Goal: Transaction & Acquisition: Purchase product/service

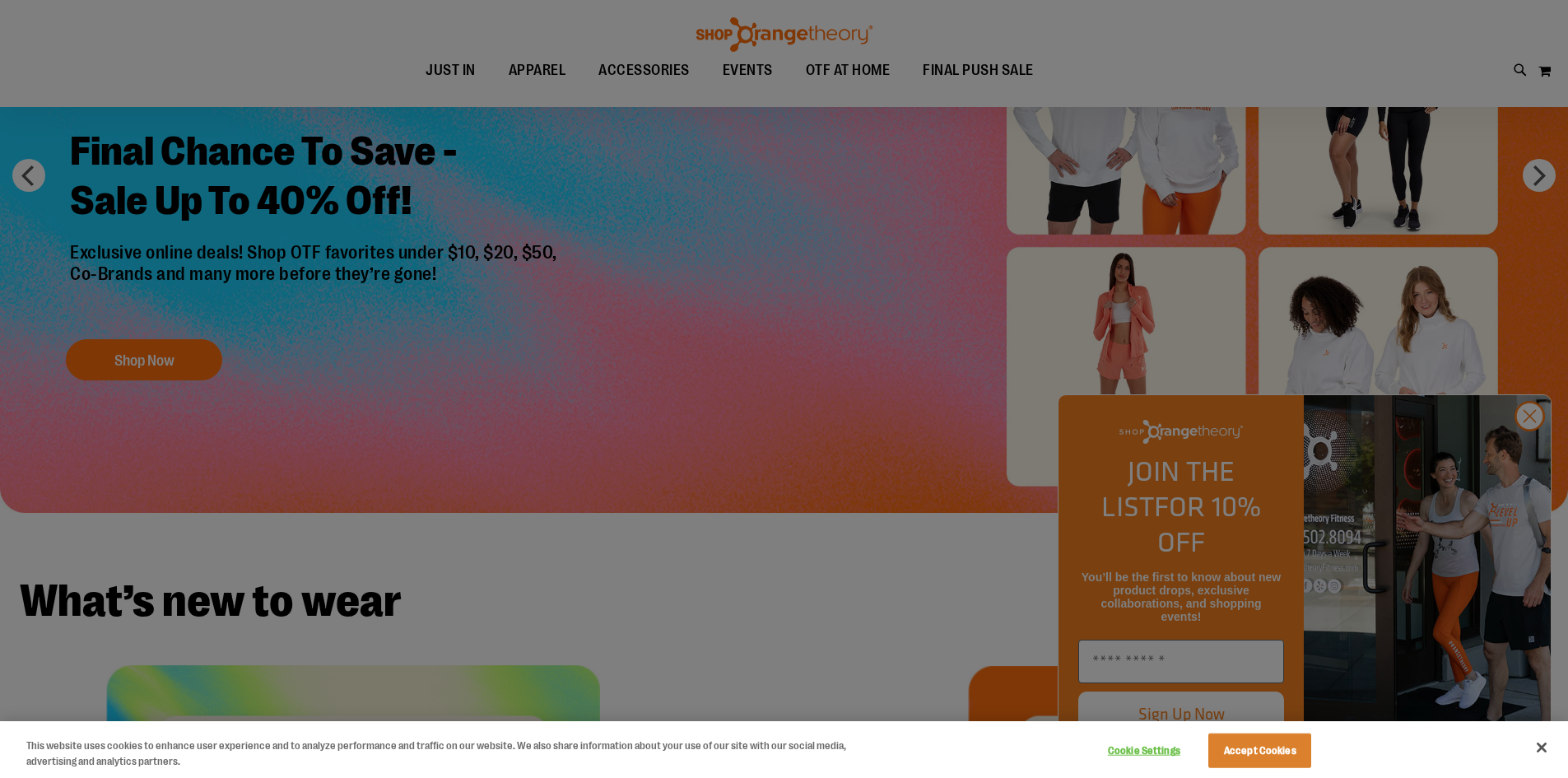
scroll to position [247, 0]
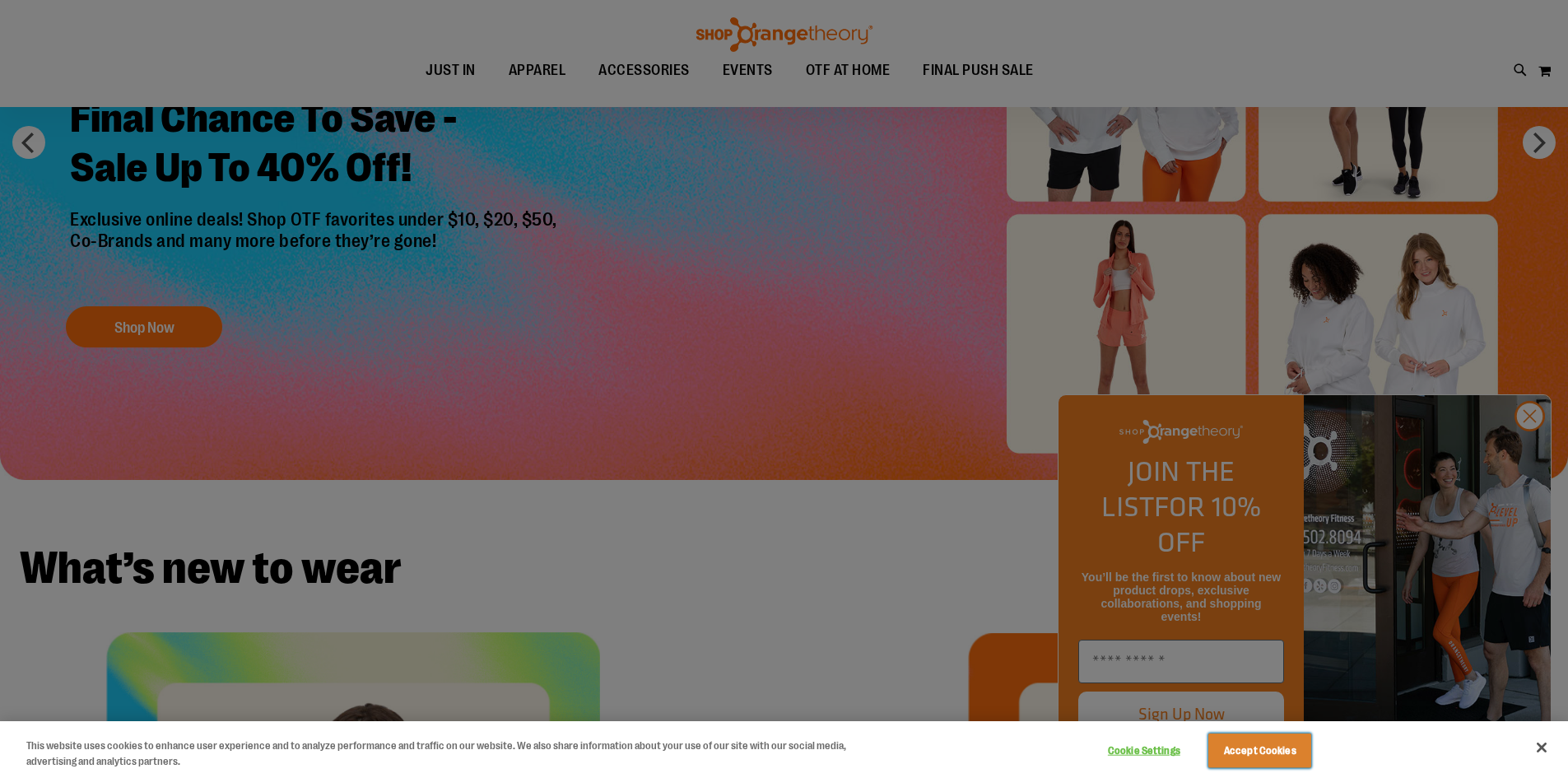
click at [1249, 747] on button "Accept Cookies" at bounding box center [1260, 751] width 103 height 35
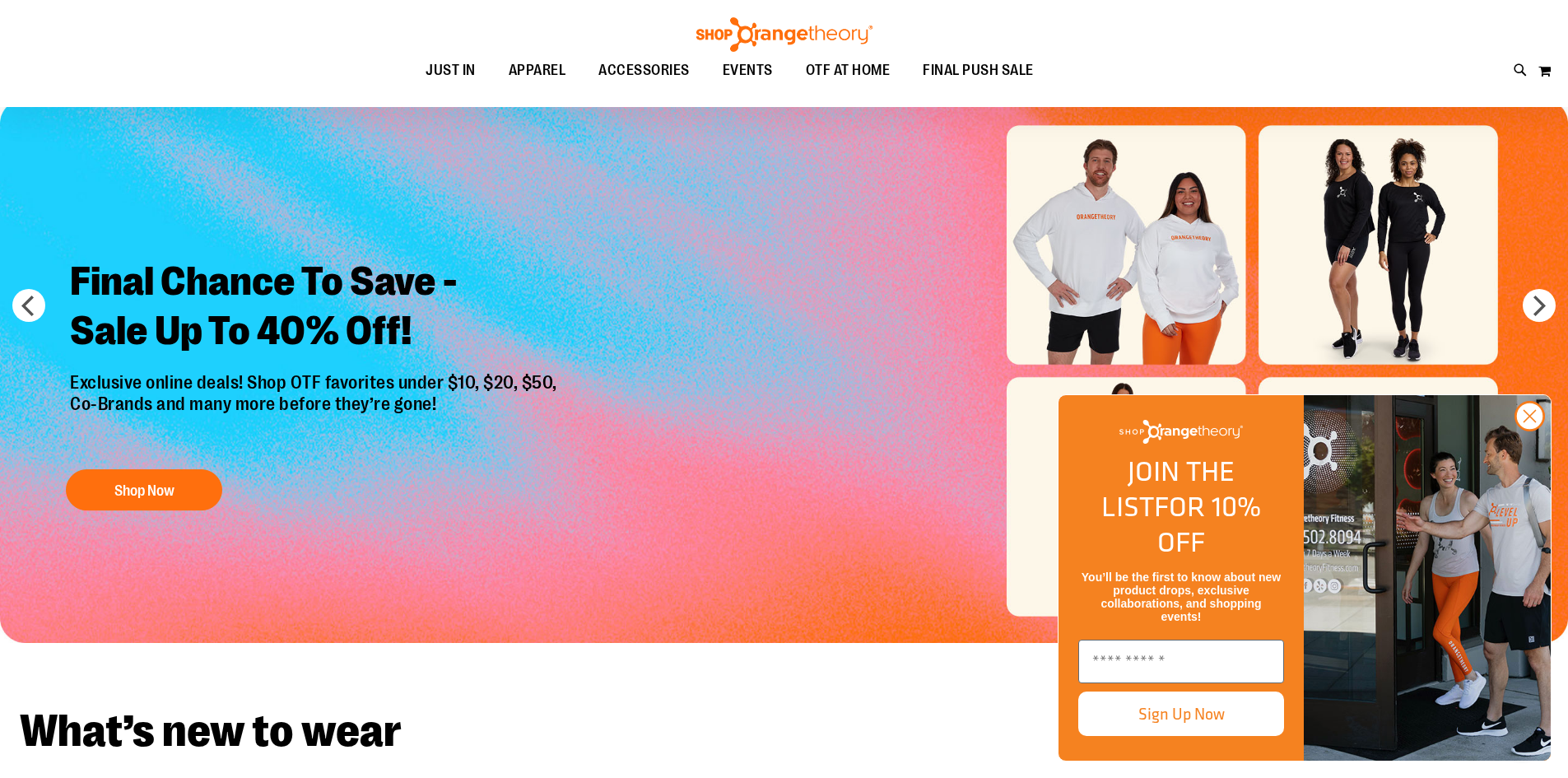
scroll to position [82, 0]
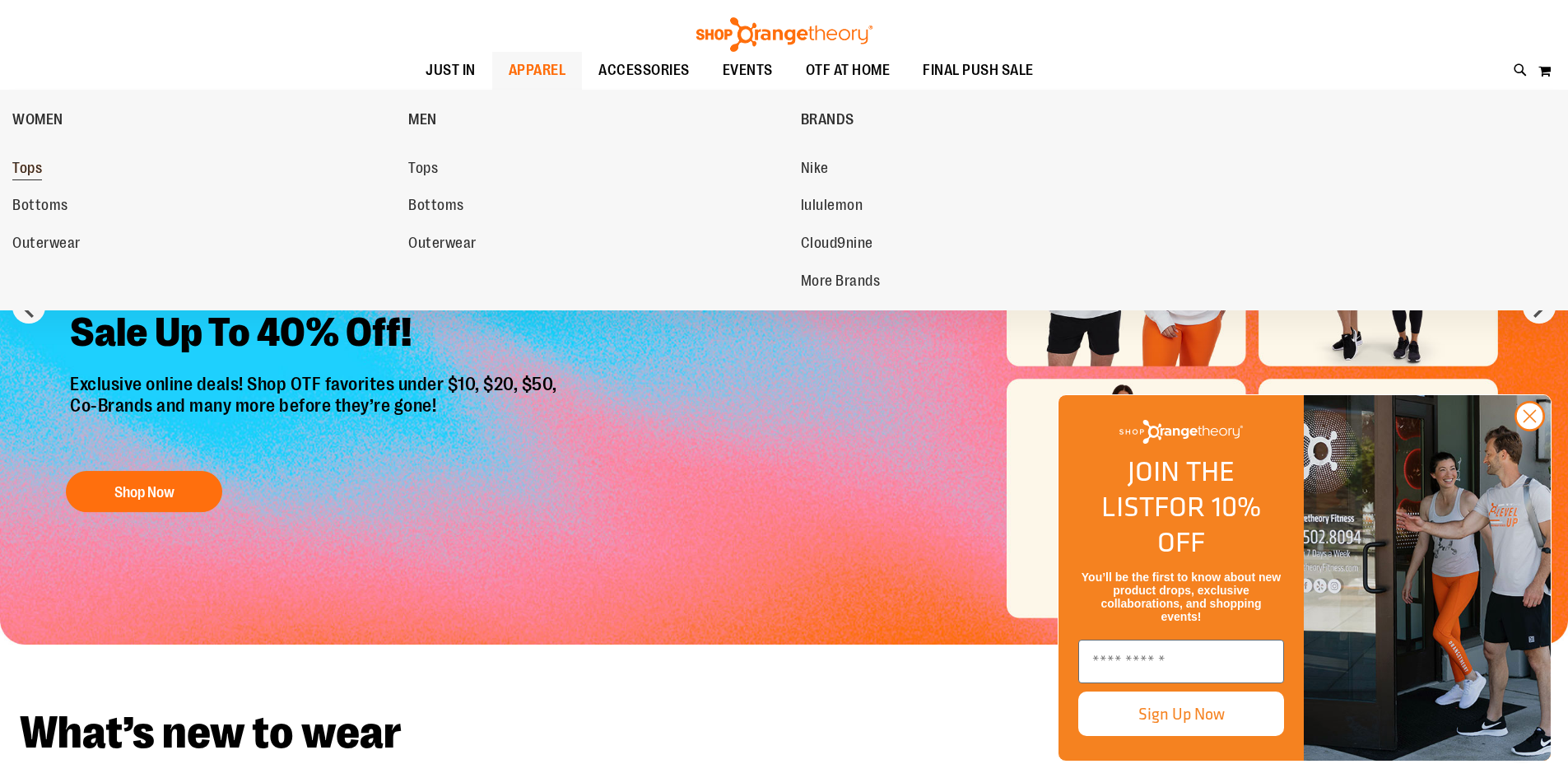
click at [35, 161] on span "Tops" at bounding box center [27, 170] width 29 height 20
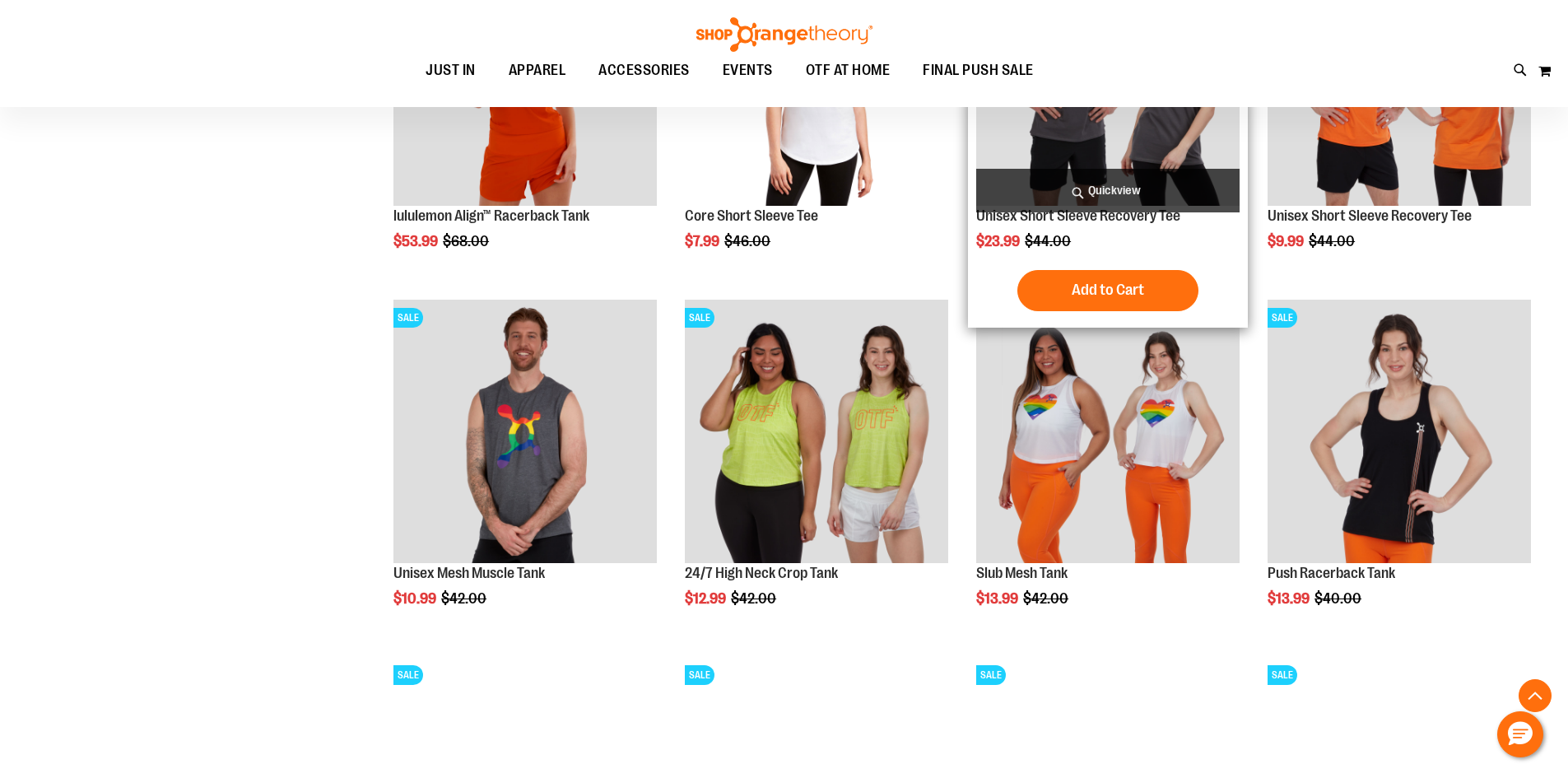
scroll to position [1482, 0]
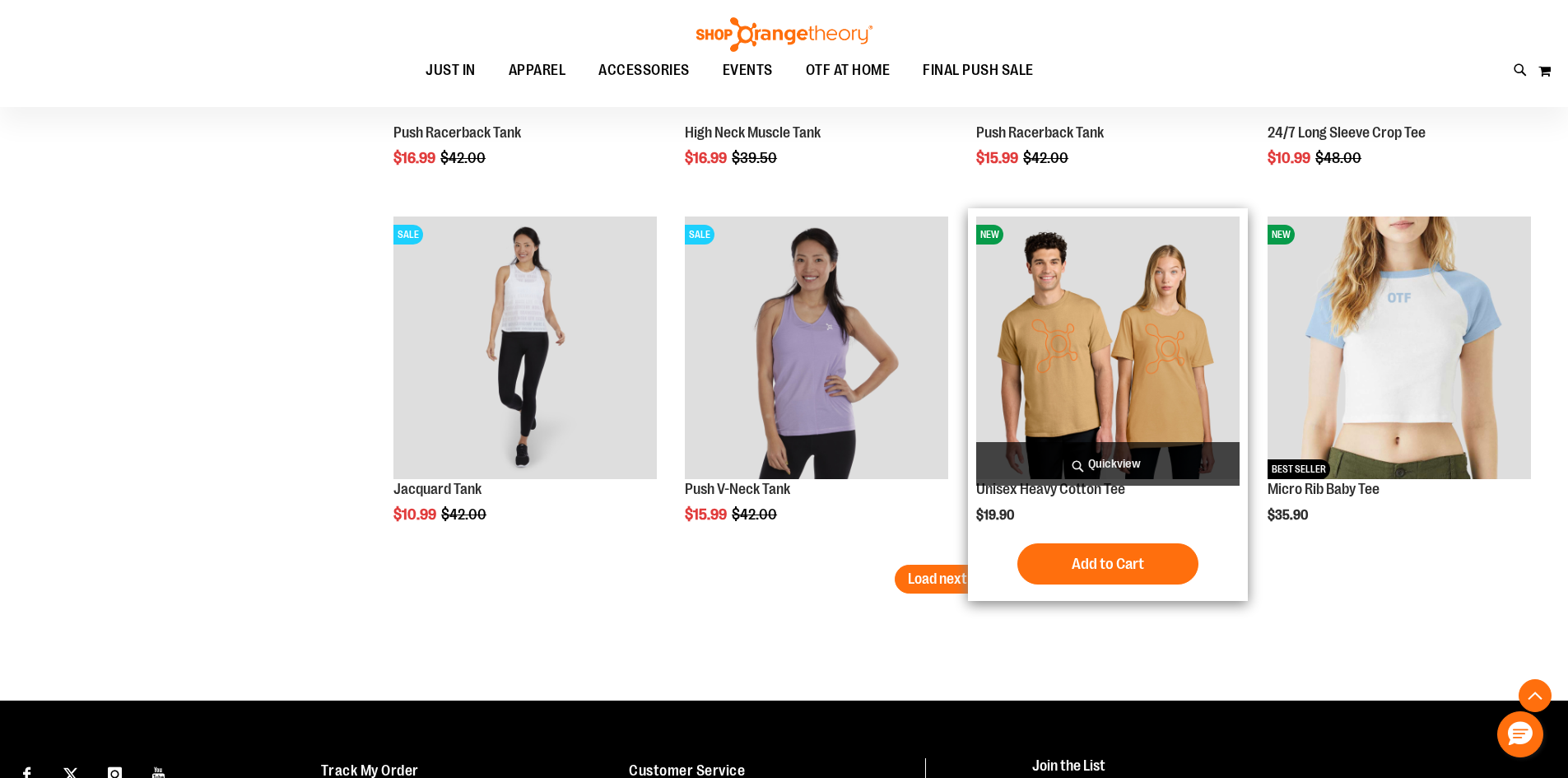
scroll to position [3047, 0]
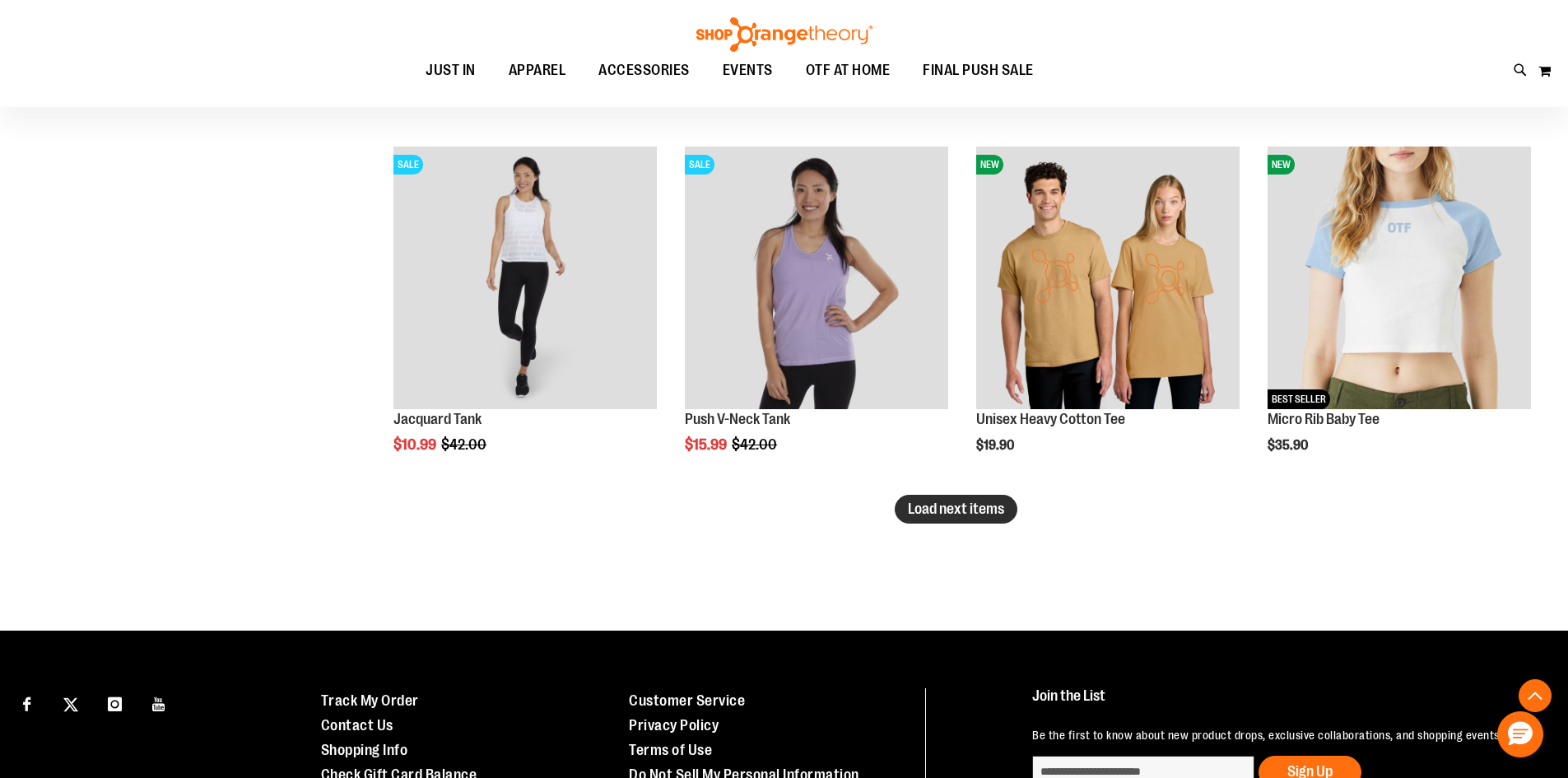
click at [972, 504] on span "Load next items" at bounding box center [955, 510] width 96 height 16
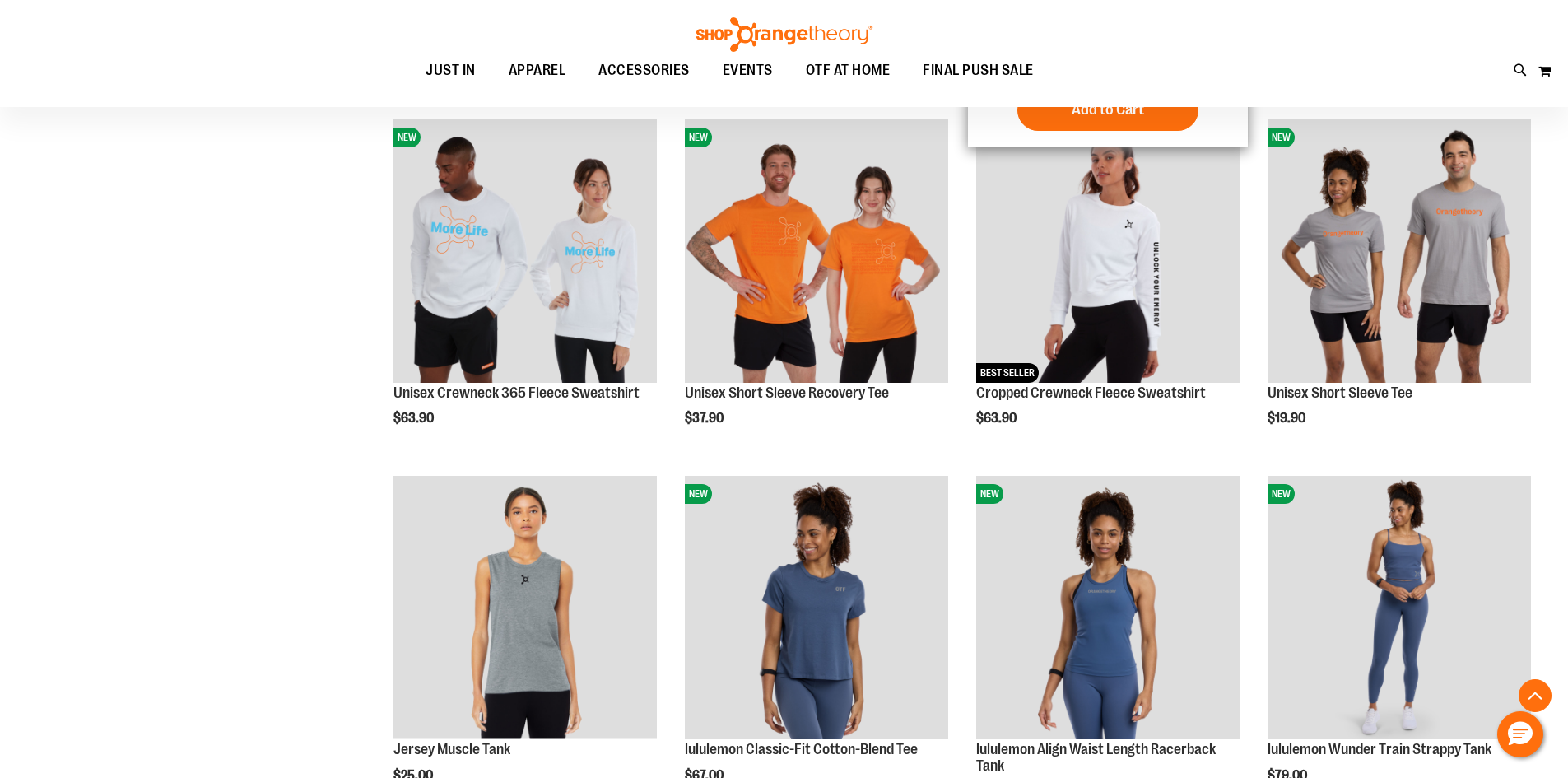
scroll to position [4117, 0]
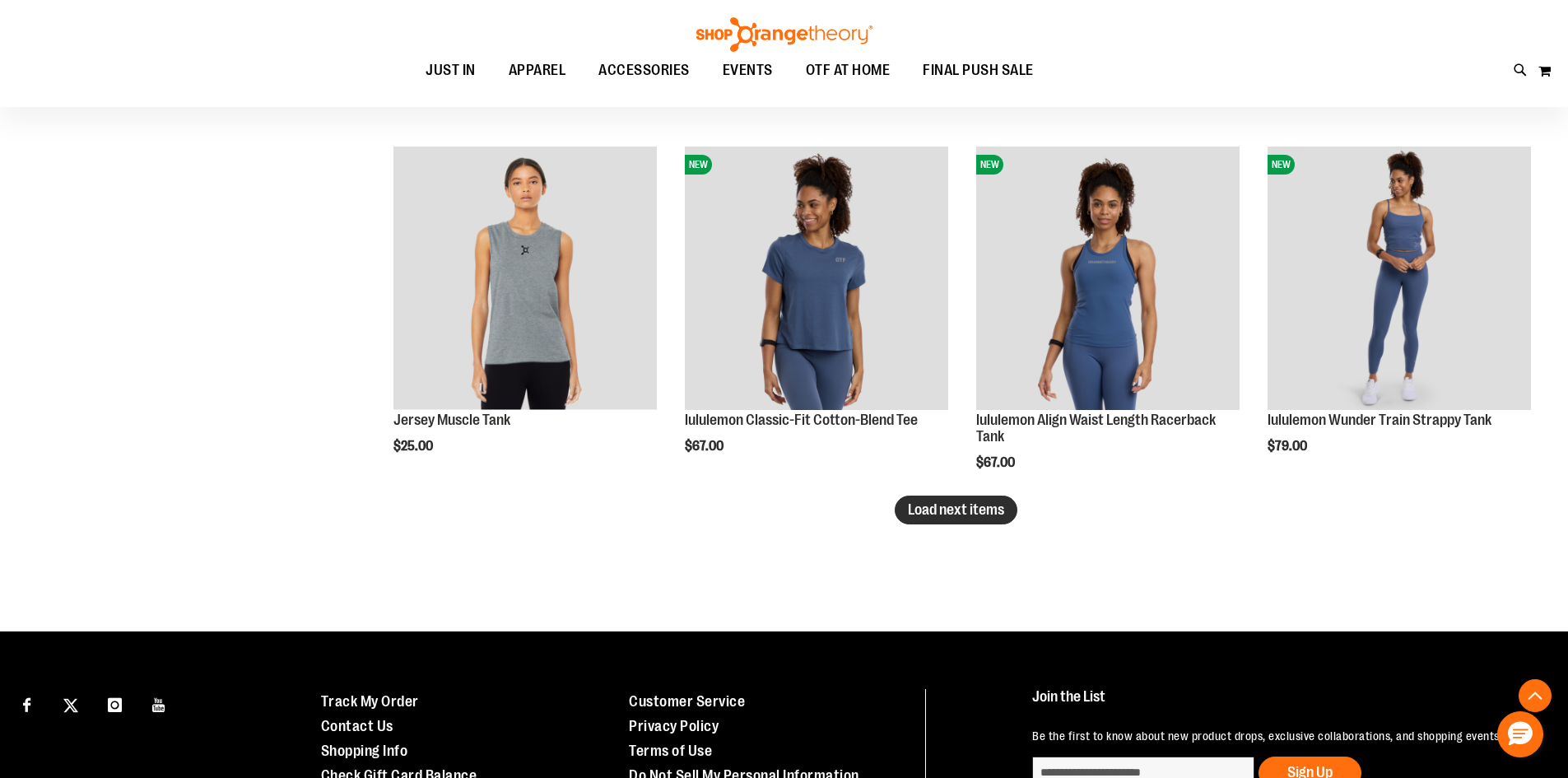
click at [974, 510] on span "Load next items" at bounding box center [955, 510] width 96 height 16
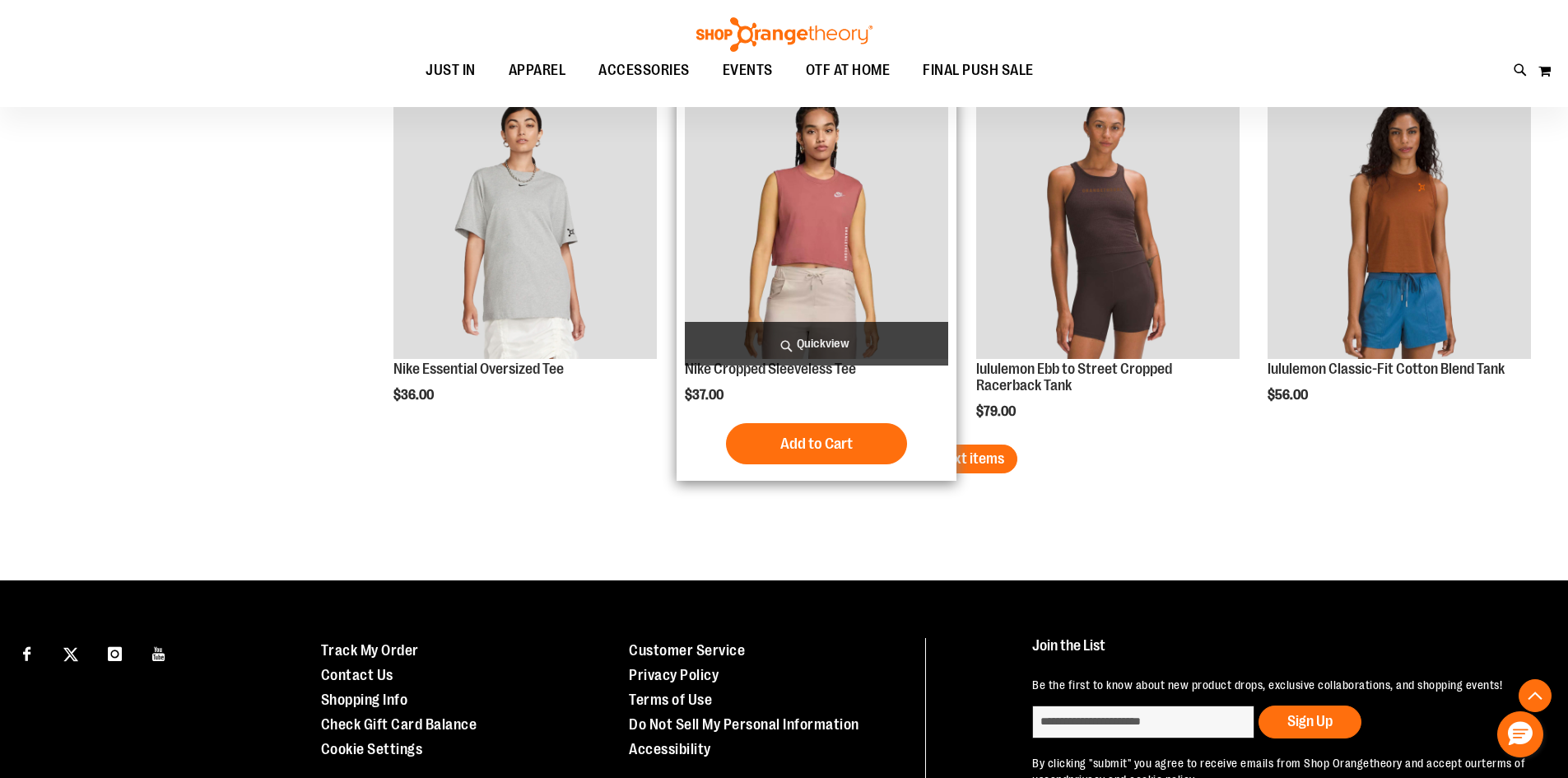
scroll to position [5271, 0]
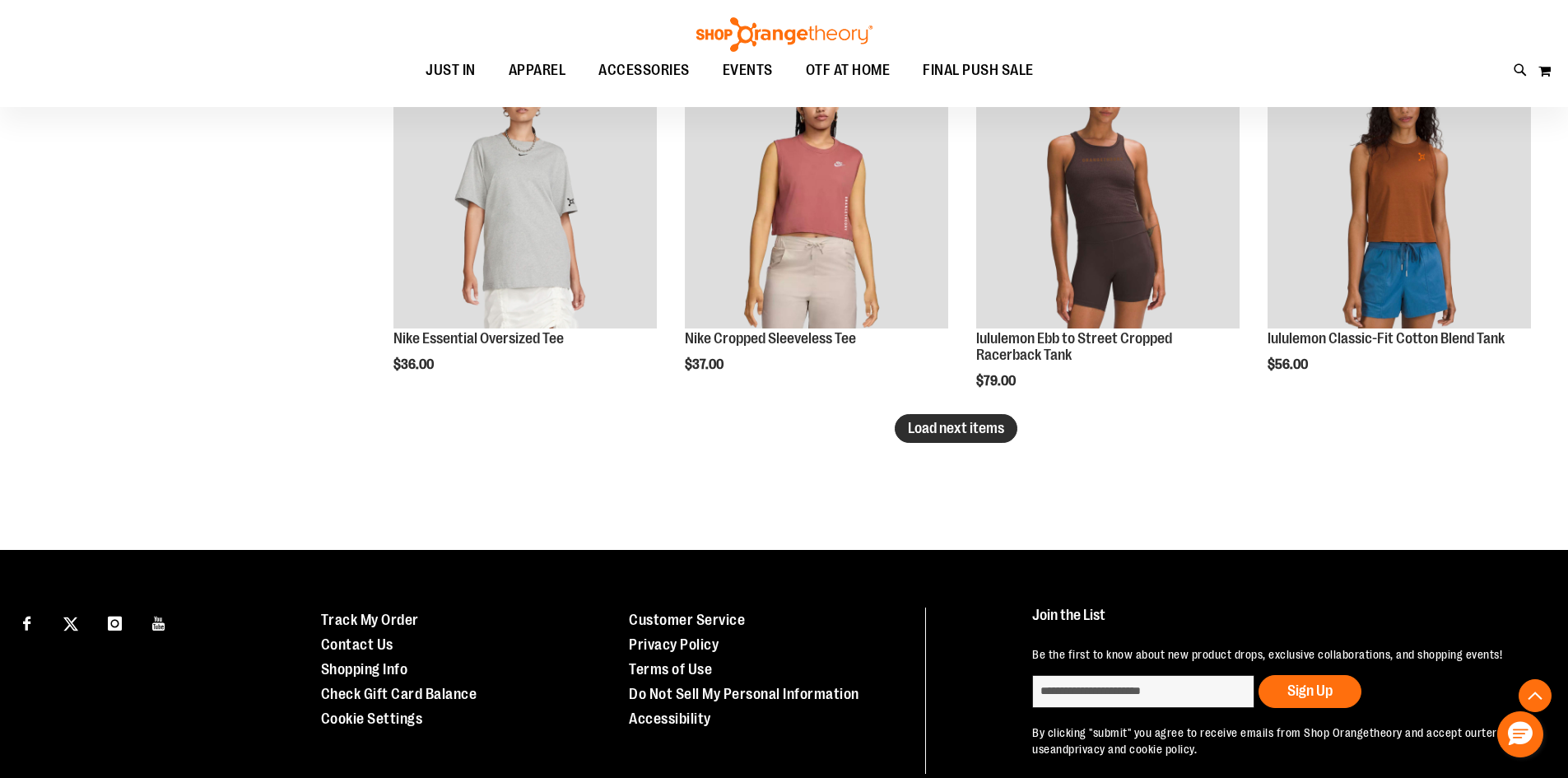
click at [967, 435] on span "Load next items" at bounding box center [955, 428] width 96 height 16
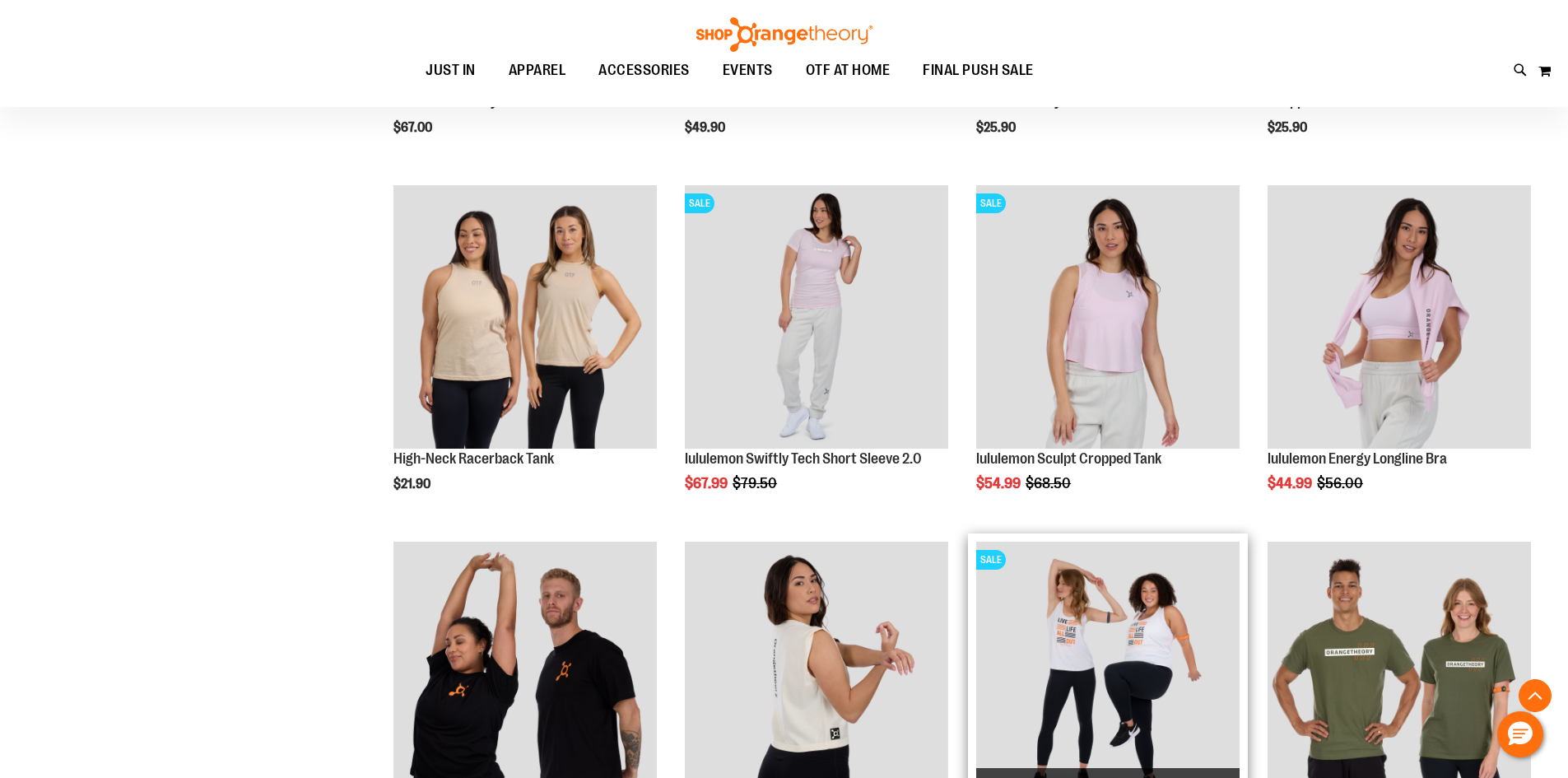
scroll to position [6012, 0]
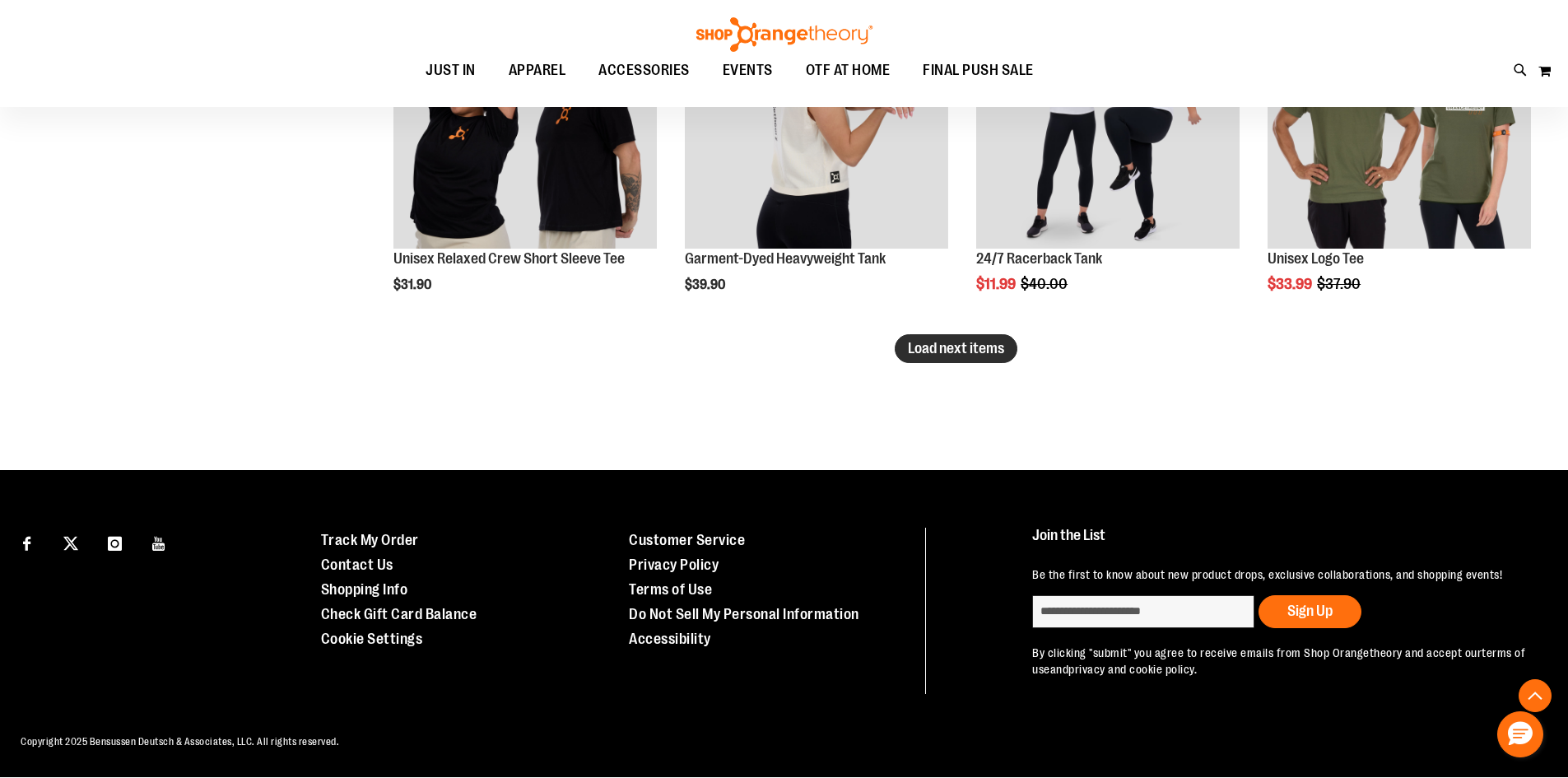
click at [969, 346] on span "Load next items" at bounding box center [955, 348] width 96 height 16
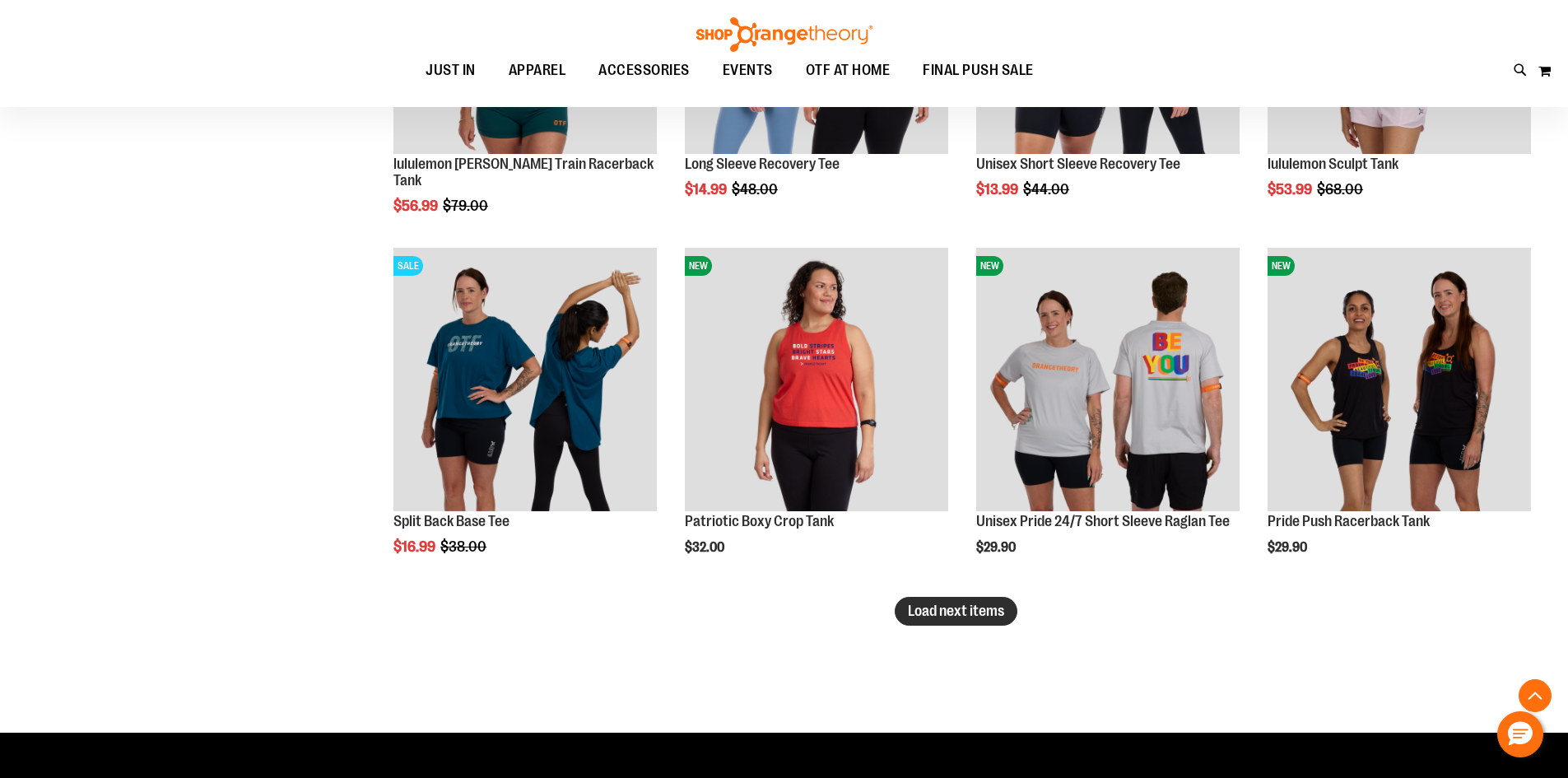
scroll to position [7246, 0]
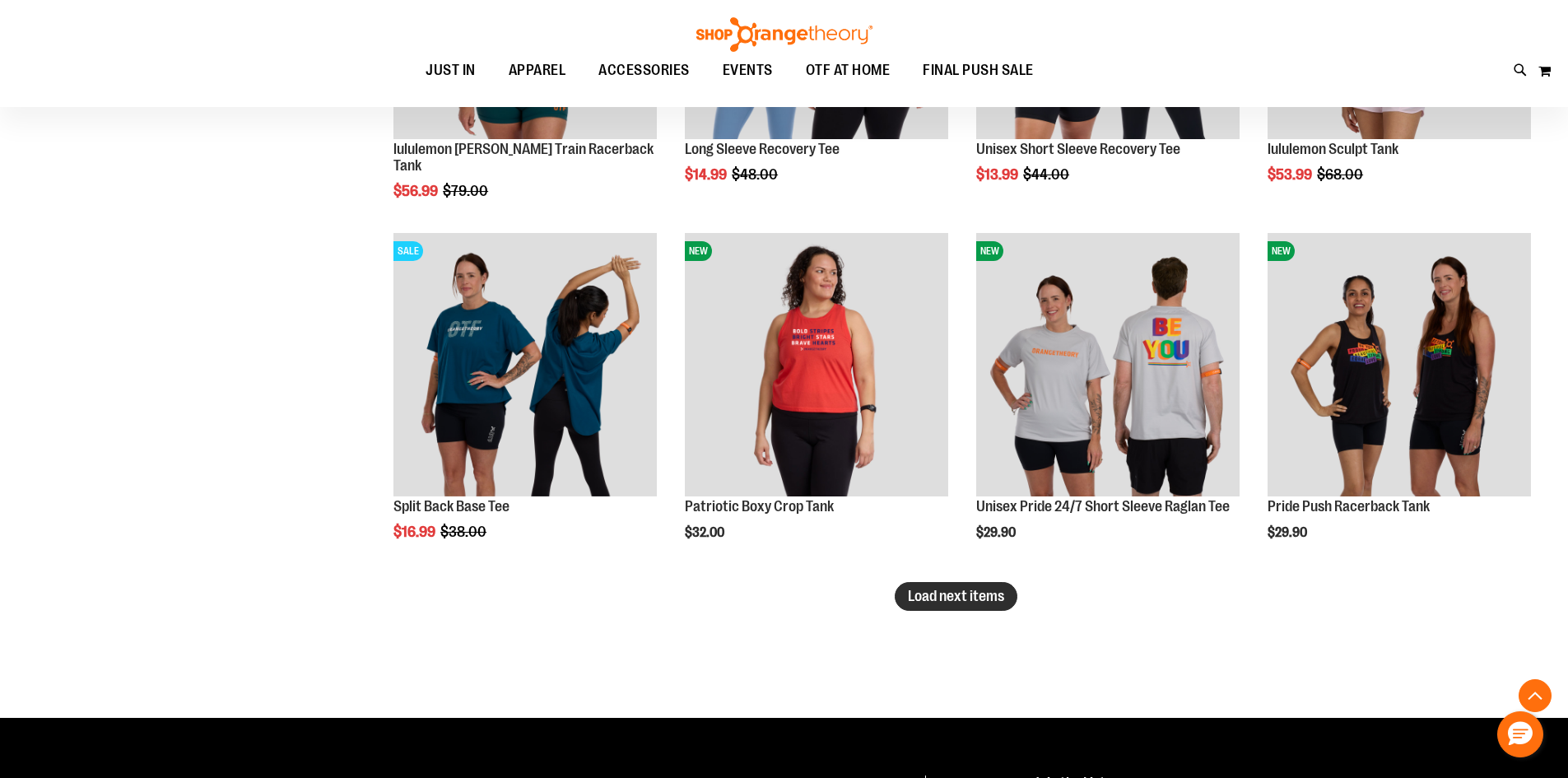
click at [961, 607] on button "Load next items" at bounding box center [956, 596] width 123 height 28
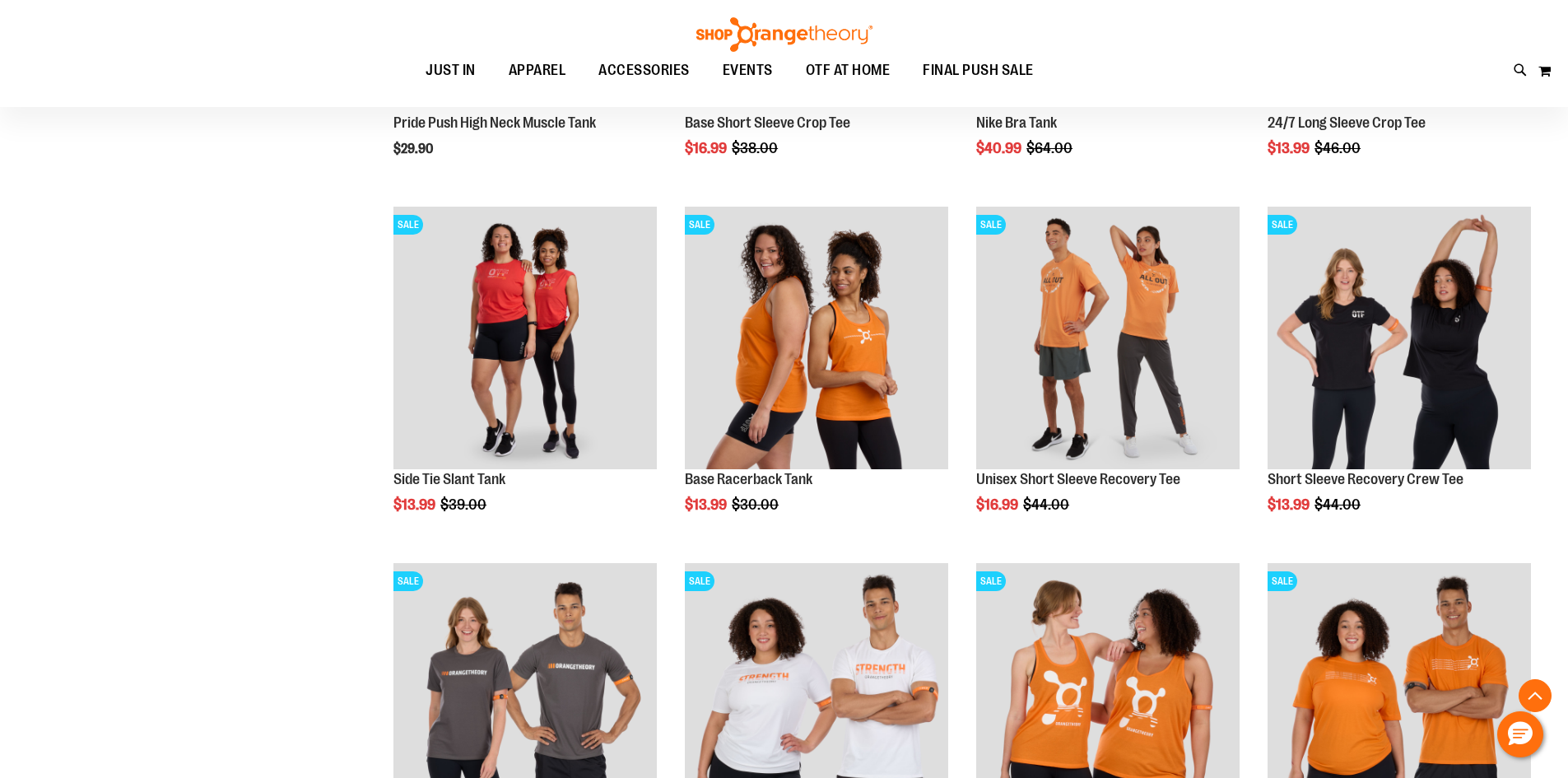
scroll to position [8235, 0]
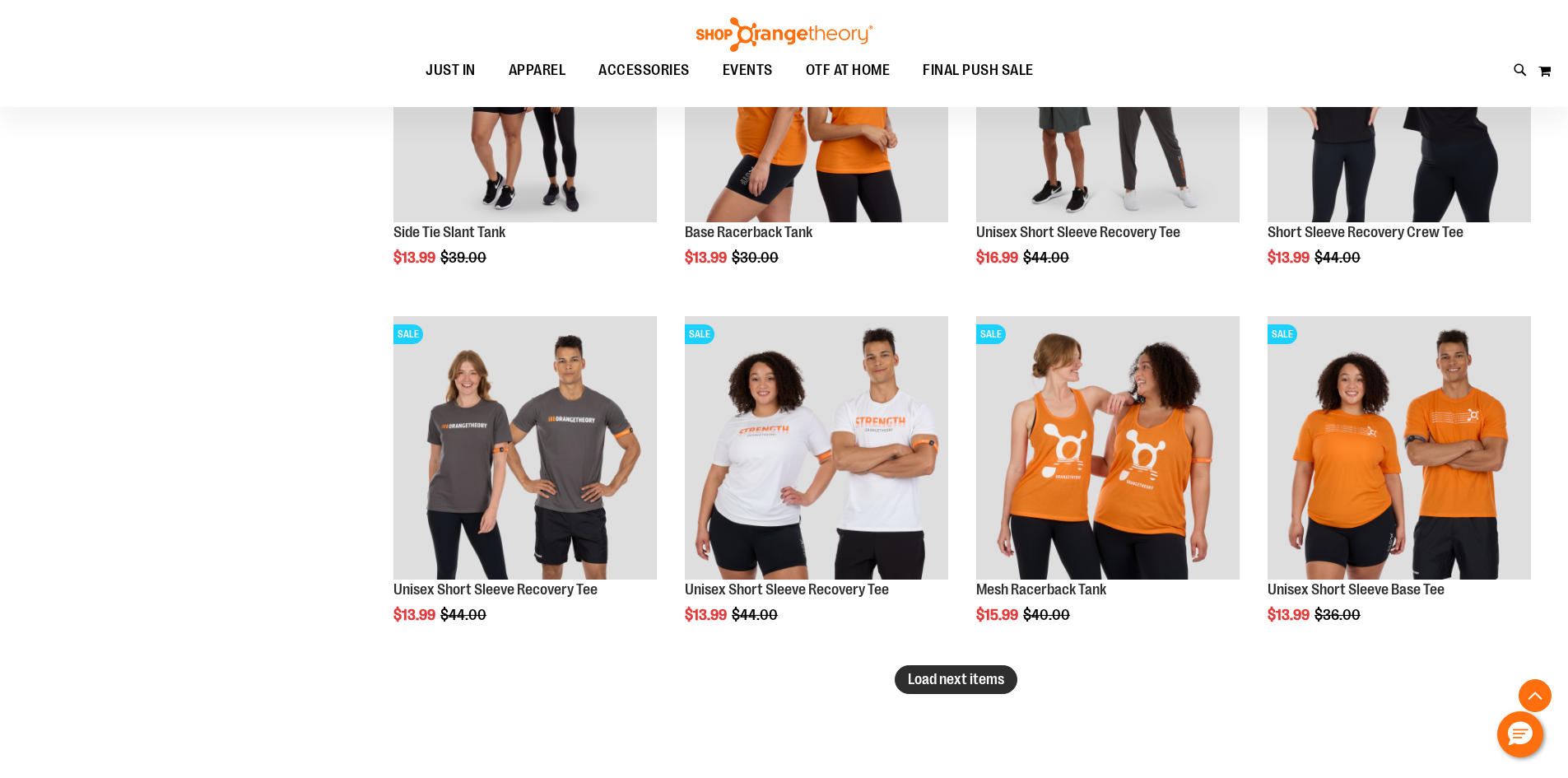
click at [955, 680] on span "Load next items" at bounding box center [955, 680] width 96 height 16
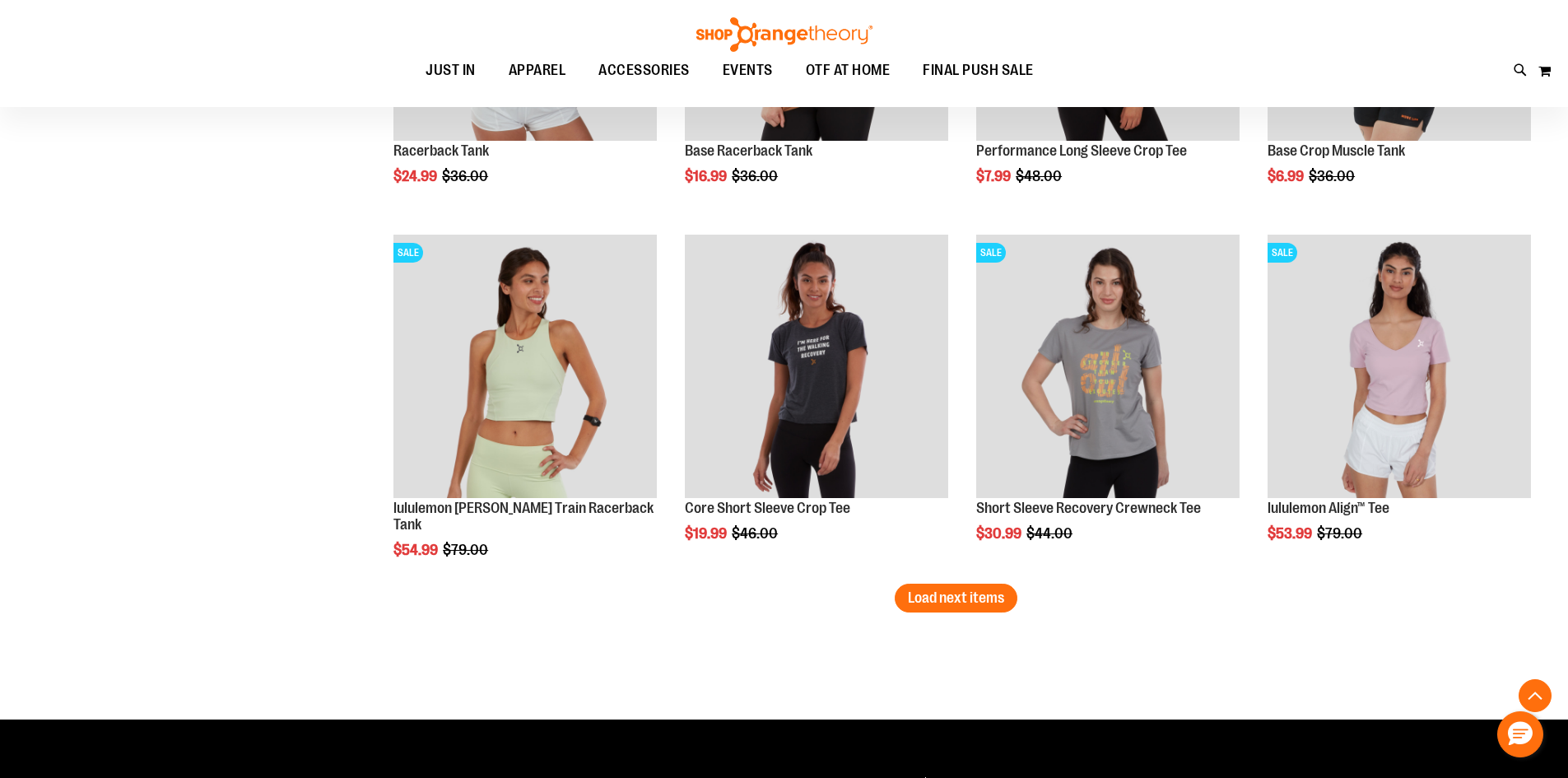
scroll to position [9637, 0]
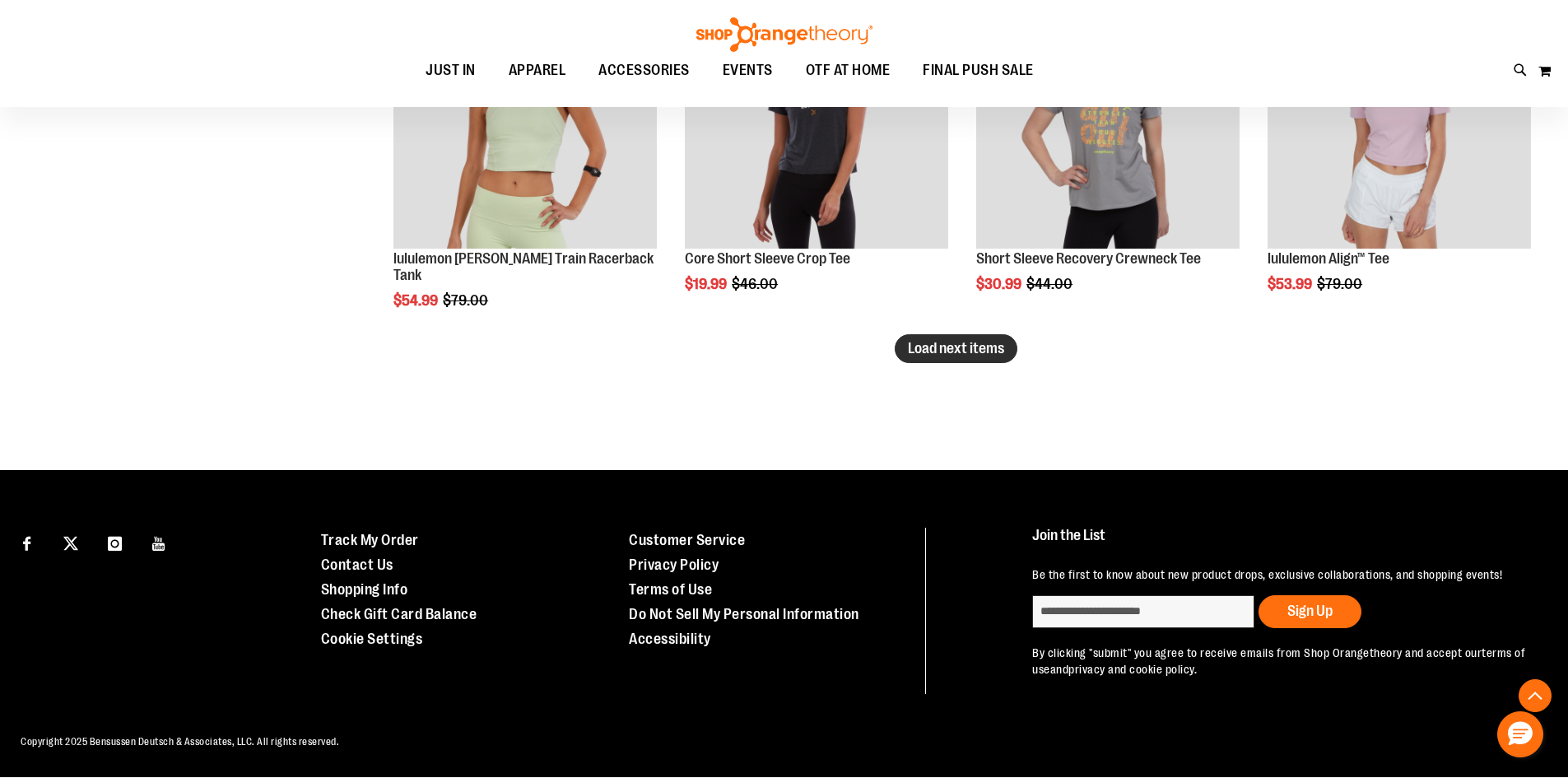
click at [980, 356] on span "Load next items" at bounding box center [955, 348] width 96 height 16
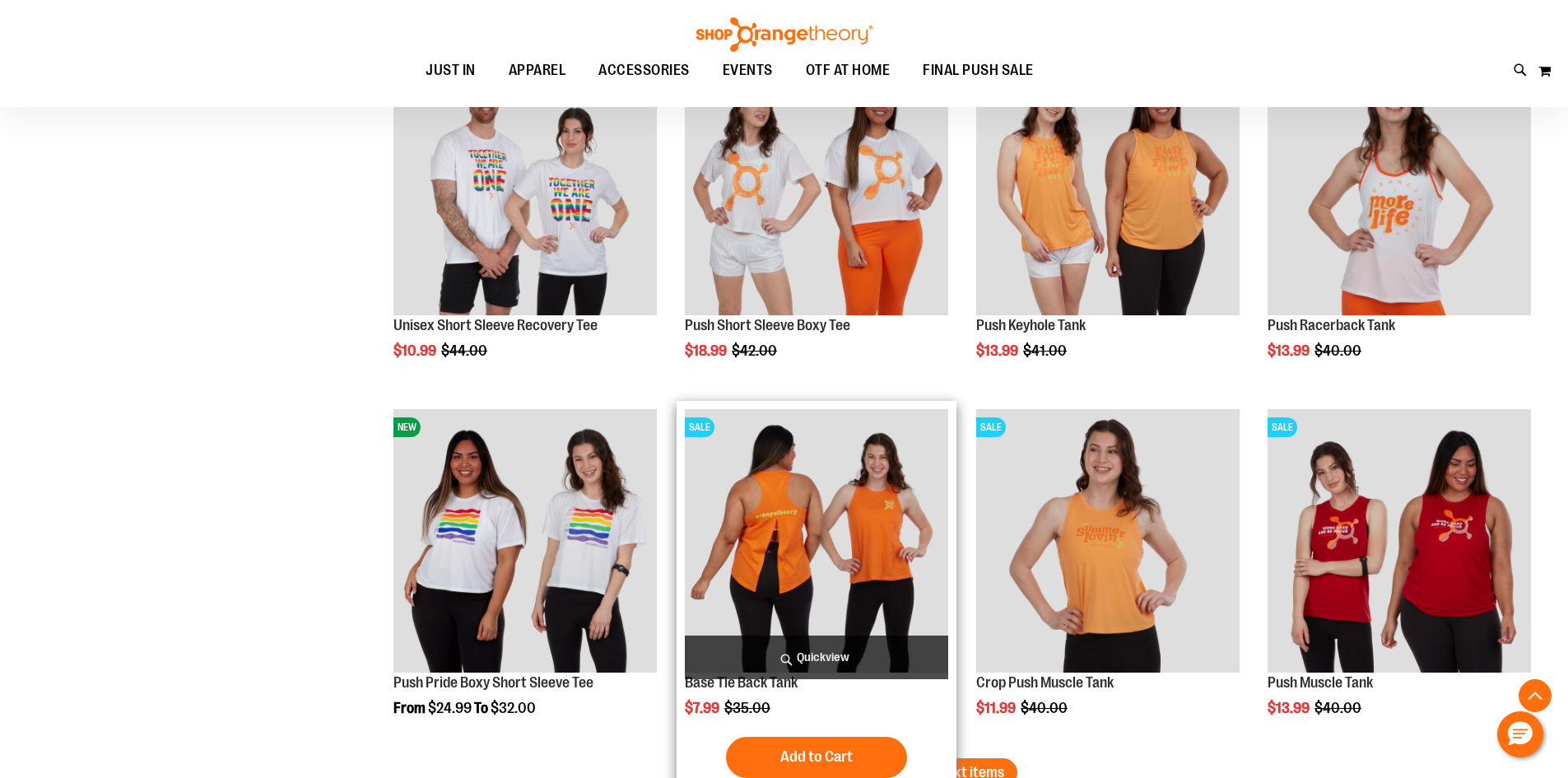
scroll to position [10625, 0]
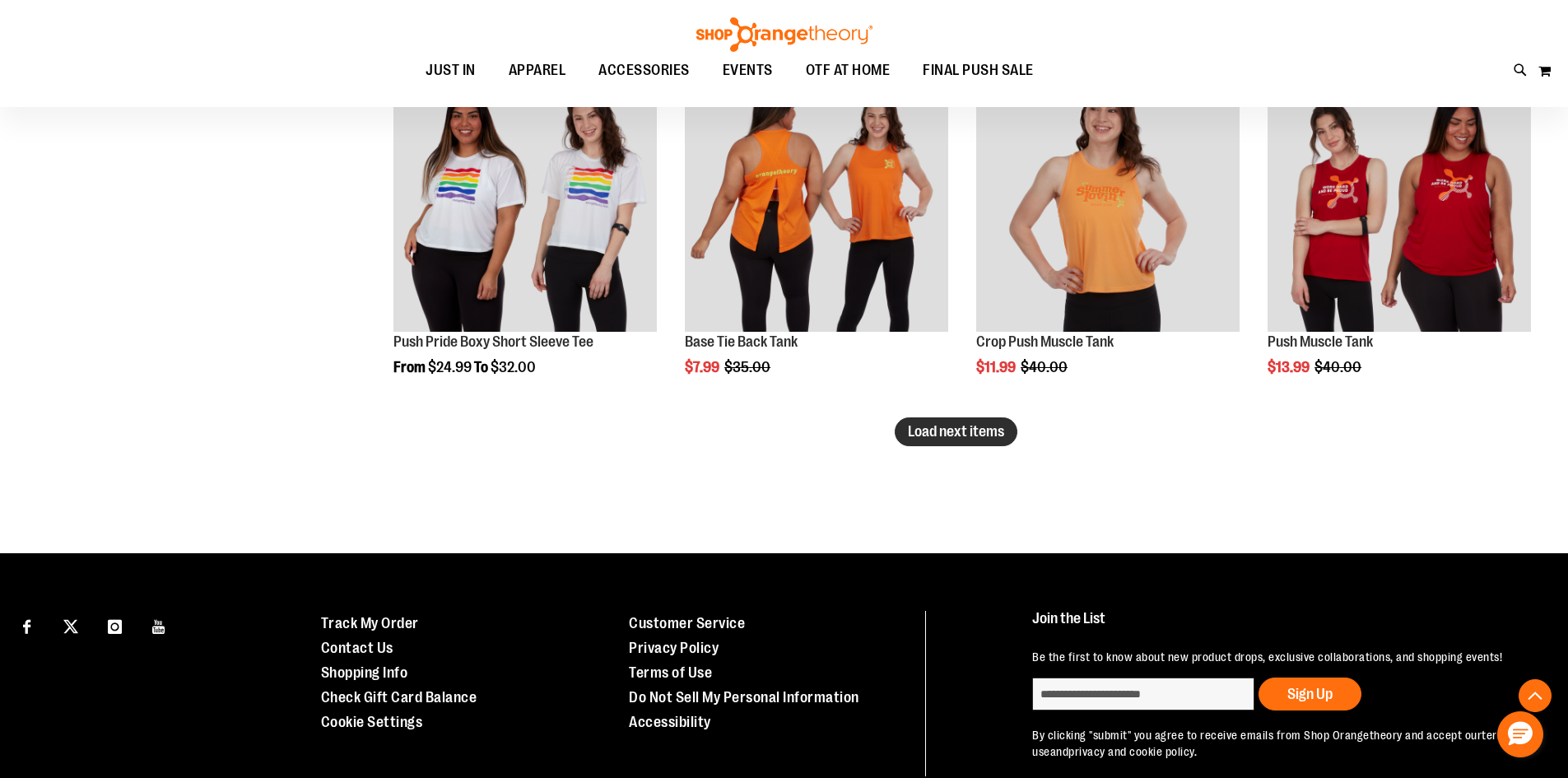
click at [947, 438] on span "Load next items" at bounding box center [955, 432] width 96 height 16
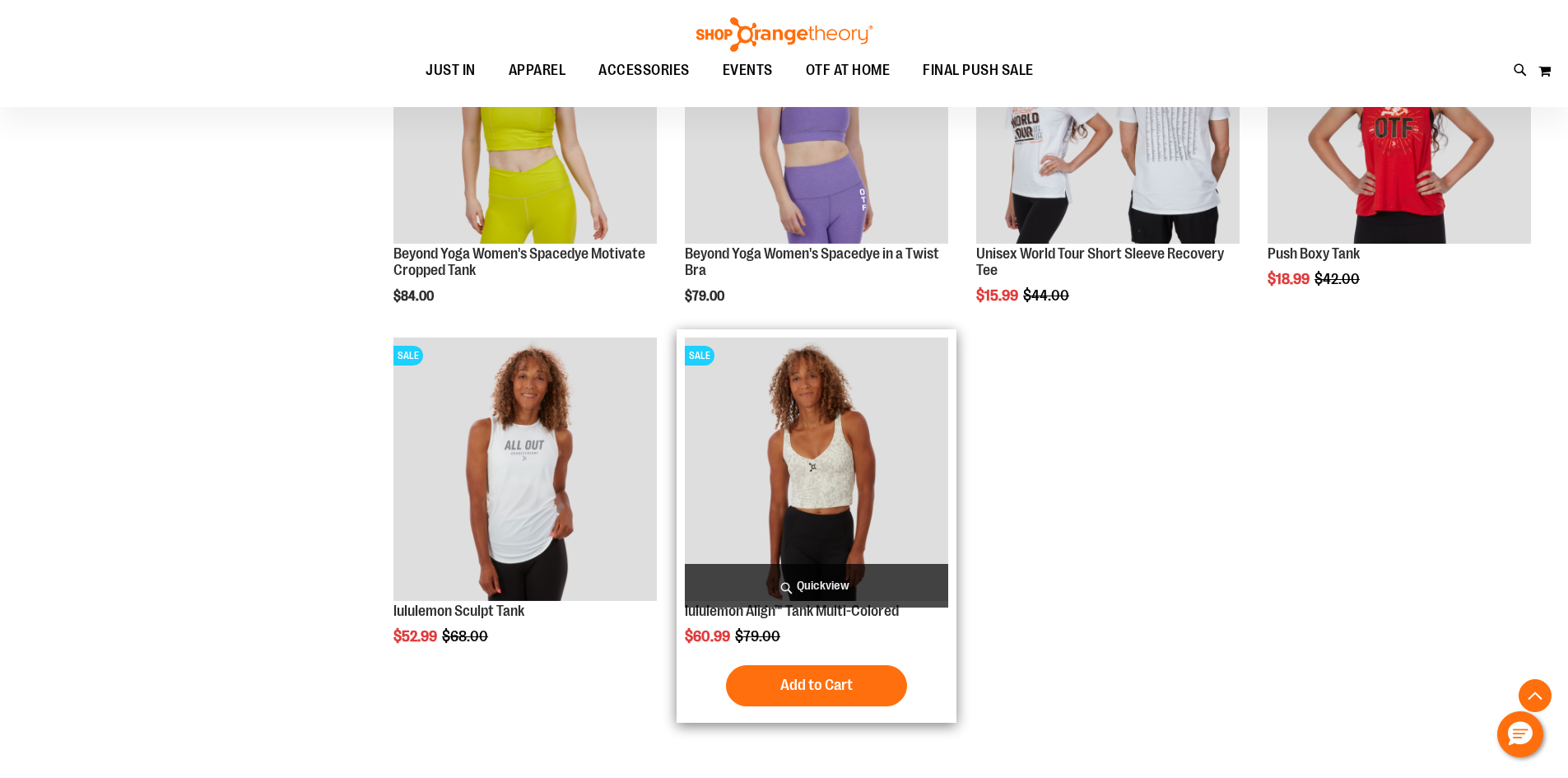
scroll to position [11449, 0]
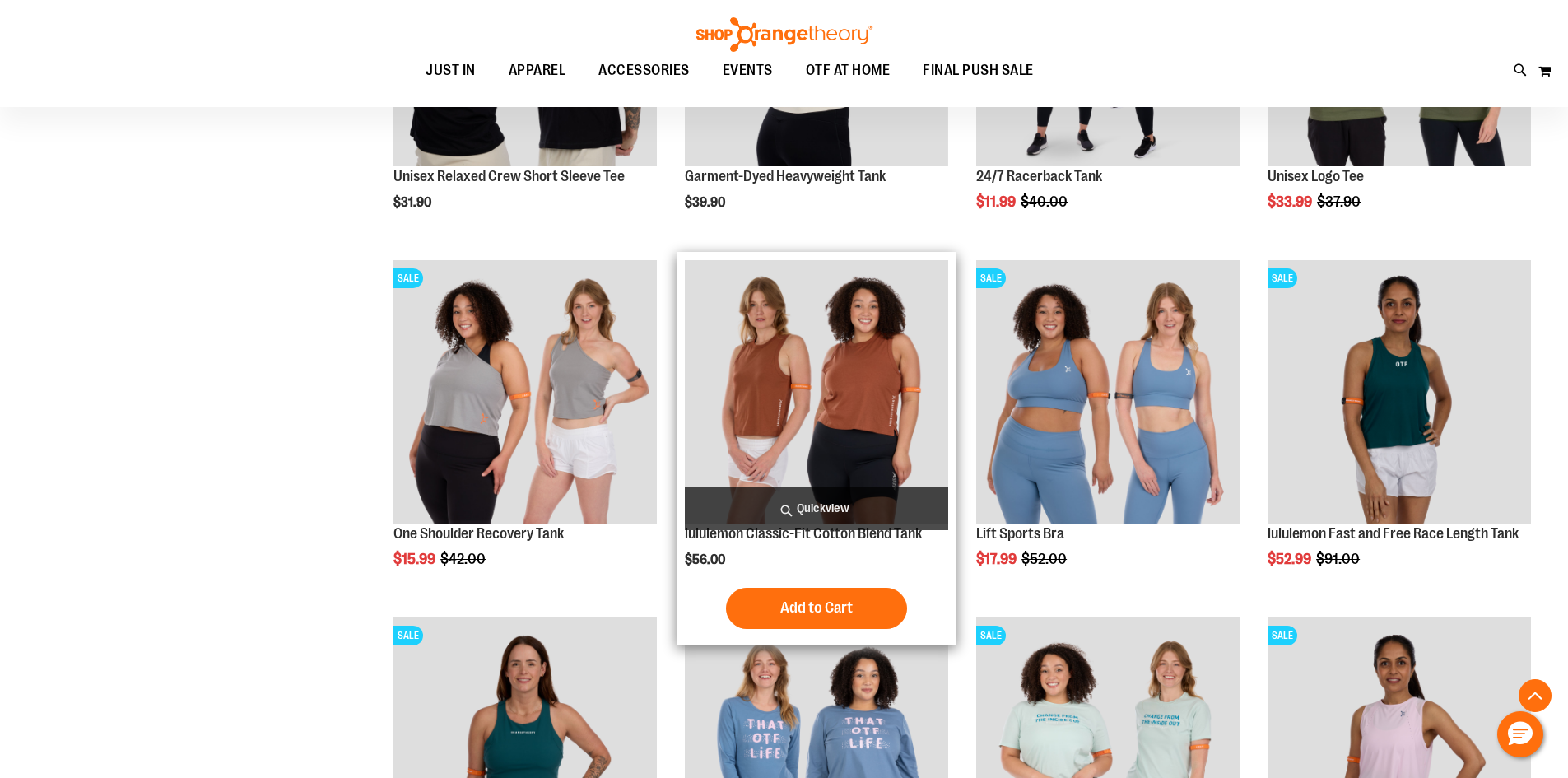
scroll to position [6342, 0]
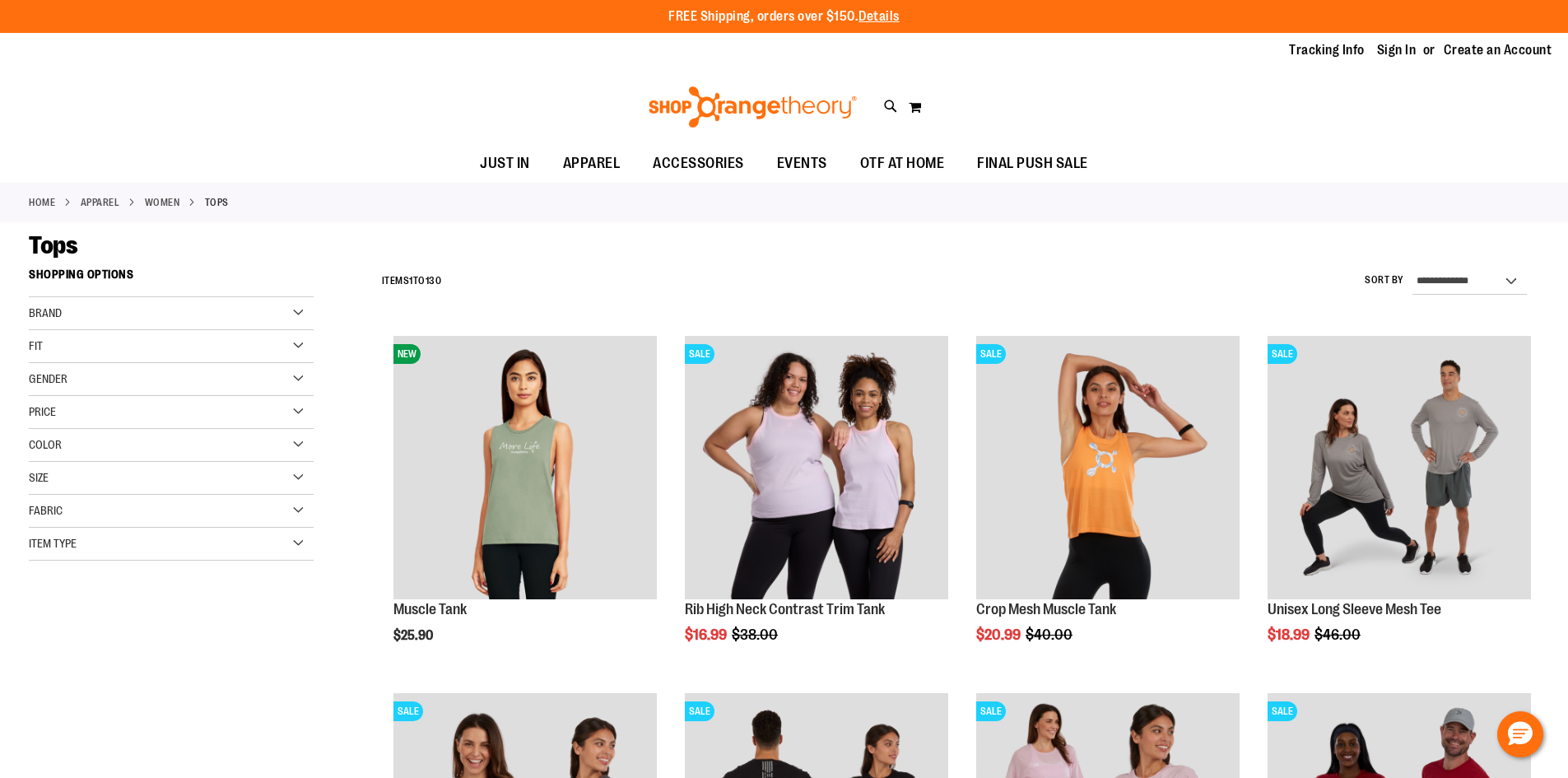
click at [45, 209] on div "Home APPAREL WOMEN Tops" at bounding box center [784, 203] width 1568 height 39
click at [45, 205] on link "Home" at bounding box center [41, 203] width 27 height 15
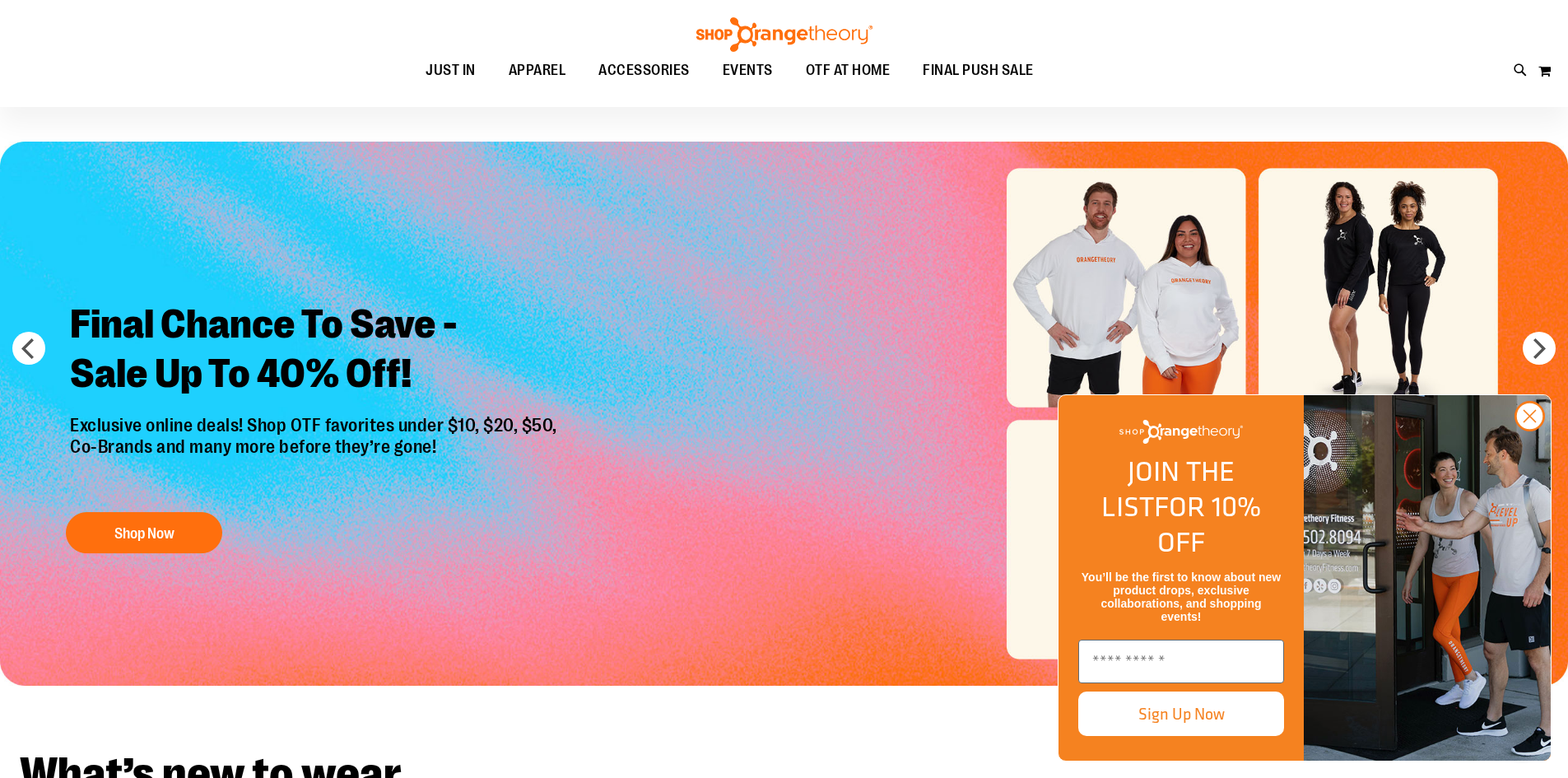
scroll to position [82, 0]
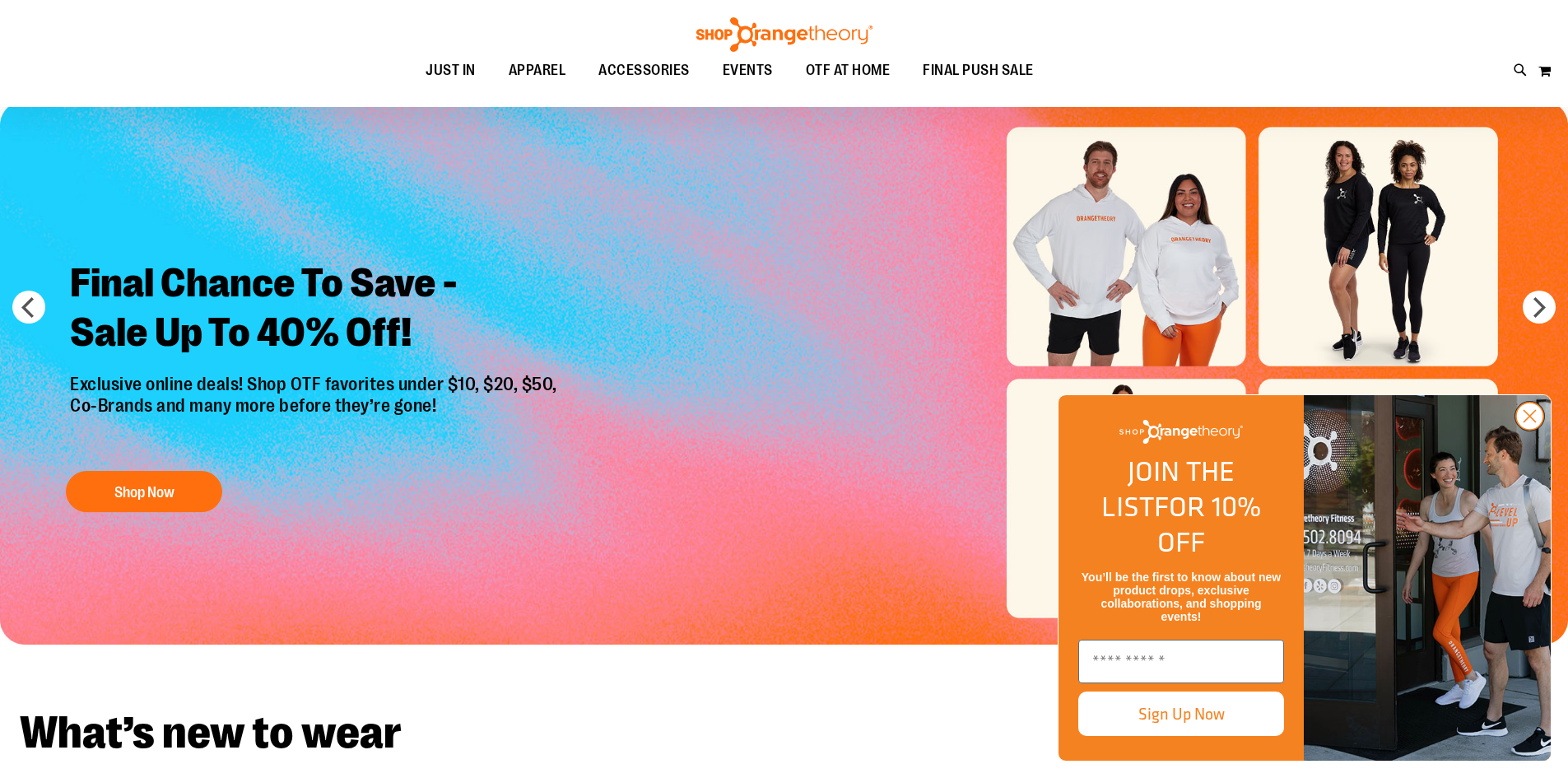
click at [1527, 422] on icon "Close dialog" at bounding box center [1530, 417] width 12 height 12
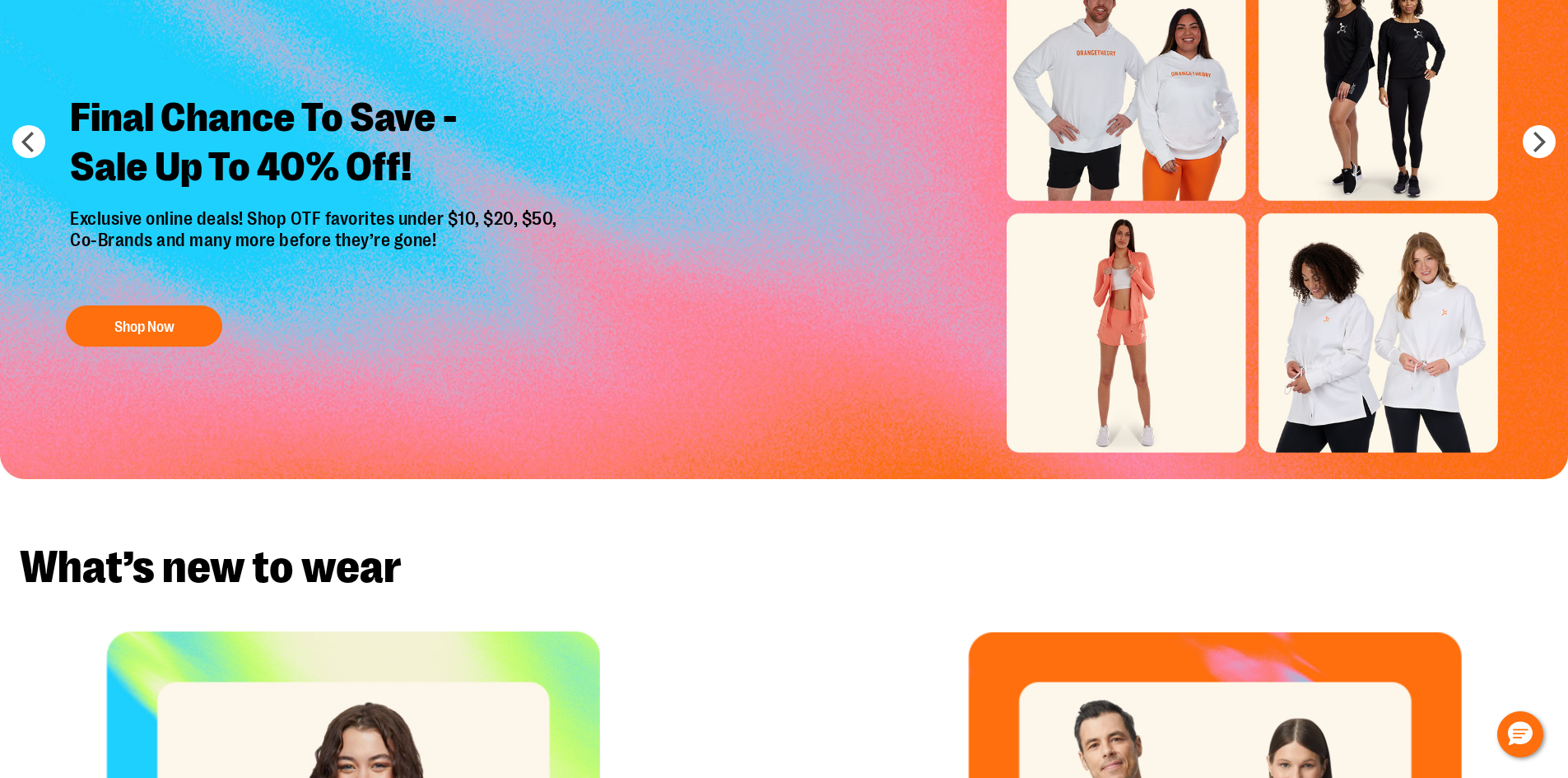
scroll to position [0, 0]
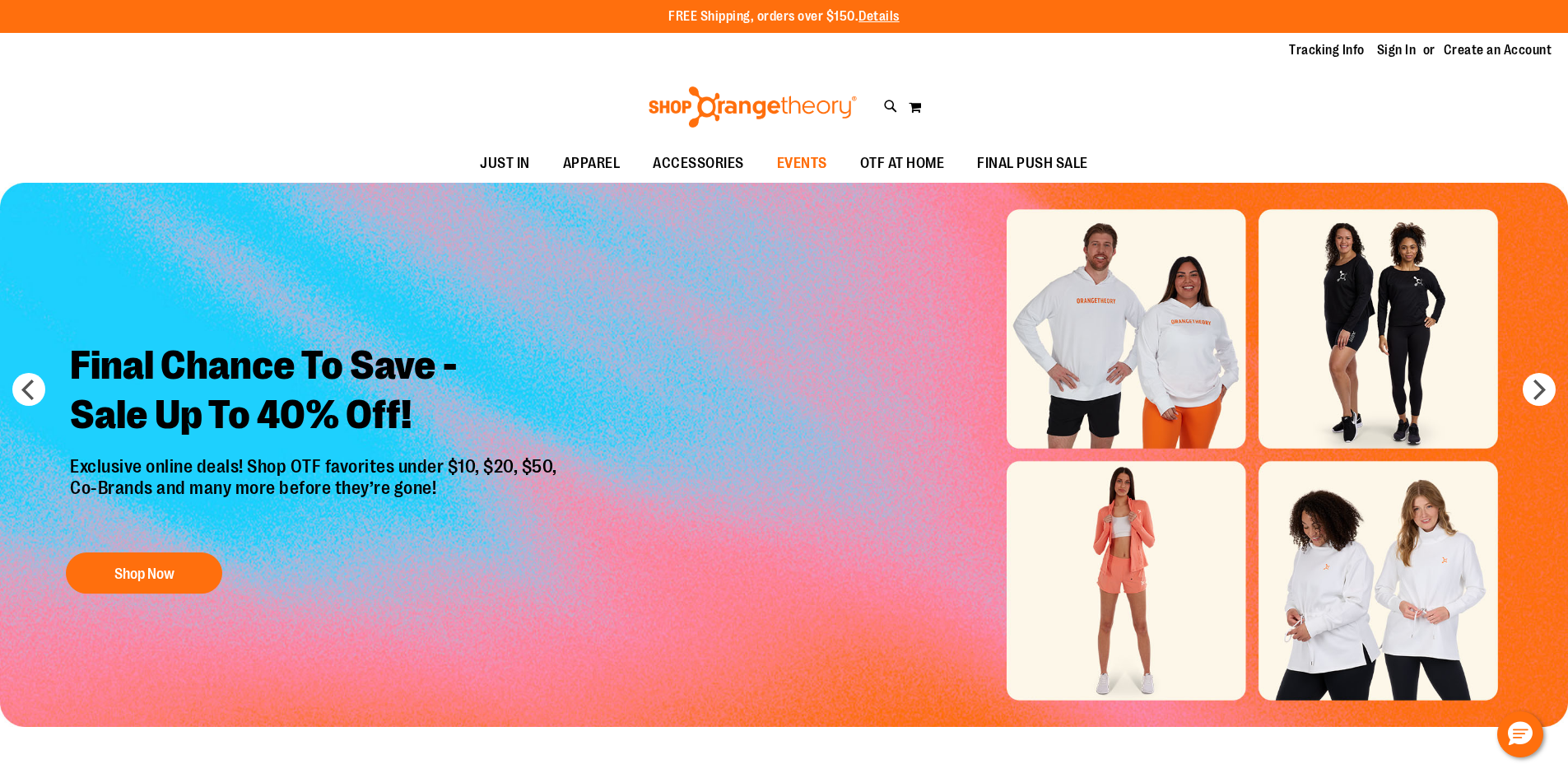
click at [808, 161] on span "EVENTS" at bounding box center [802, 163] width 50 height 37
click at [801, 168] on span "EVENTS" at bounding box center [802, 163] width 50 height 37
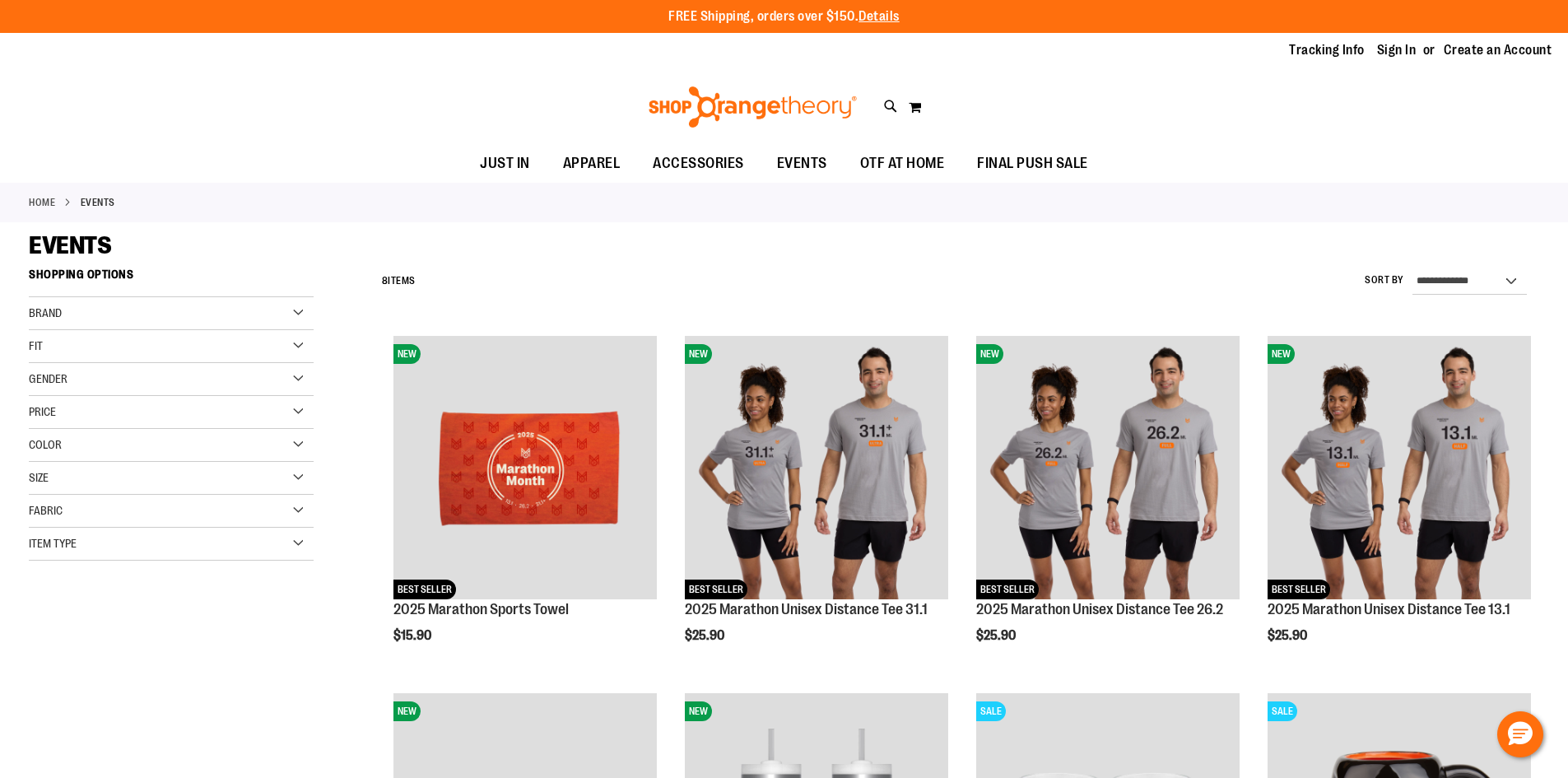
click at [264, 381] on div "Gender" at bounding box center [170, 379] width 285 height 33
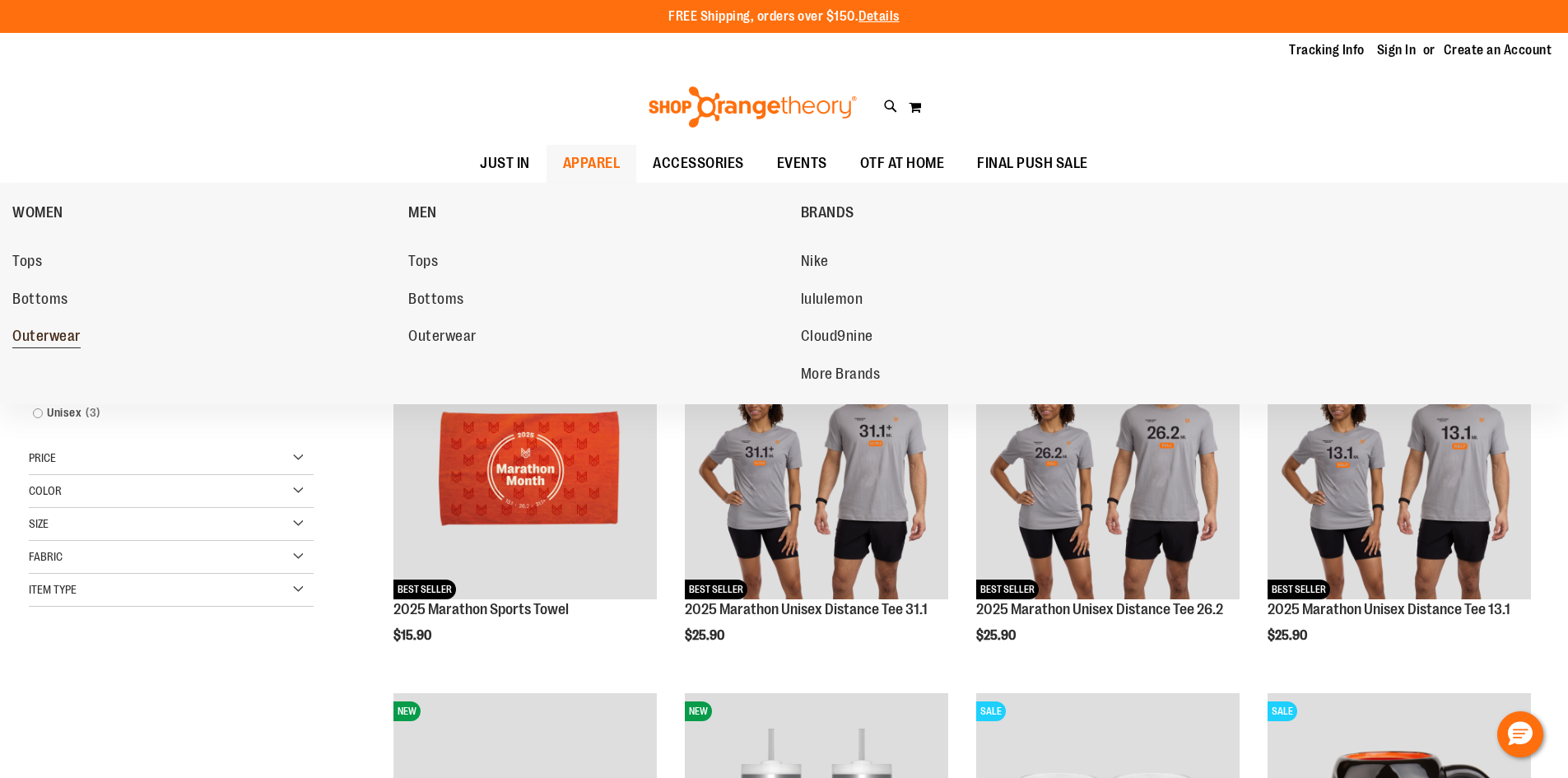
click at [47, 338] on span "Outerwear" at bounding box center [46, 338] width 69 height 20
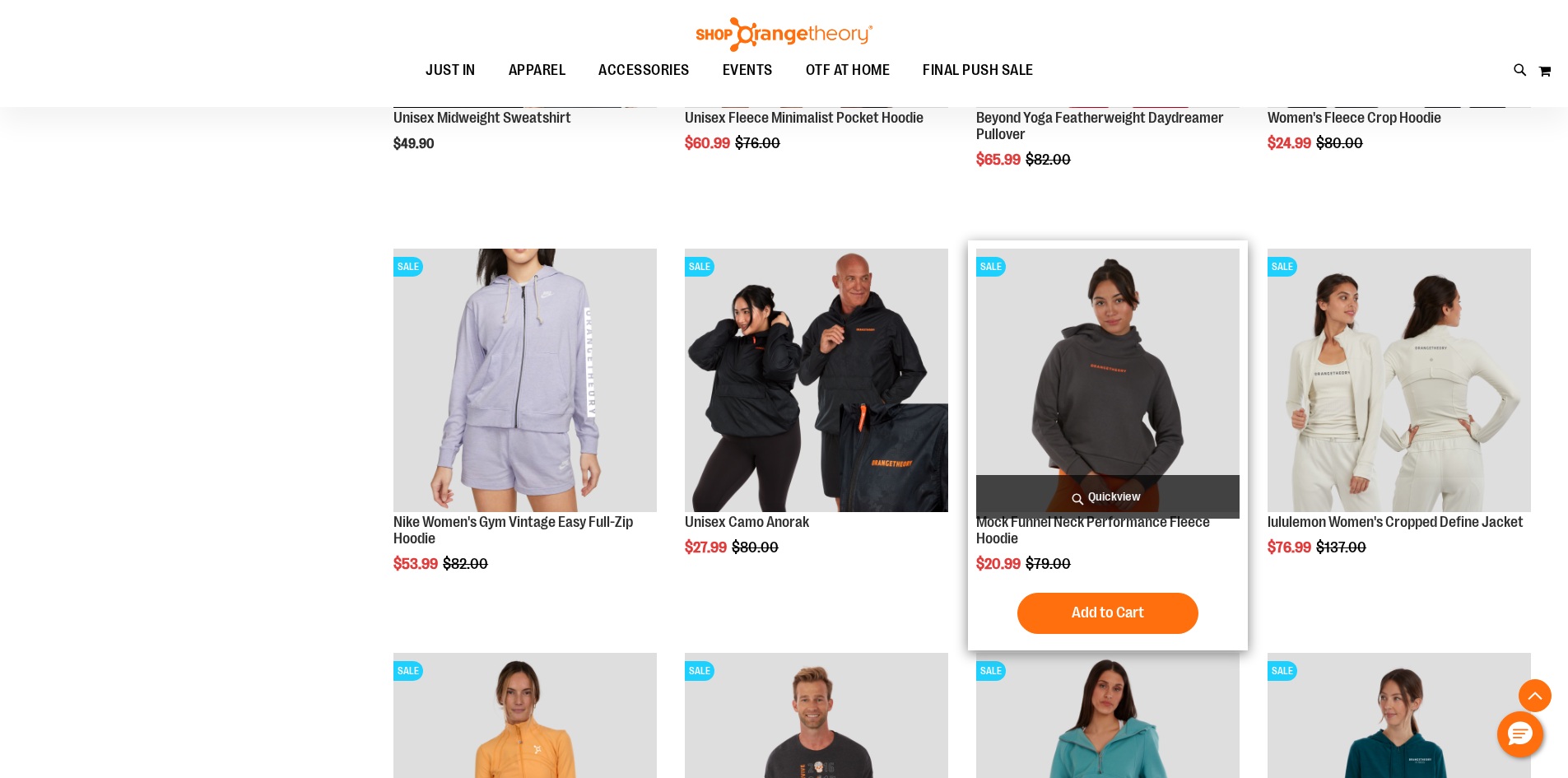
scroll to position [493, 0]
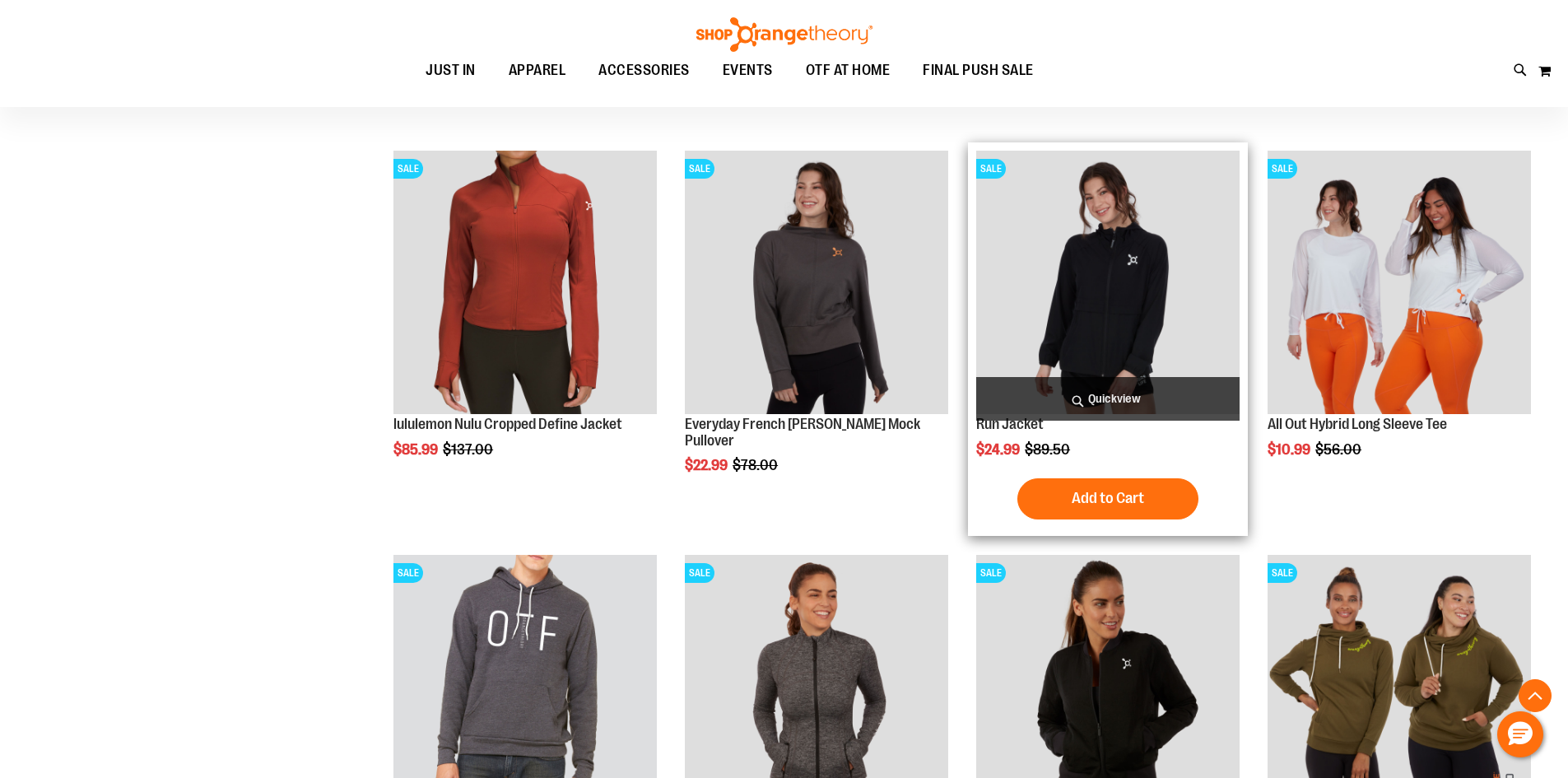
scroll to position [1399, 0]
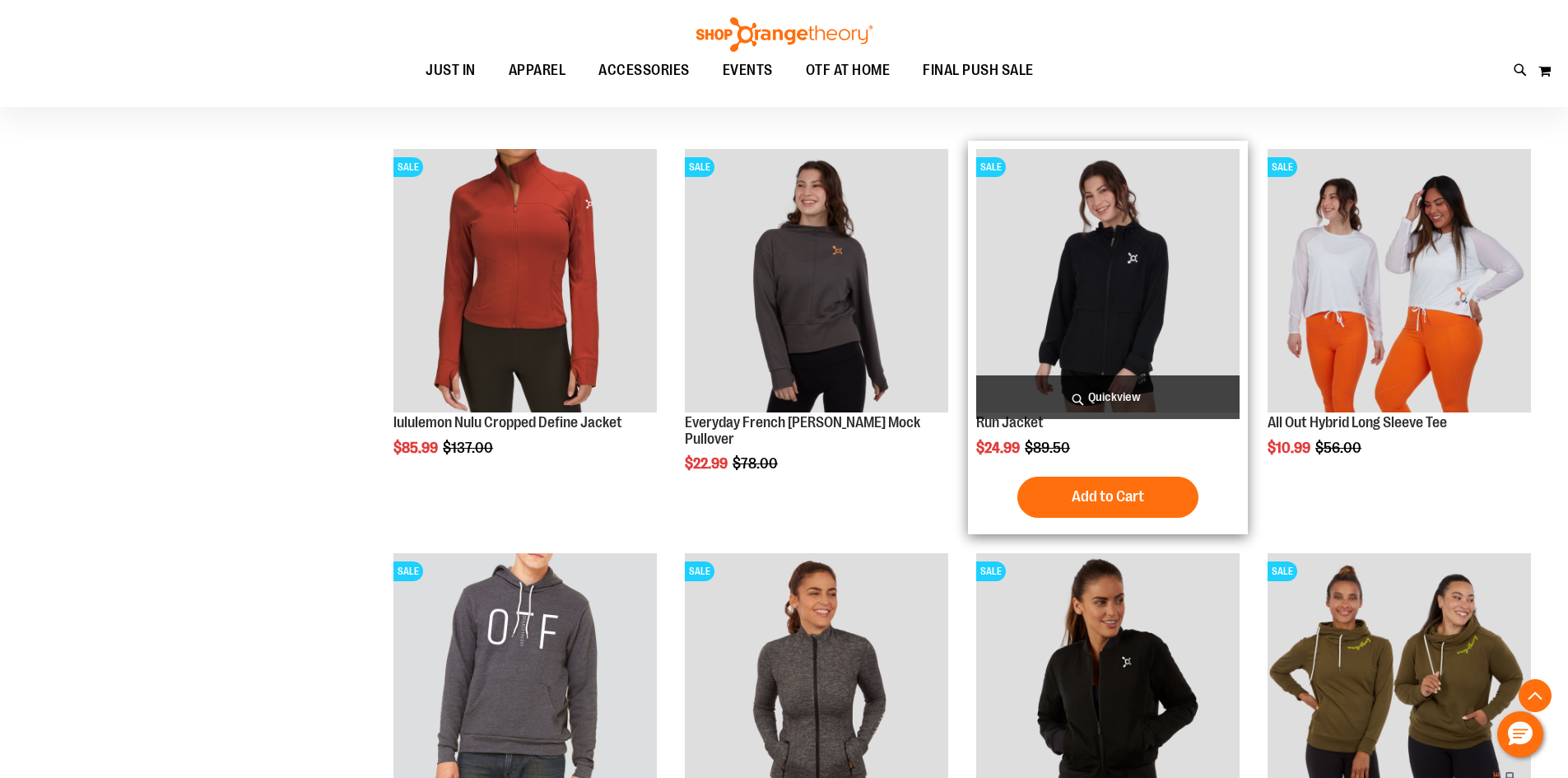
click at [1109, 301] on img "product" at bounding box center [1108, 281] width 264 height 264
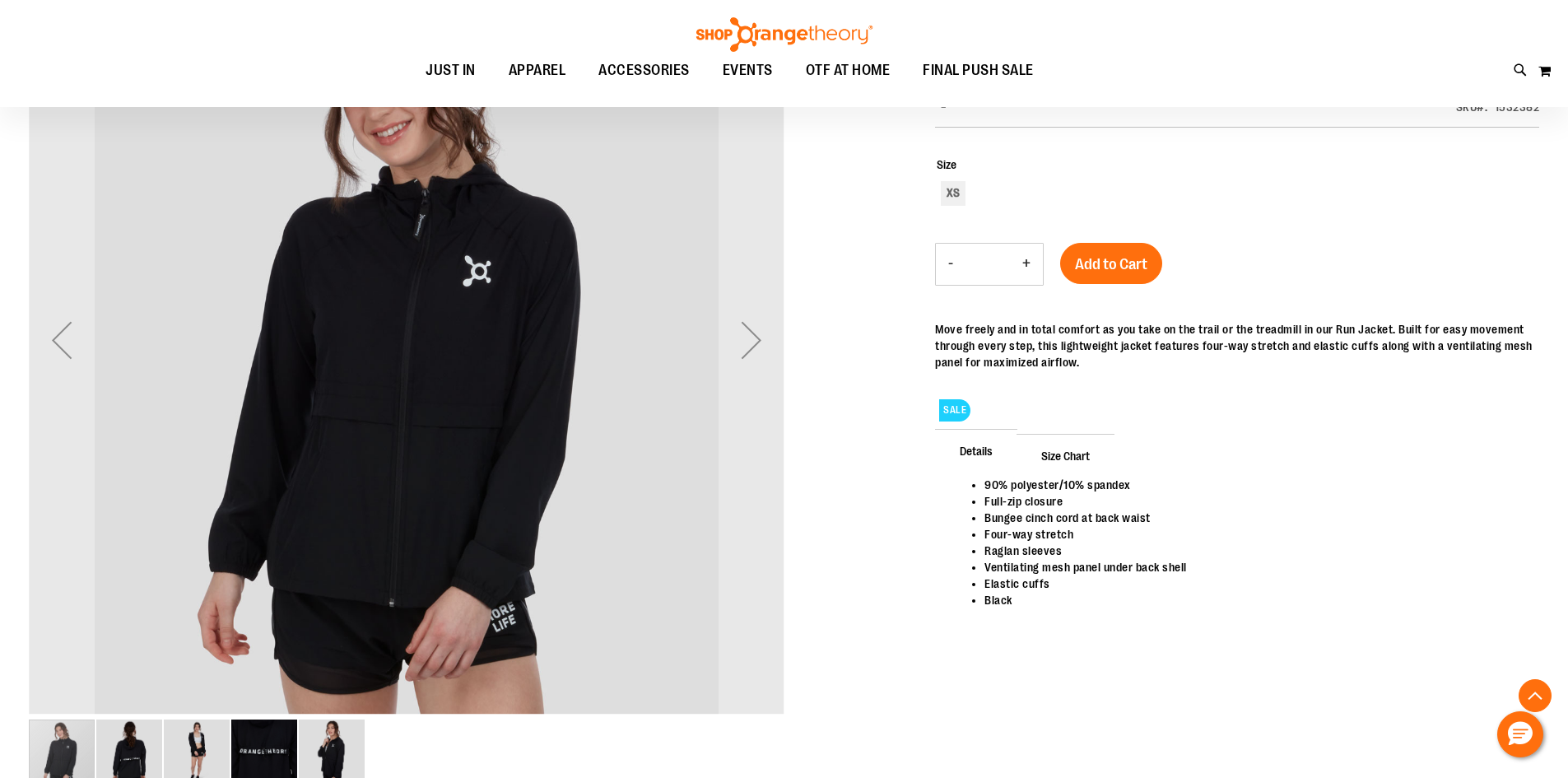
scroll to position [329, 0]
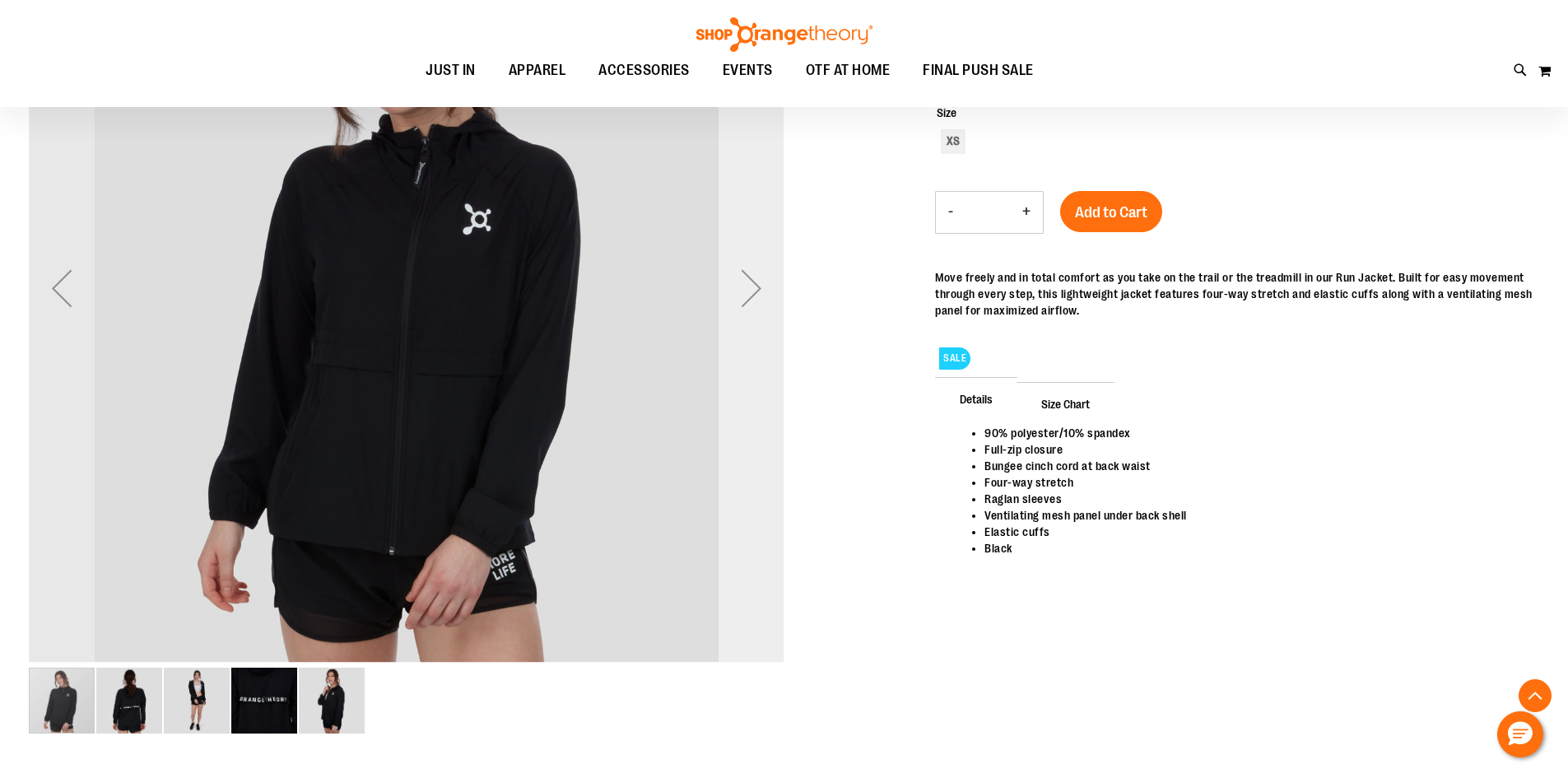
click at [753, 291] on div "Next" at bounding box center [752, 289] width 66 height 66
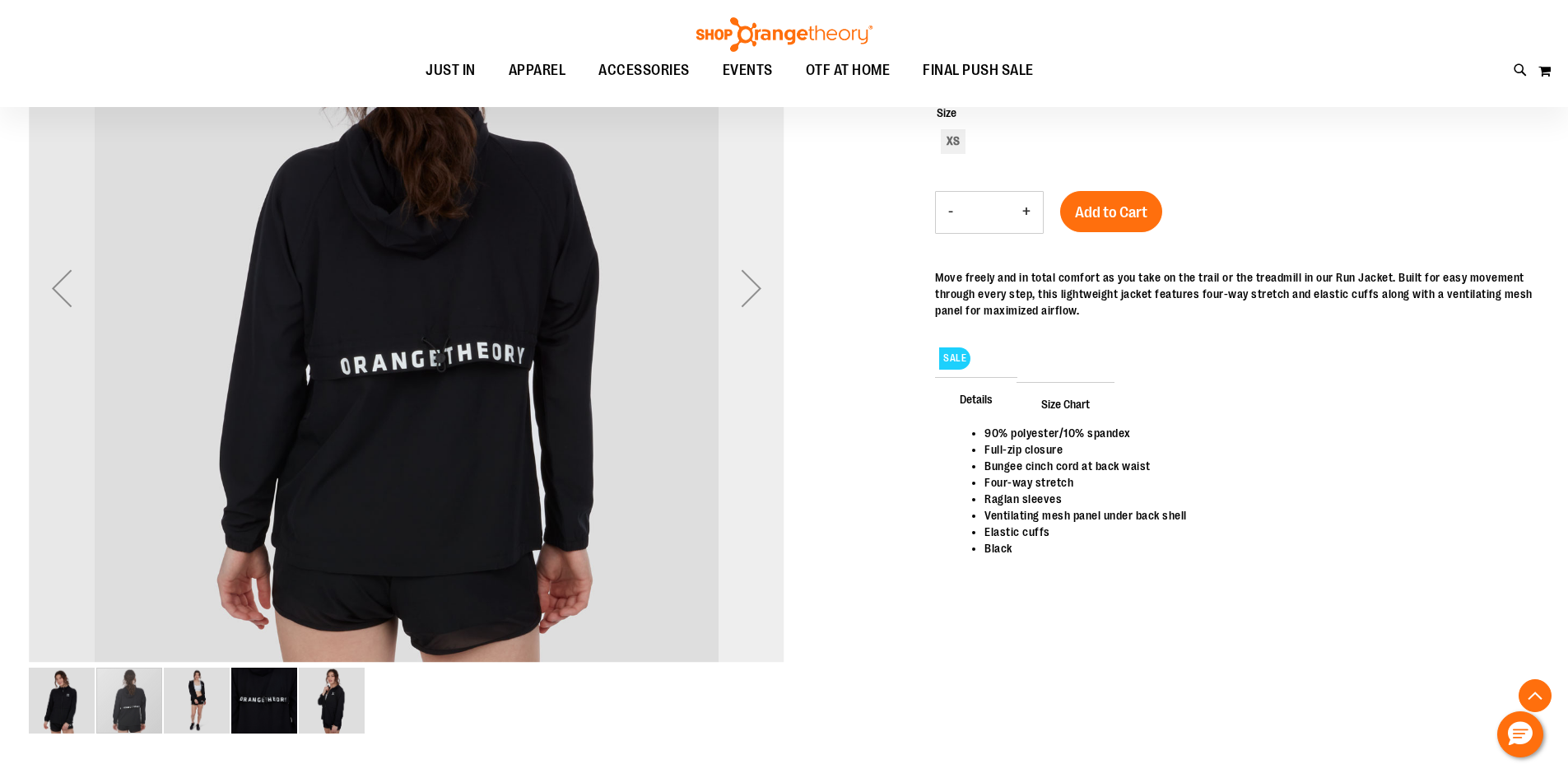
click at [753, 291] on div "Next" at bounding box center [752, 289] width 66 height 66
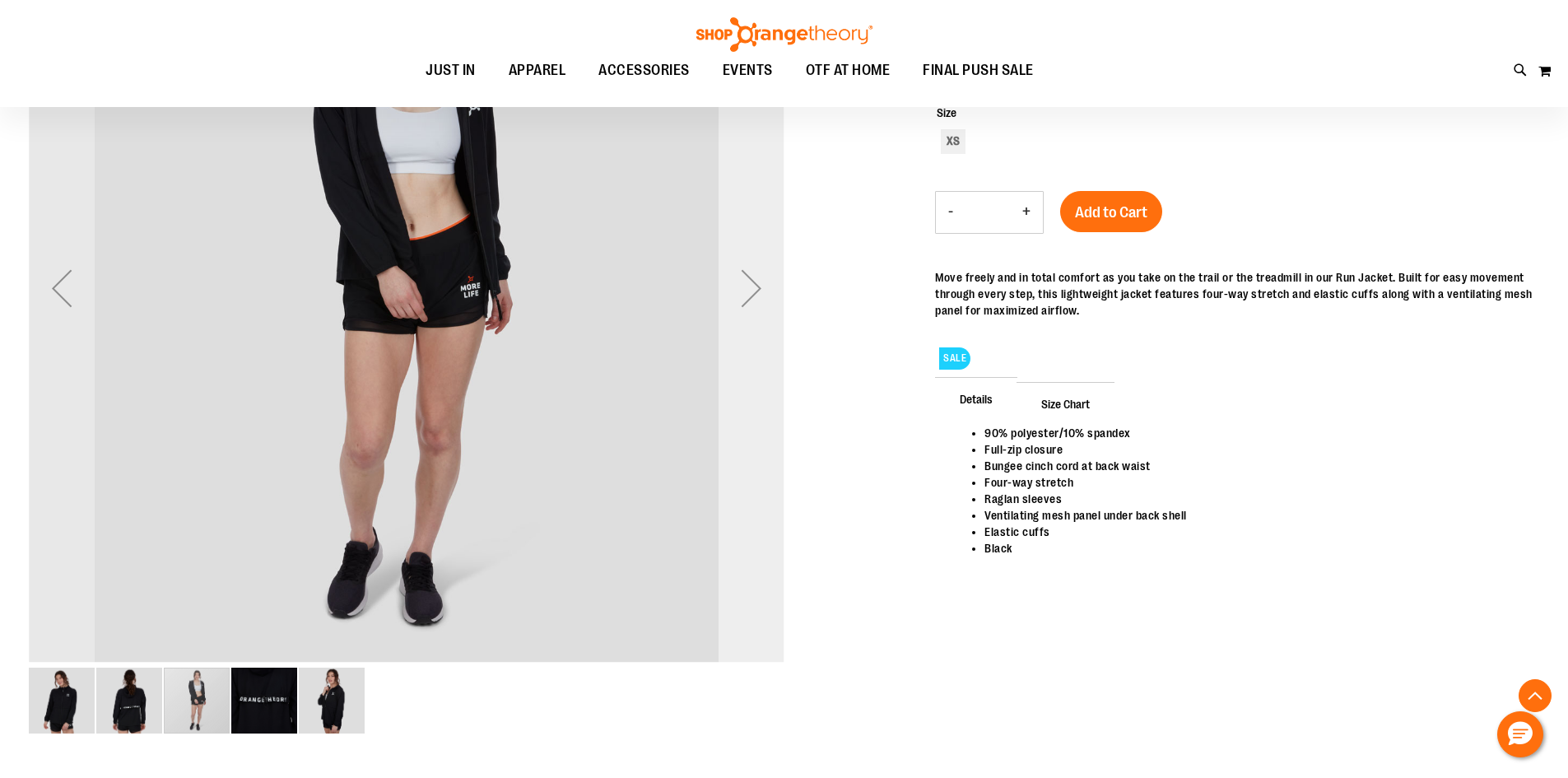
click at [753, 291] on div "Next" at bounding box center [752, 289] width 66 height 66
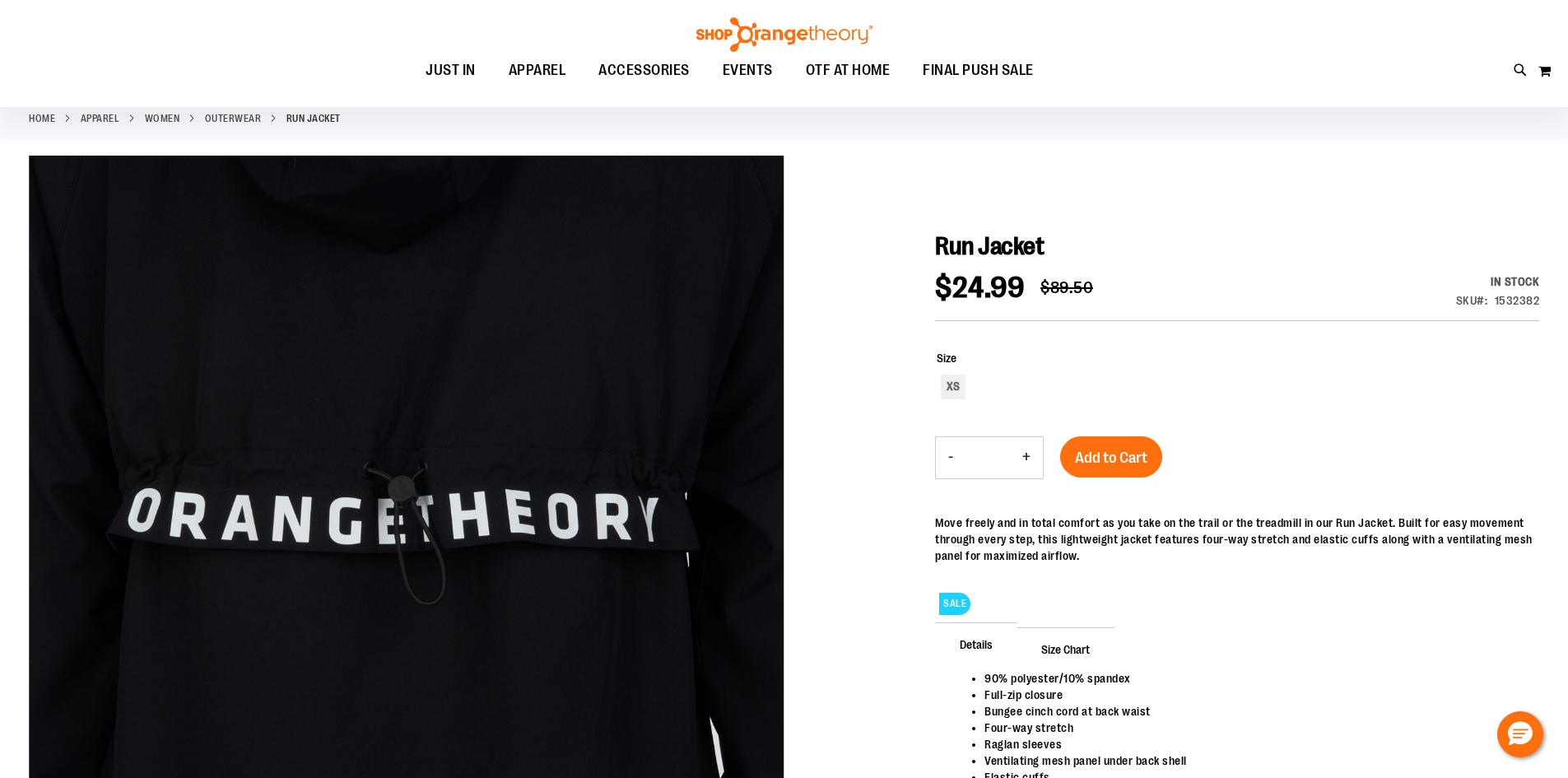
scroll to position [82, 0]
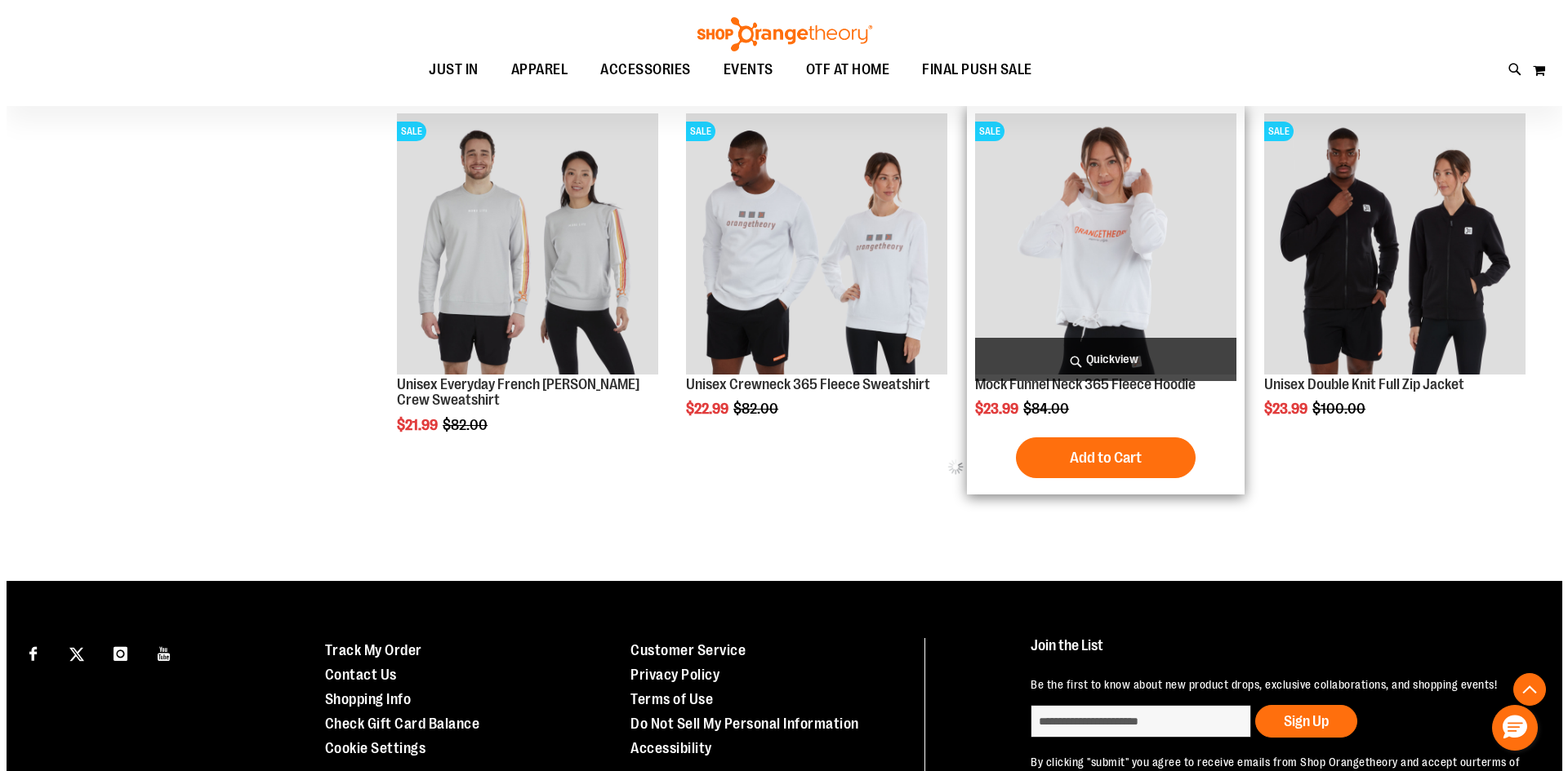
scroll to position [756, 0]
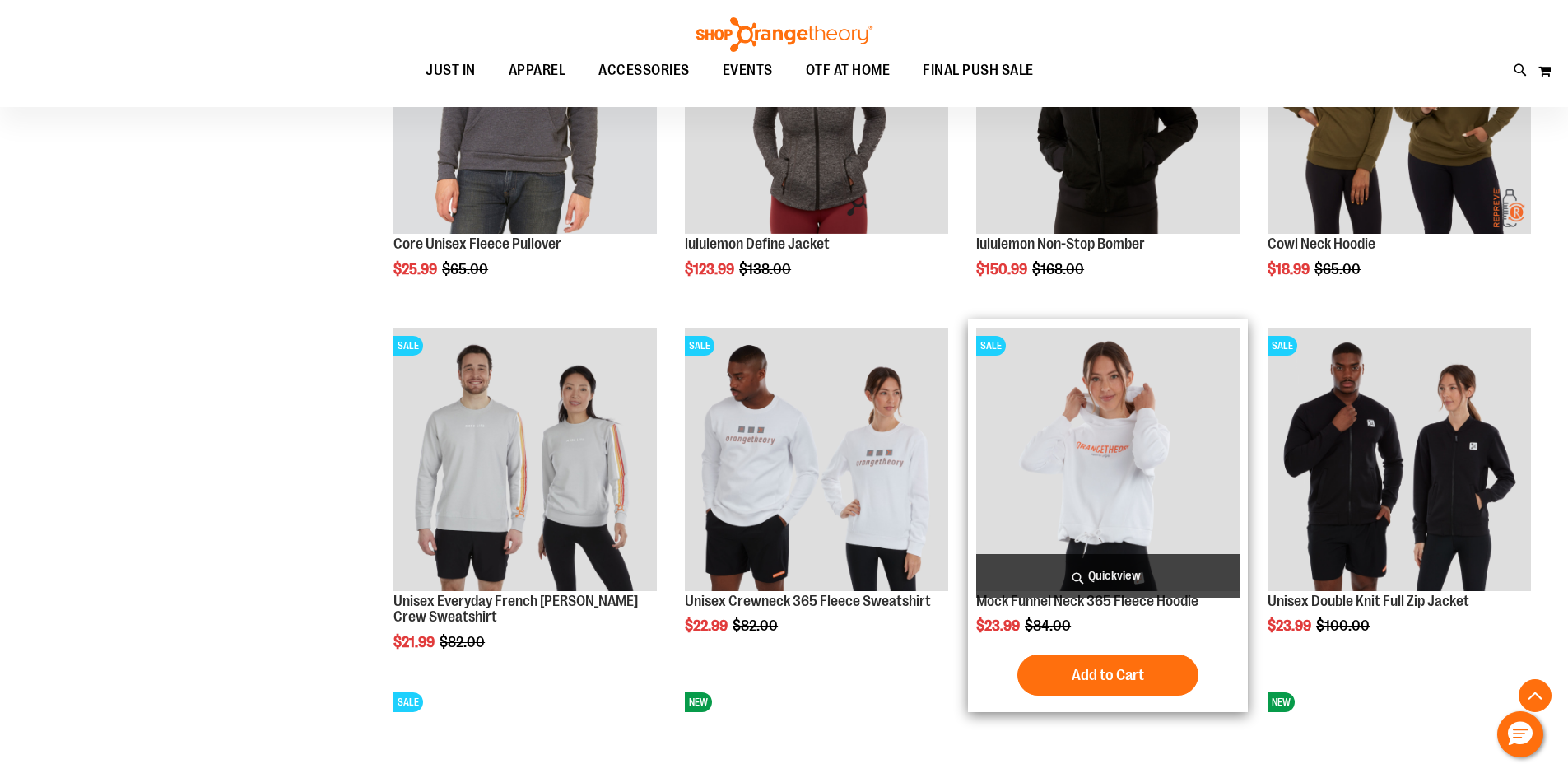
click at [1120, 558] on span "Quickview" at bounding box center [1108, 576] width 264 height 44
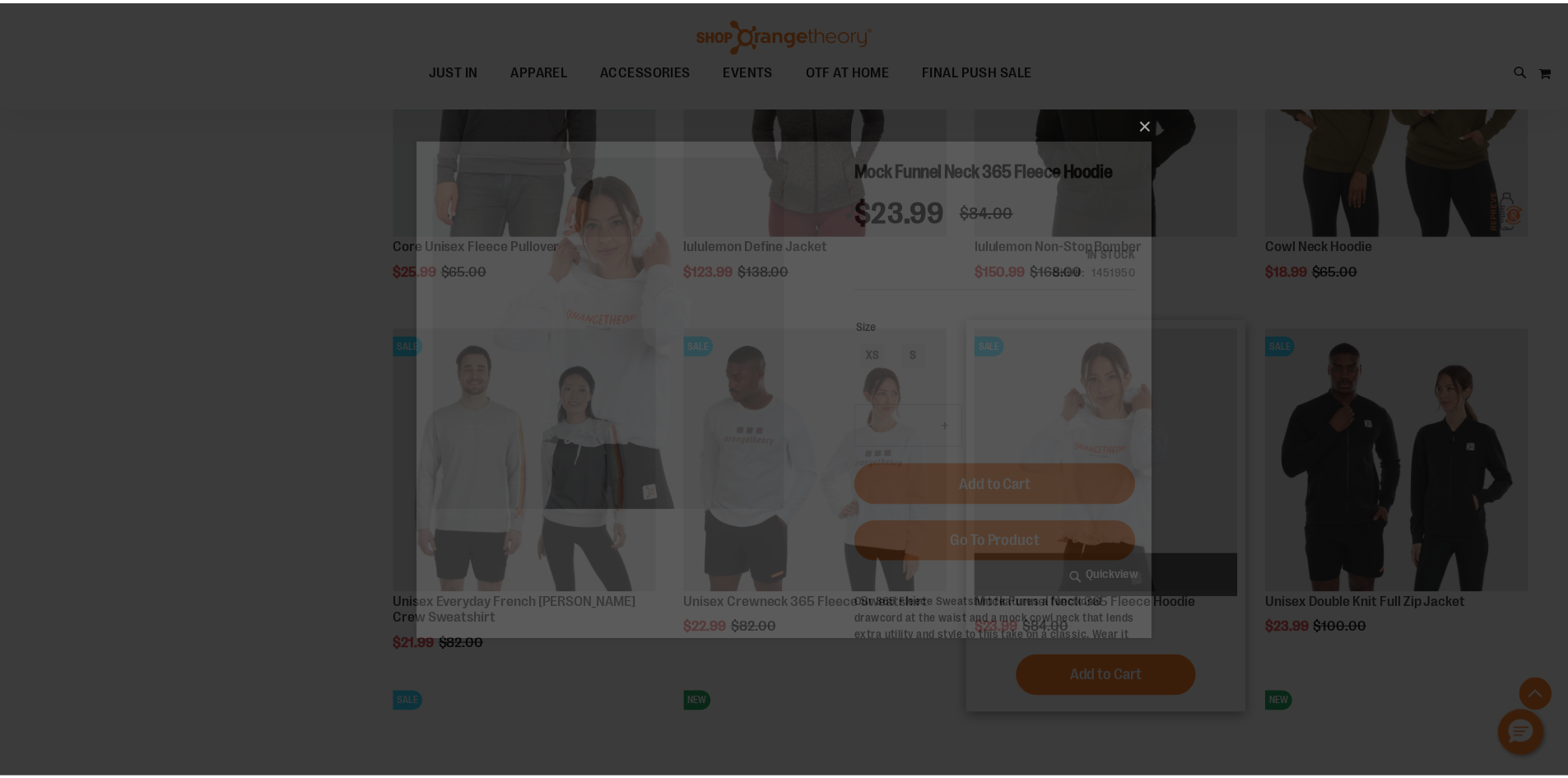
scroll to position [0, 0]
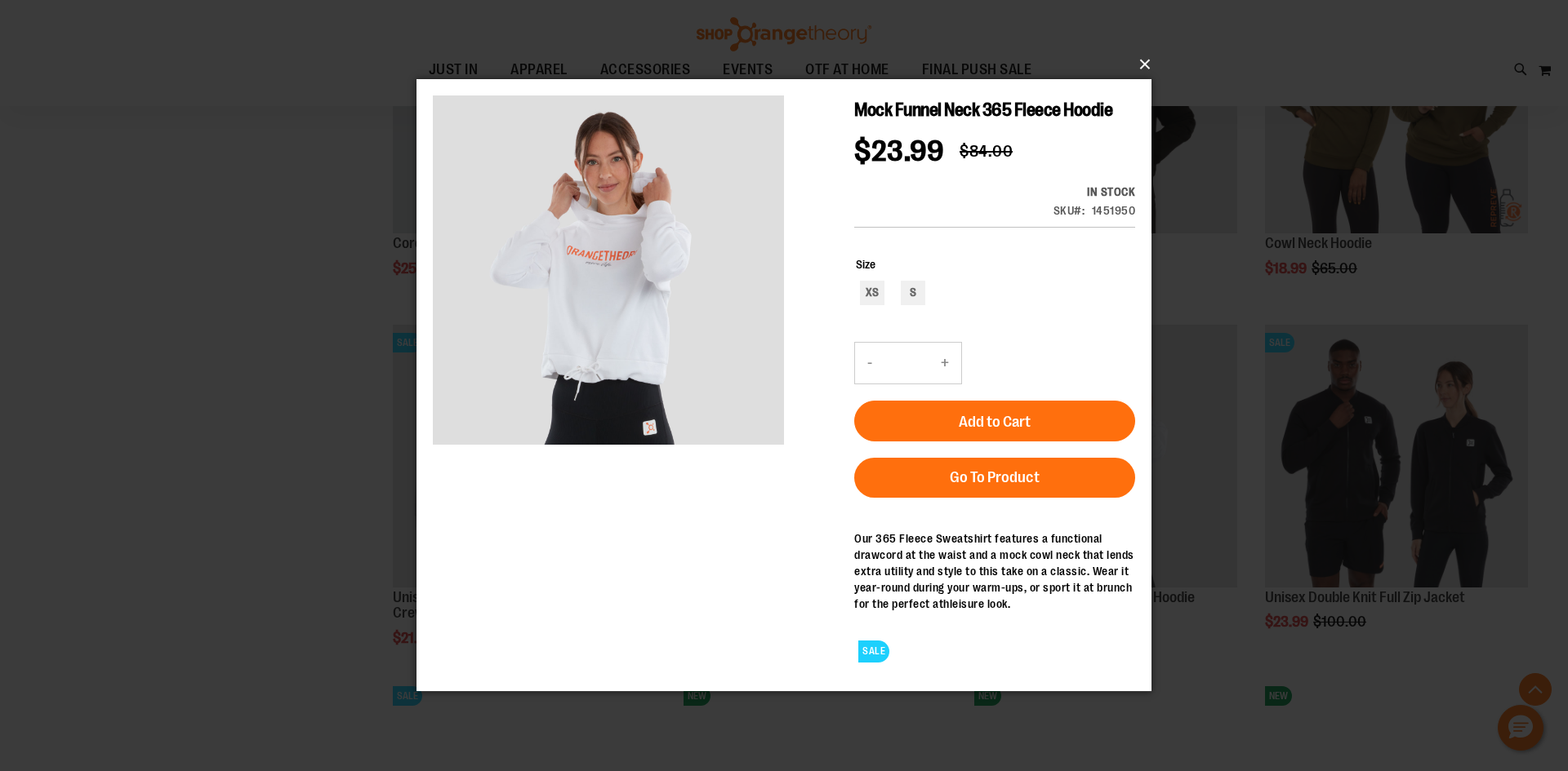
click at [1148, 62] on button "×" at bounding box center [789, 64] width 735 height 36
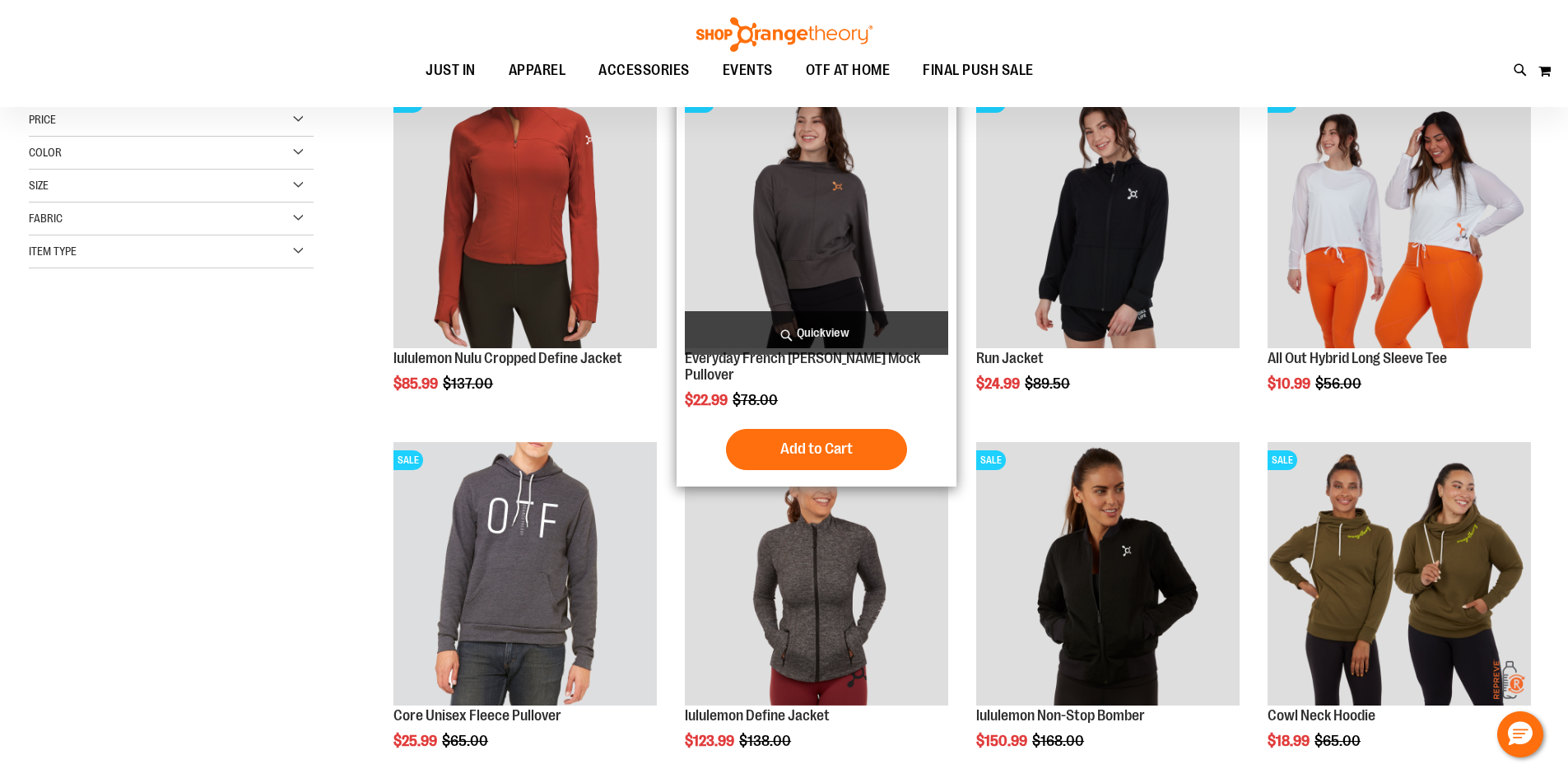
scroll to position [104, 0]
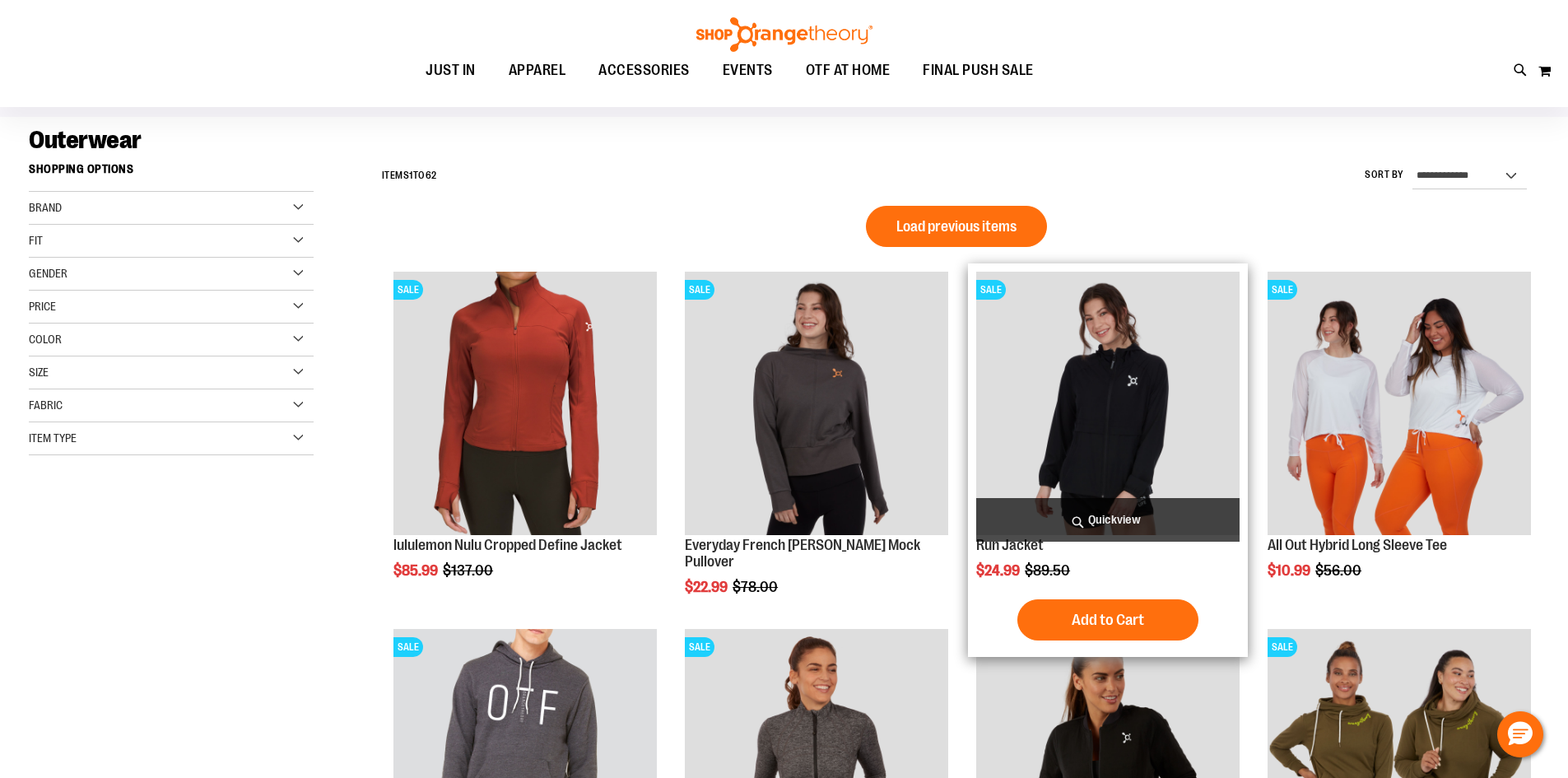
click at [1067, 456] on img "product" at bounding box center [1108, 404] width 264 height 264
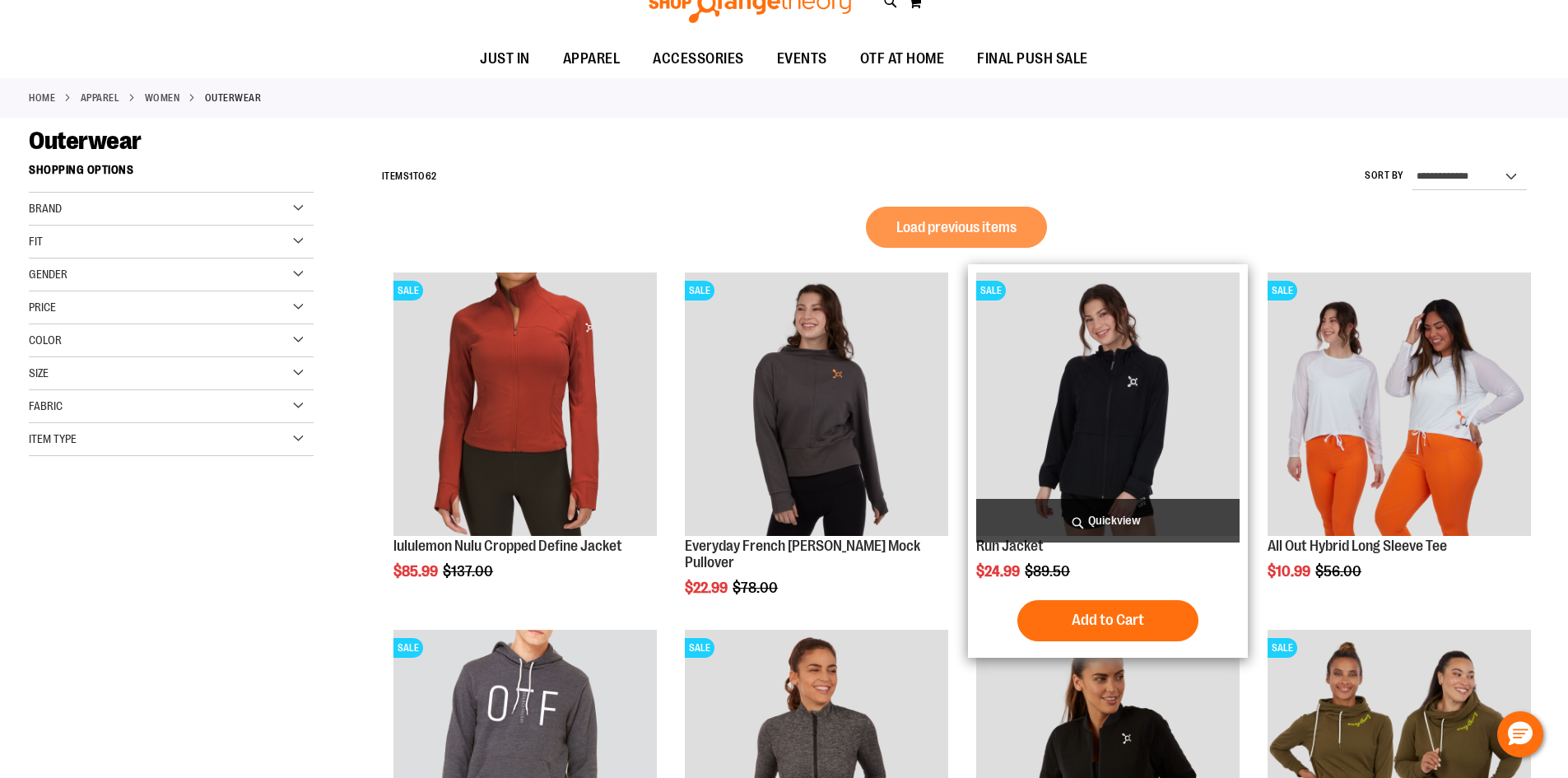
scroll to position [104, 0]
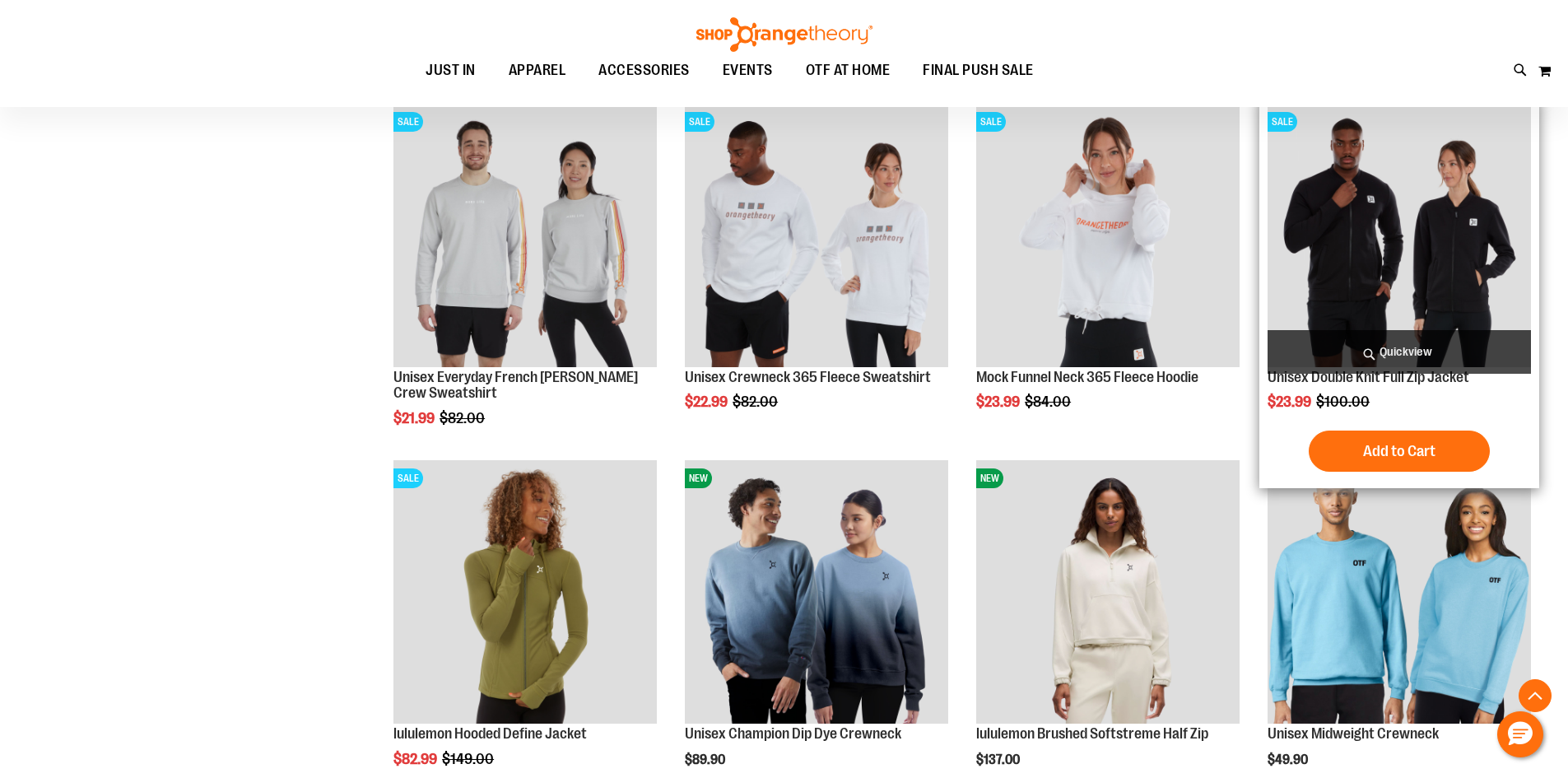
scroll to position [1010, 0]
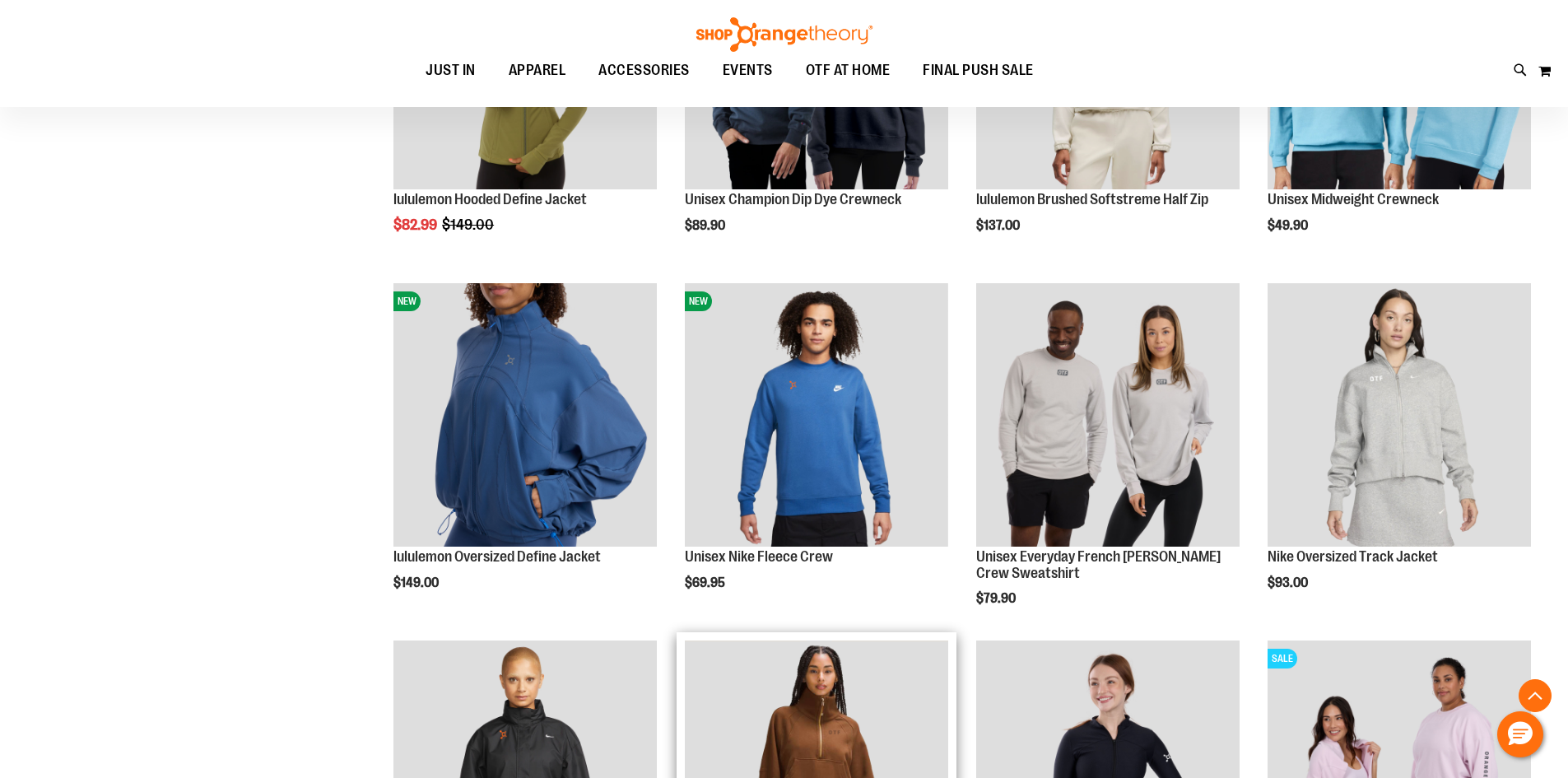
scroll to position [1504, 0]
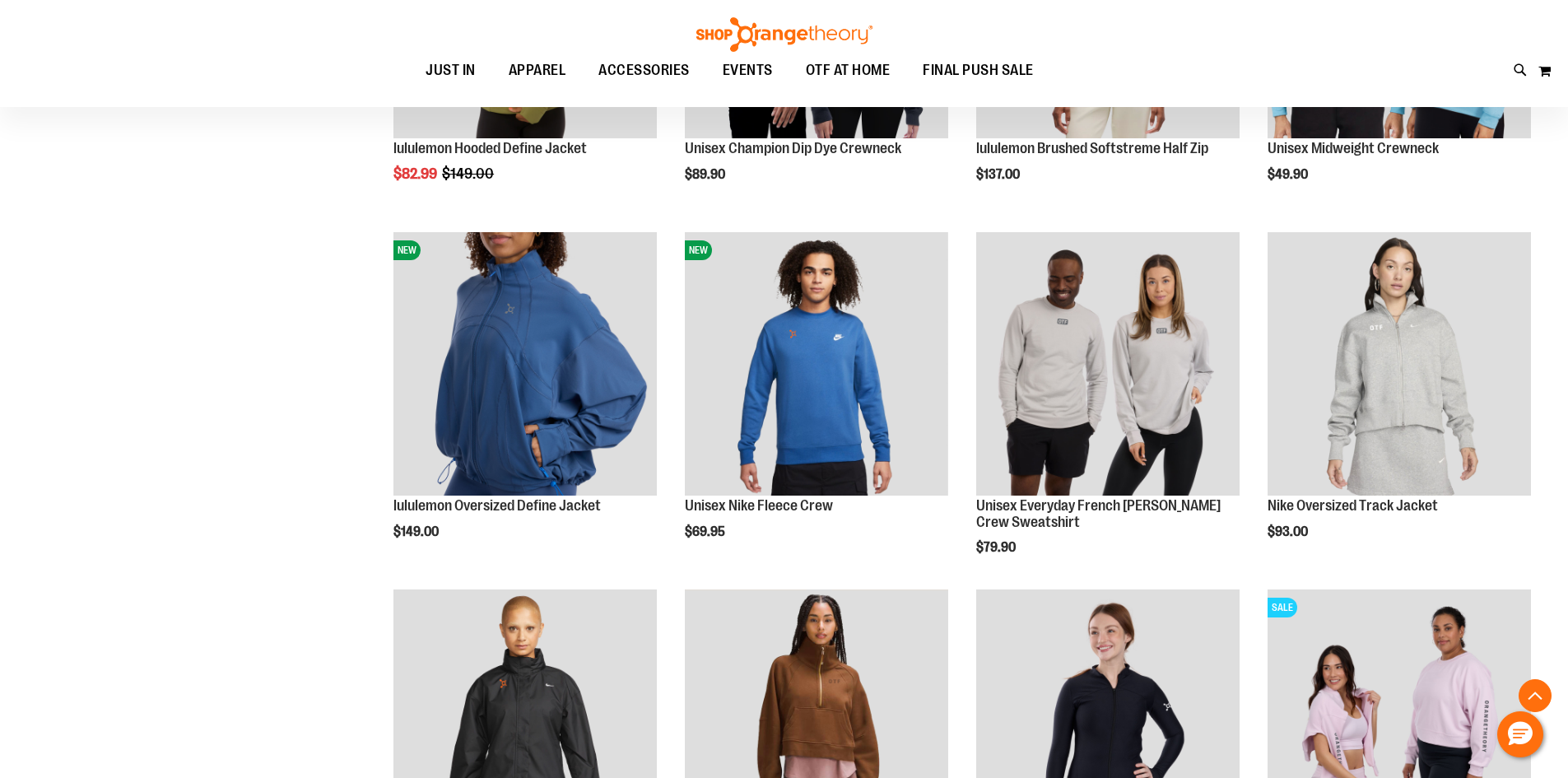
scroll to position [1669, 0]
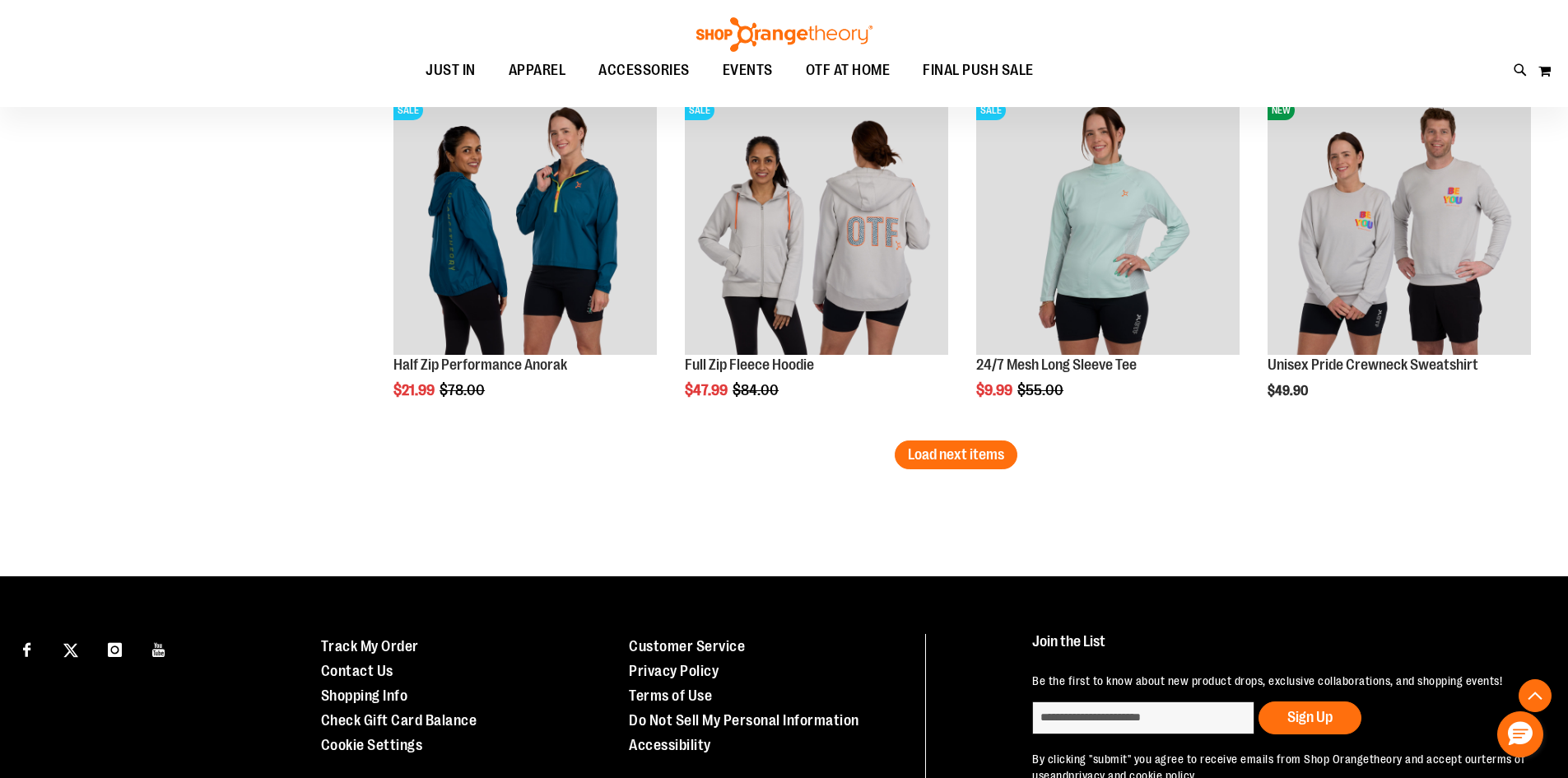
scroll to position [3151, 0]
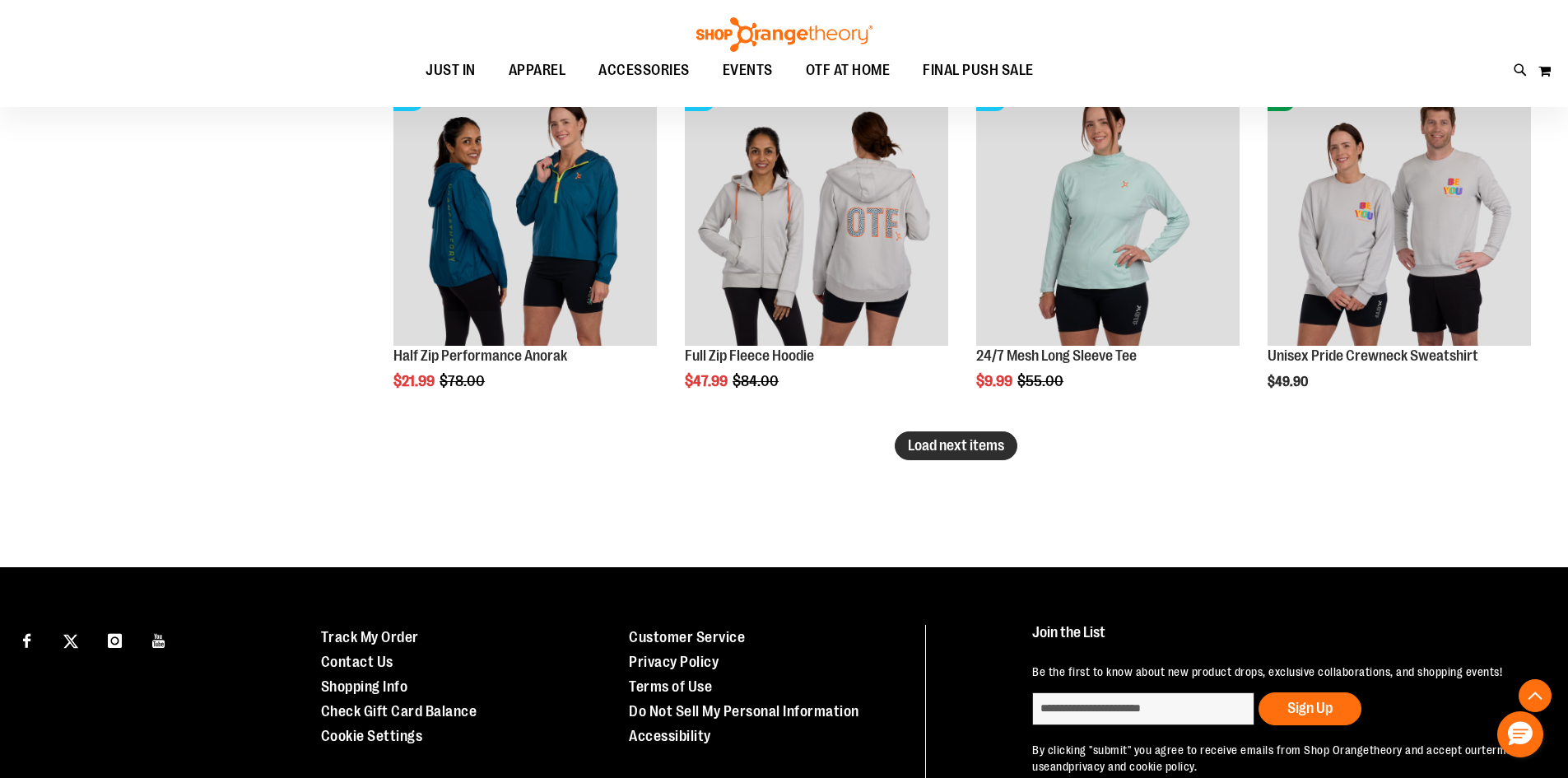
click at [929, 452] on span "Load next items" at bounding box center [955, 445] width 96 height 16
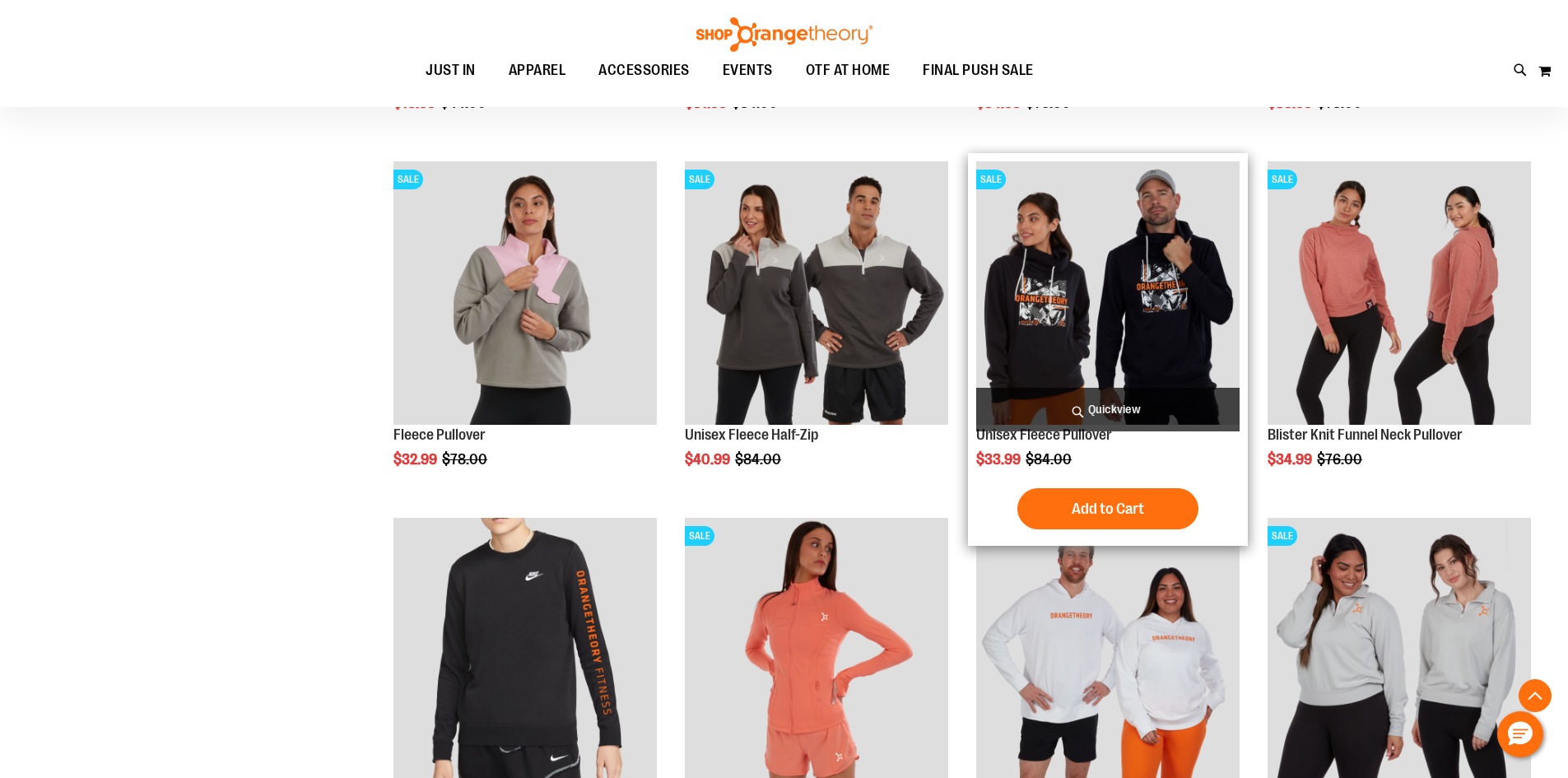
scroll to position [3810, 0]
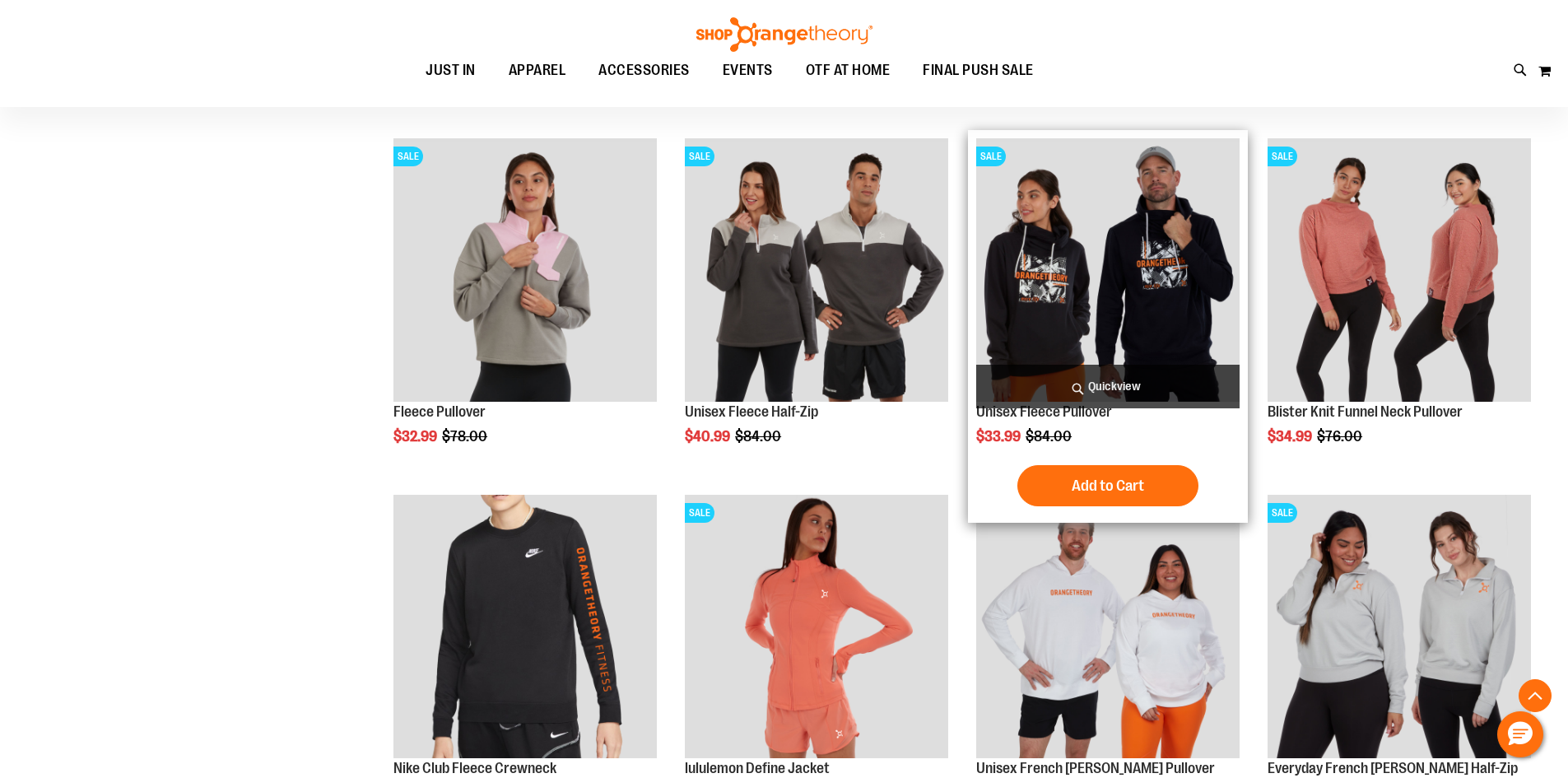
click at [1093, 294] on img "product" at bounding box center [1108, 270] width 264 height 264
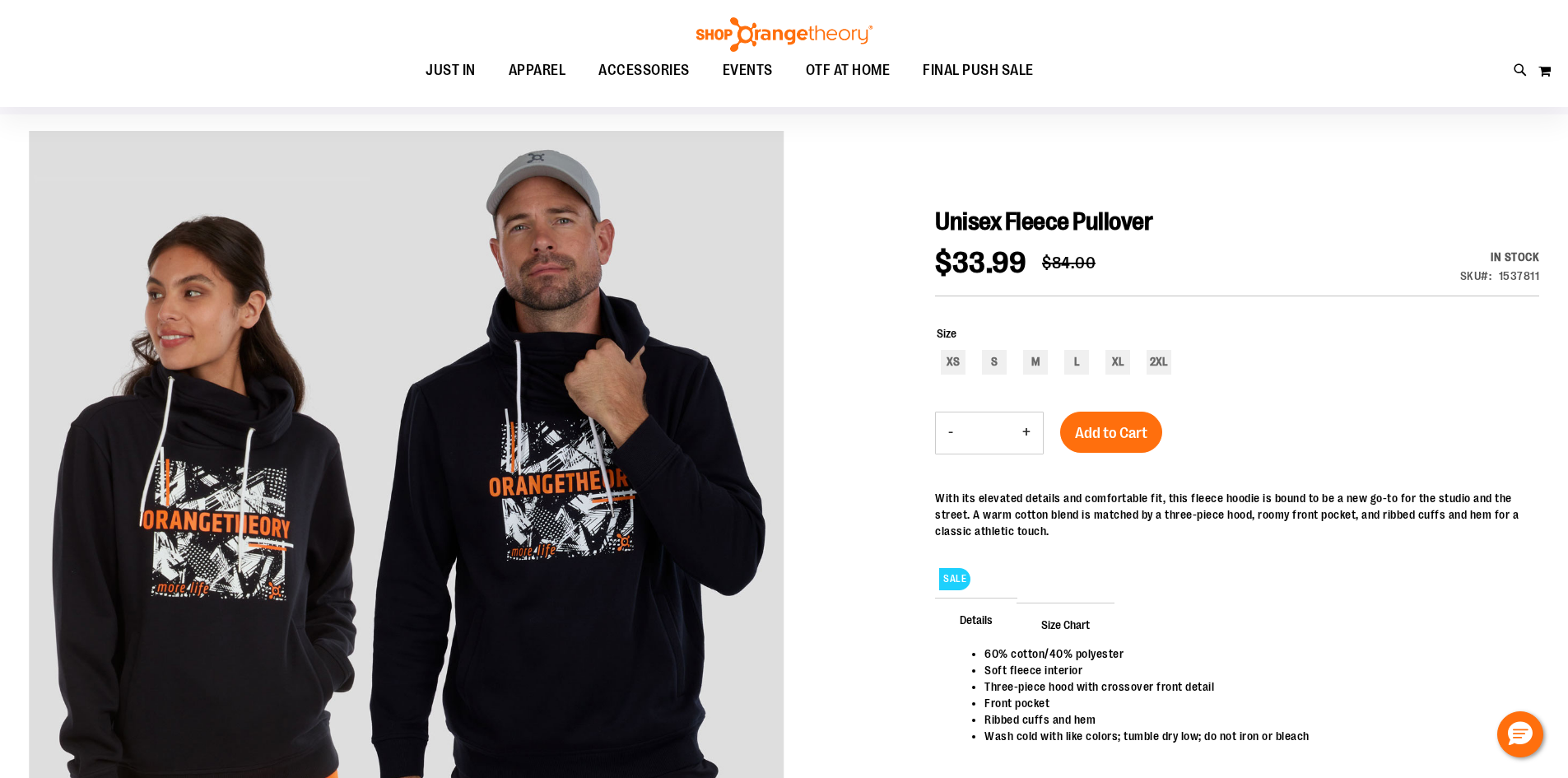
scroll to position [82, 0]
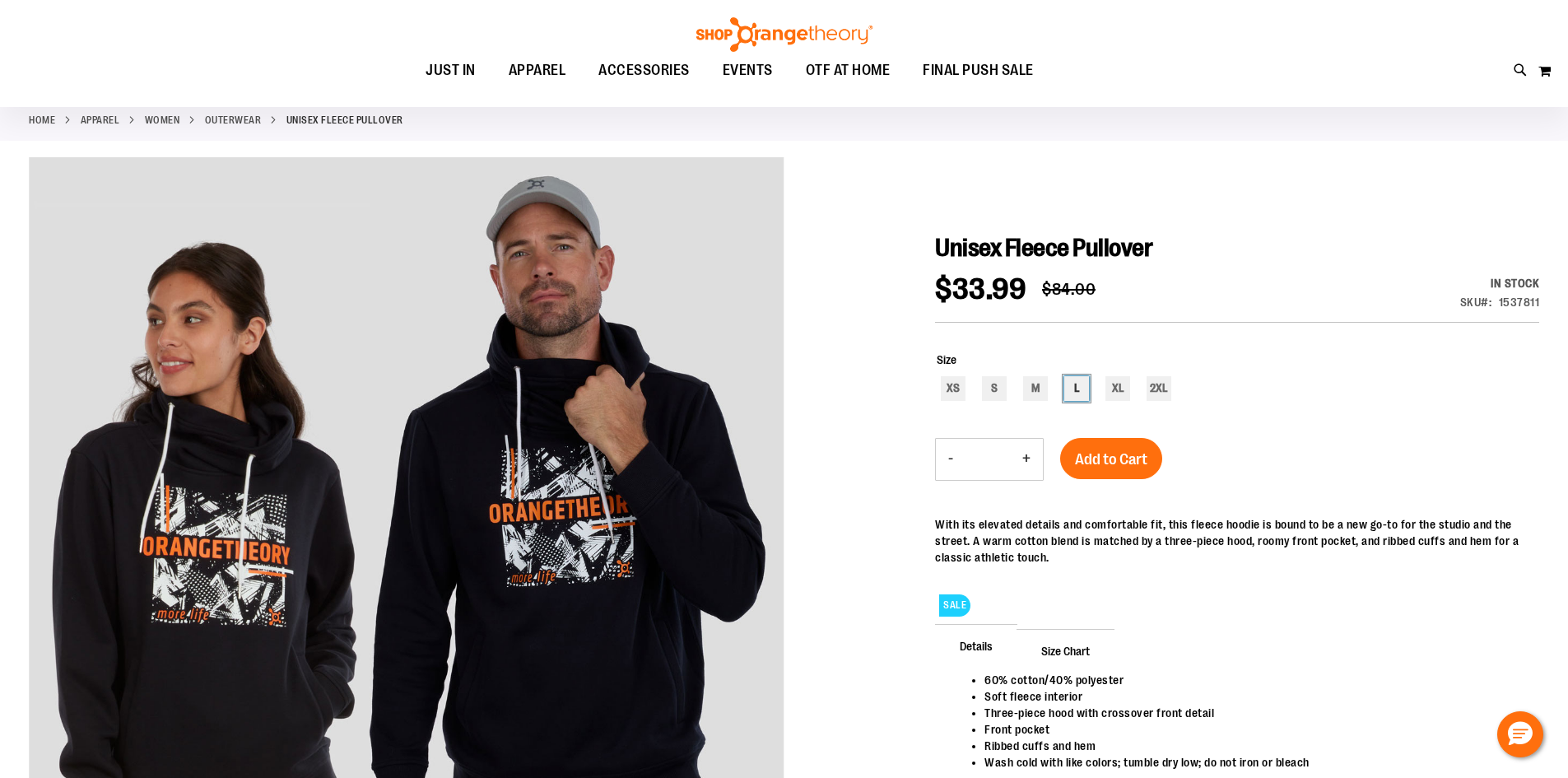
click at [1082, 387] on div "L" at bounding box center [1076, 389] width 25 height 25
type input "***"
click at [1113, 459] on span "Add to Cart" at bounding box center [1111, 460] width 72 height 18
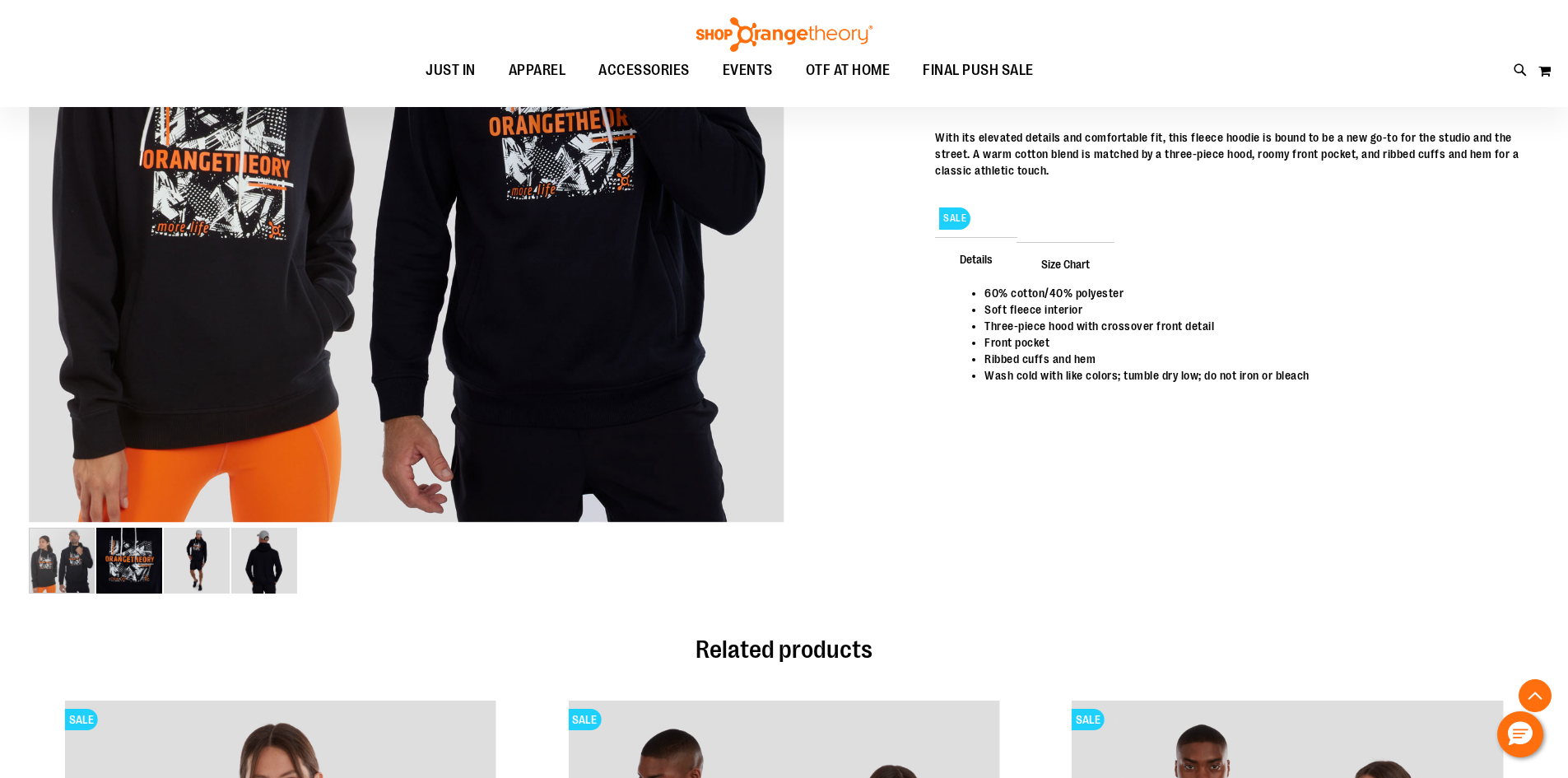
scroll to position [493, 0]
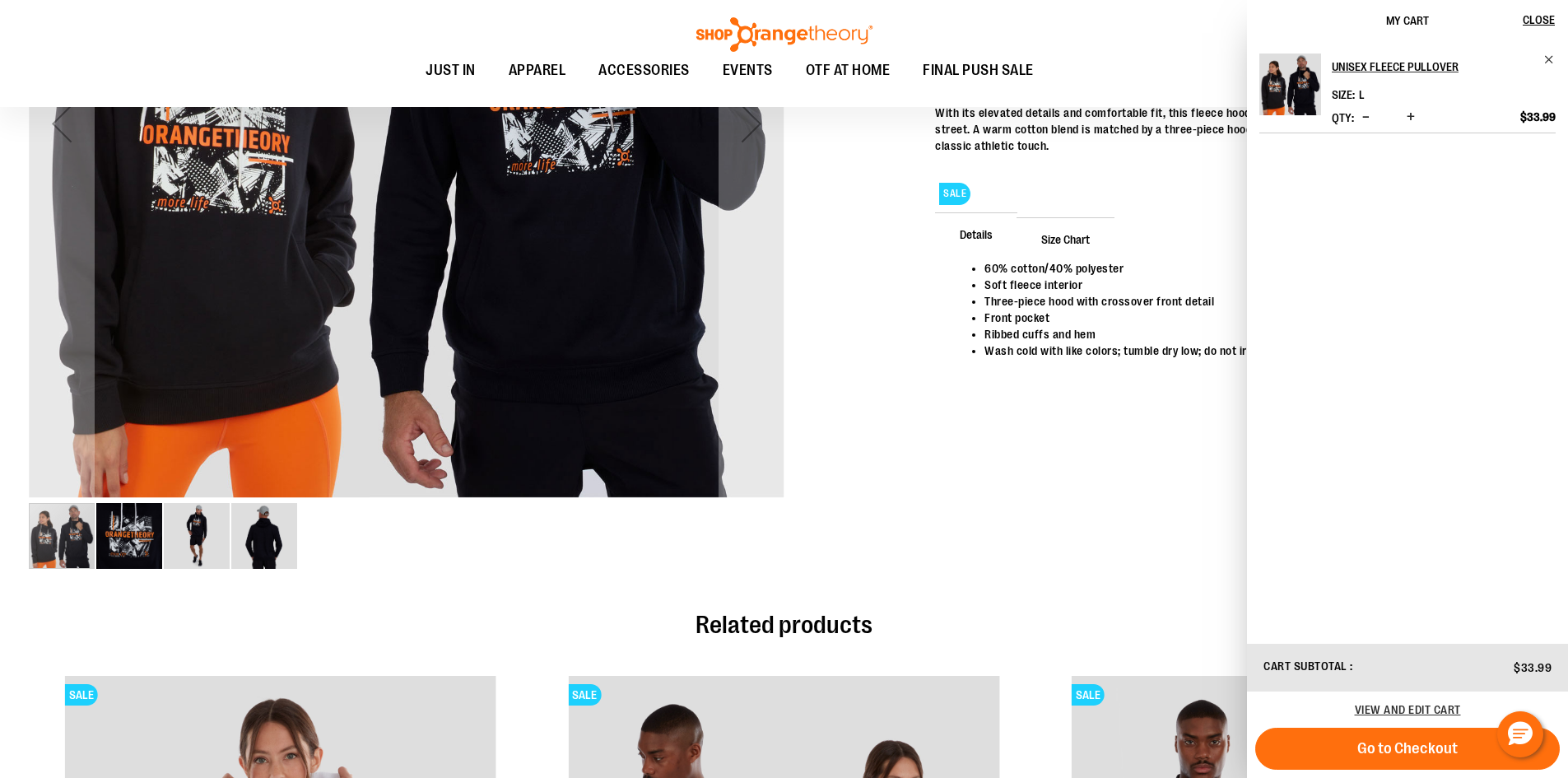
click at [201, 536] on img "image 3 of 4" at bounding box center [197, 536] width 66 height 66
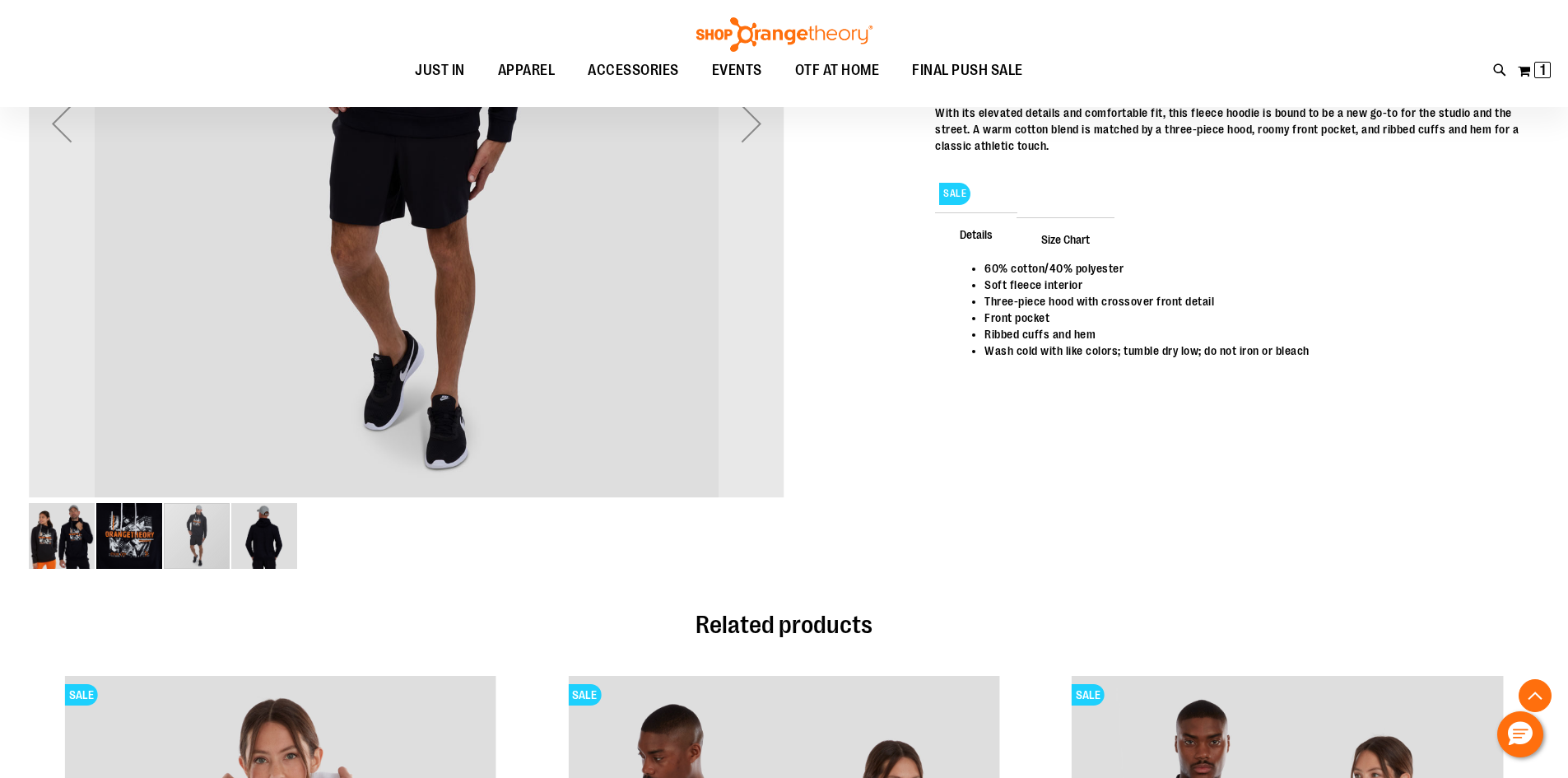
click at [114, 554] on img "image 2 of 4" at bounding box center [129, 536] width 66 height 66
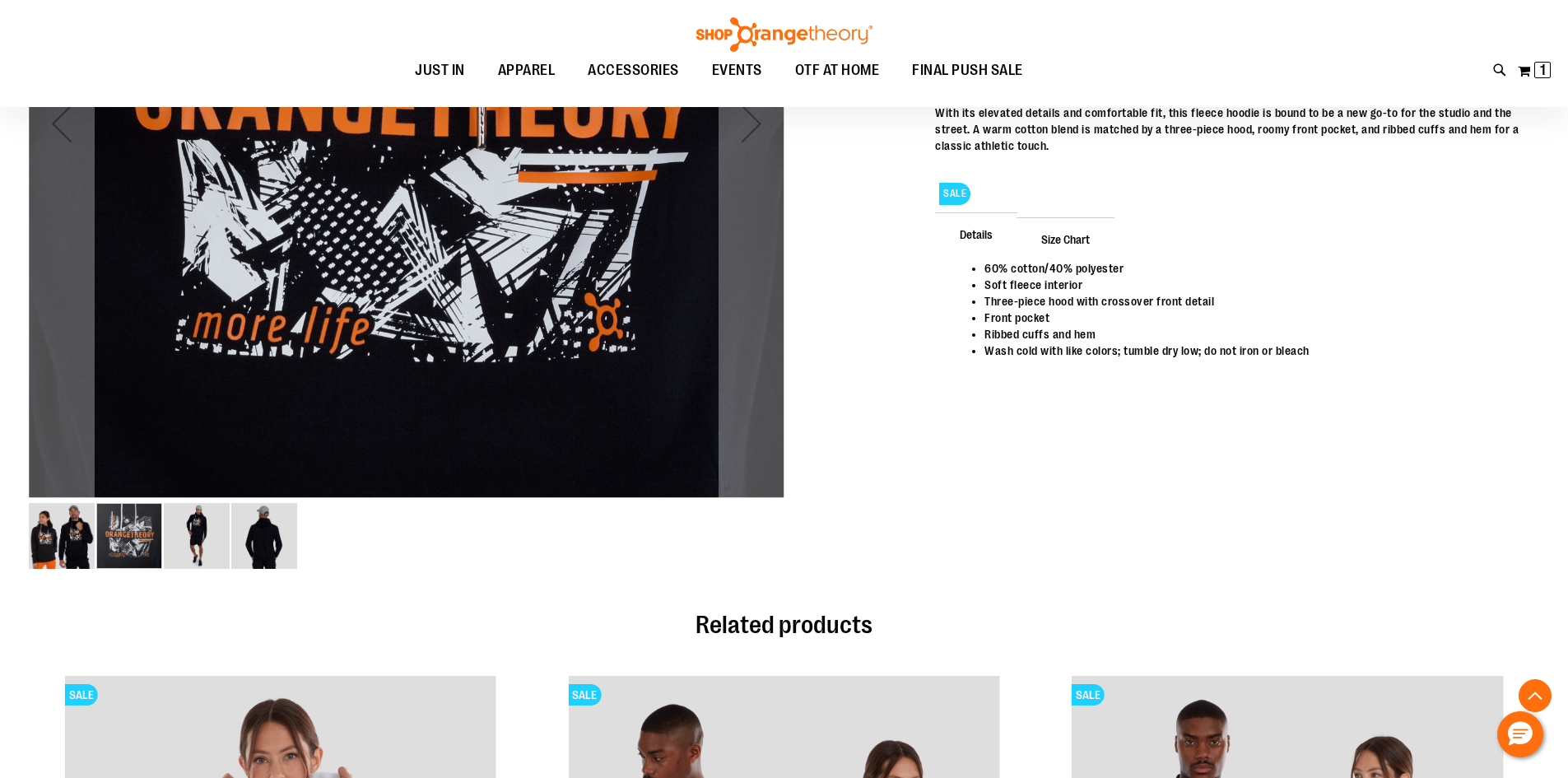
click at [255, 549] on img "image 4 of 4" at bounding box center [265, 536] width 66 height 66
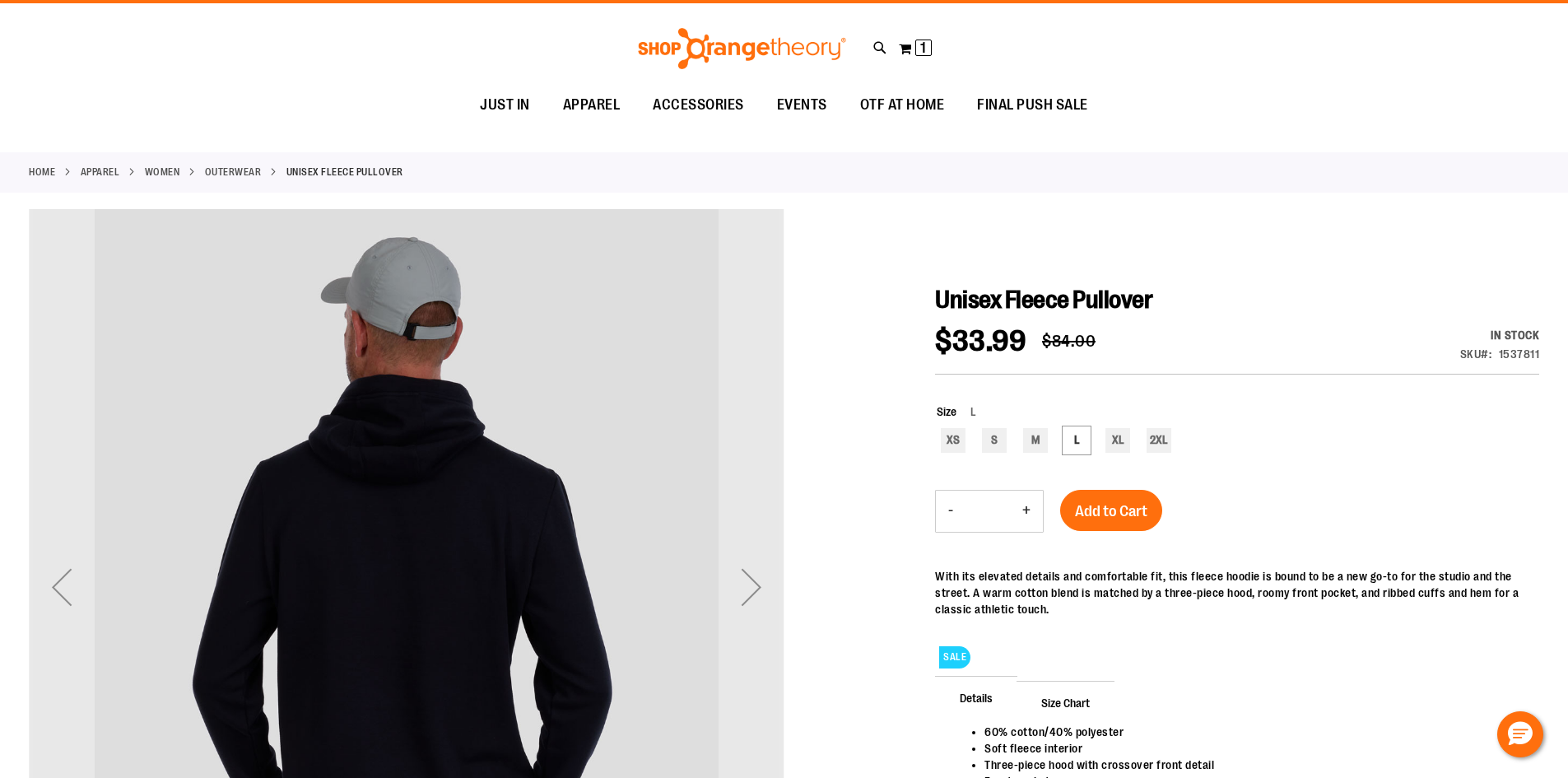
scroll to position [0, 0]
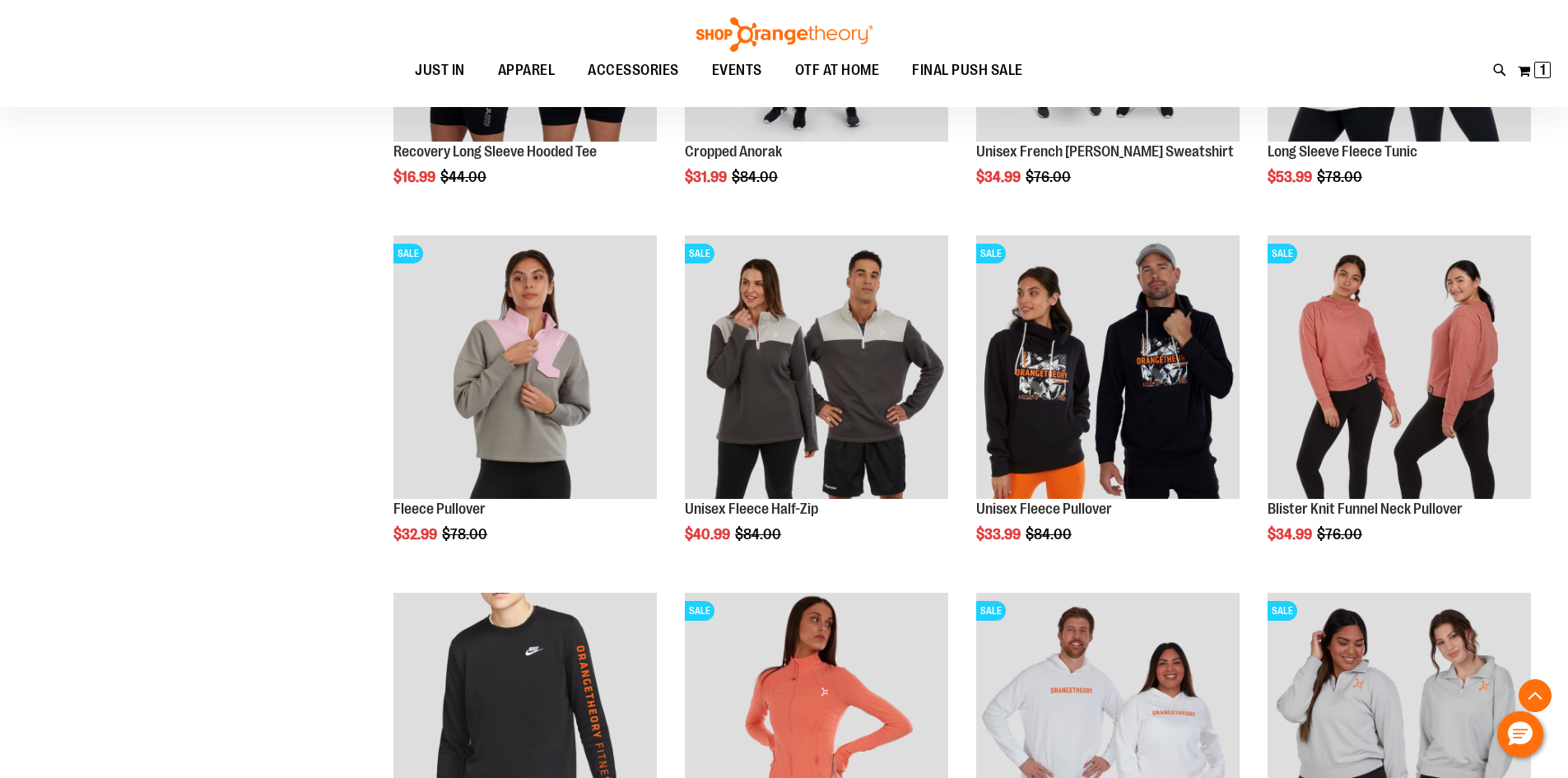
scroll to position [434, 0]
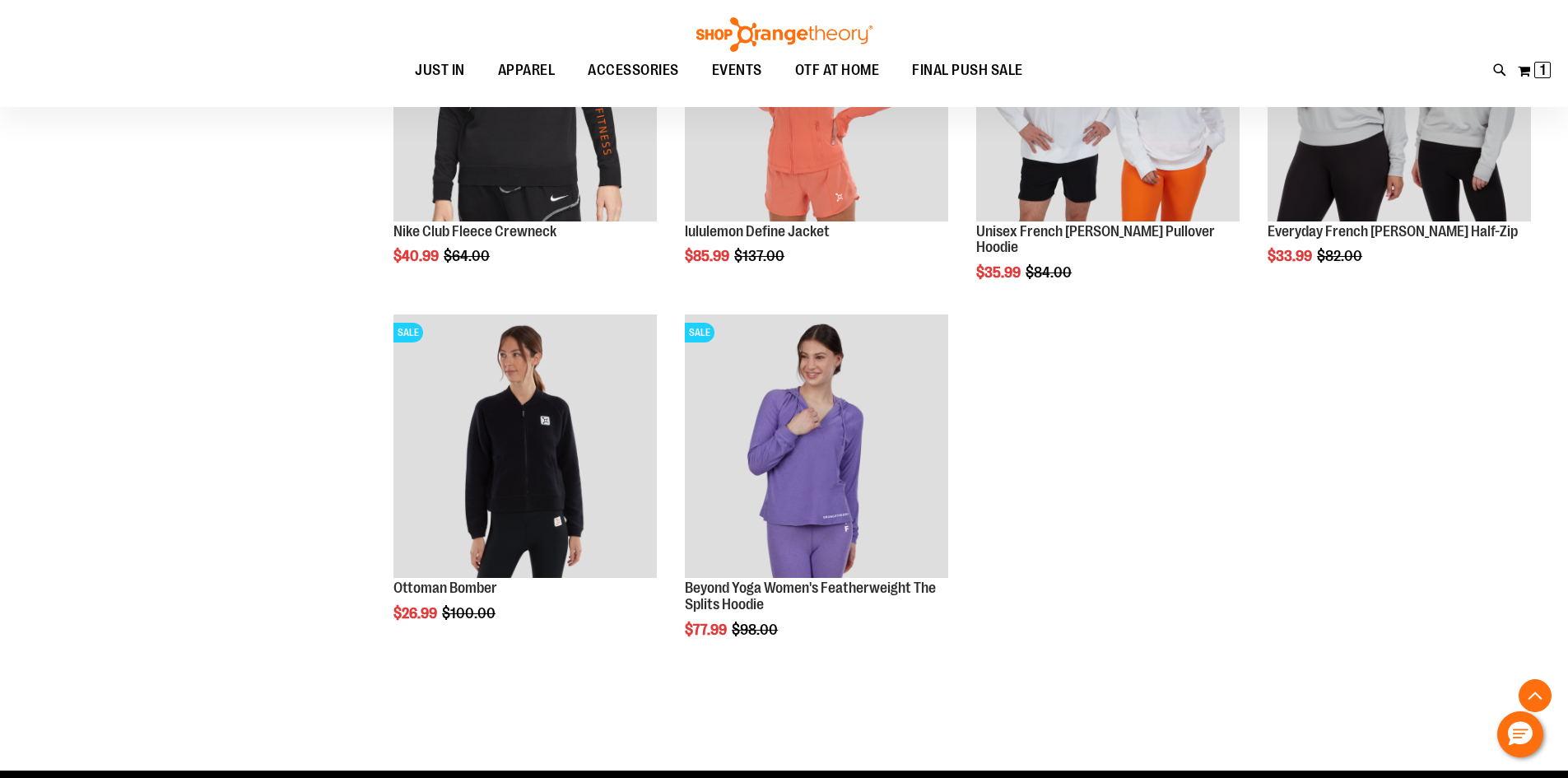
scroll to position [1176, 0]
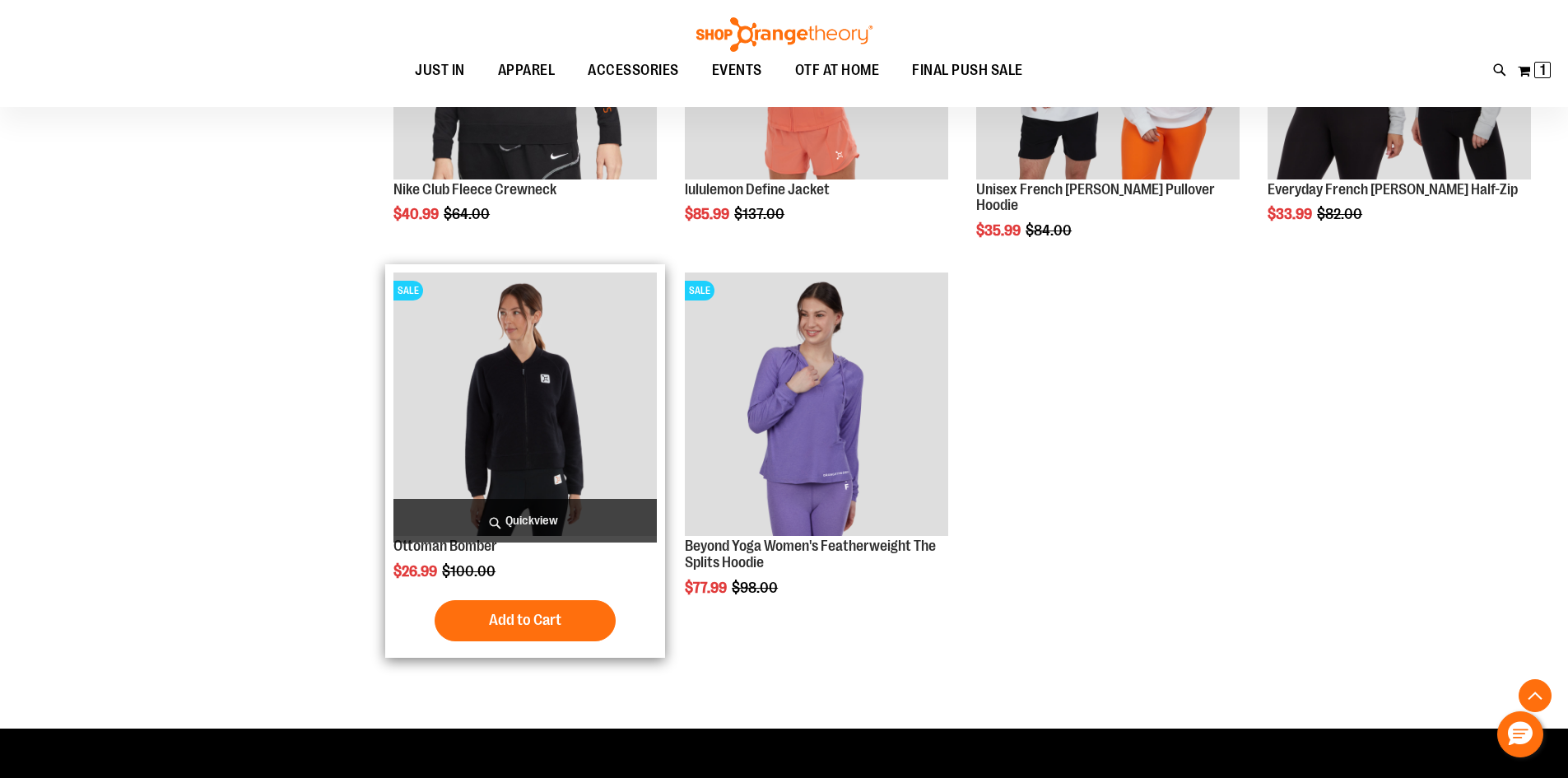
click at [580, 416] on img "product" at bounding box center [526, 405] width 264 height 264
click at [532, 411] on img "product" at bounding box center [526, 405] width 264 height 264
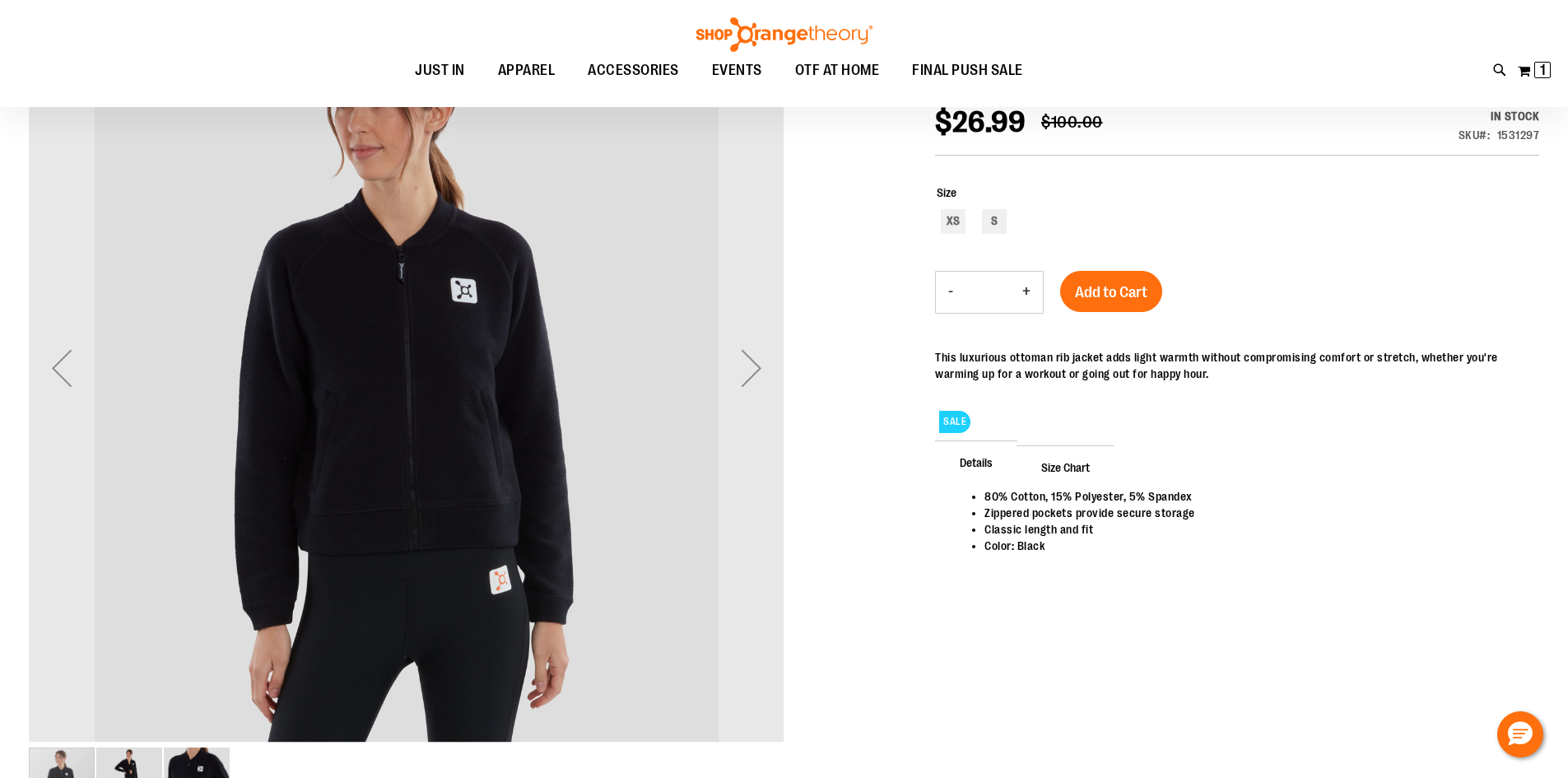
scroll to position [329, 0]
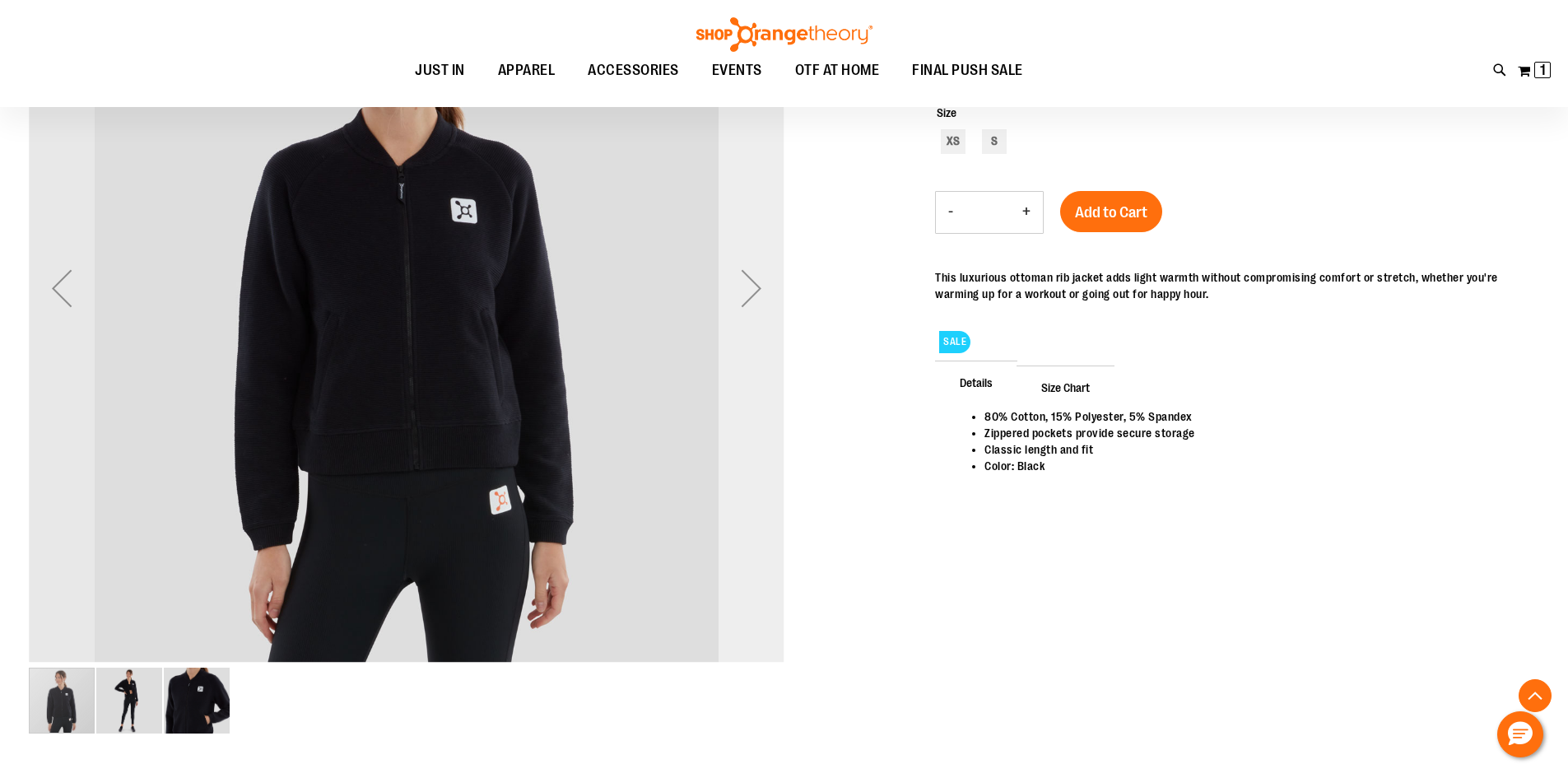
click at [752, 294] on div "Next" at bounding box center [752, 289] width 66 height 66
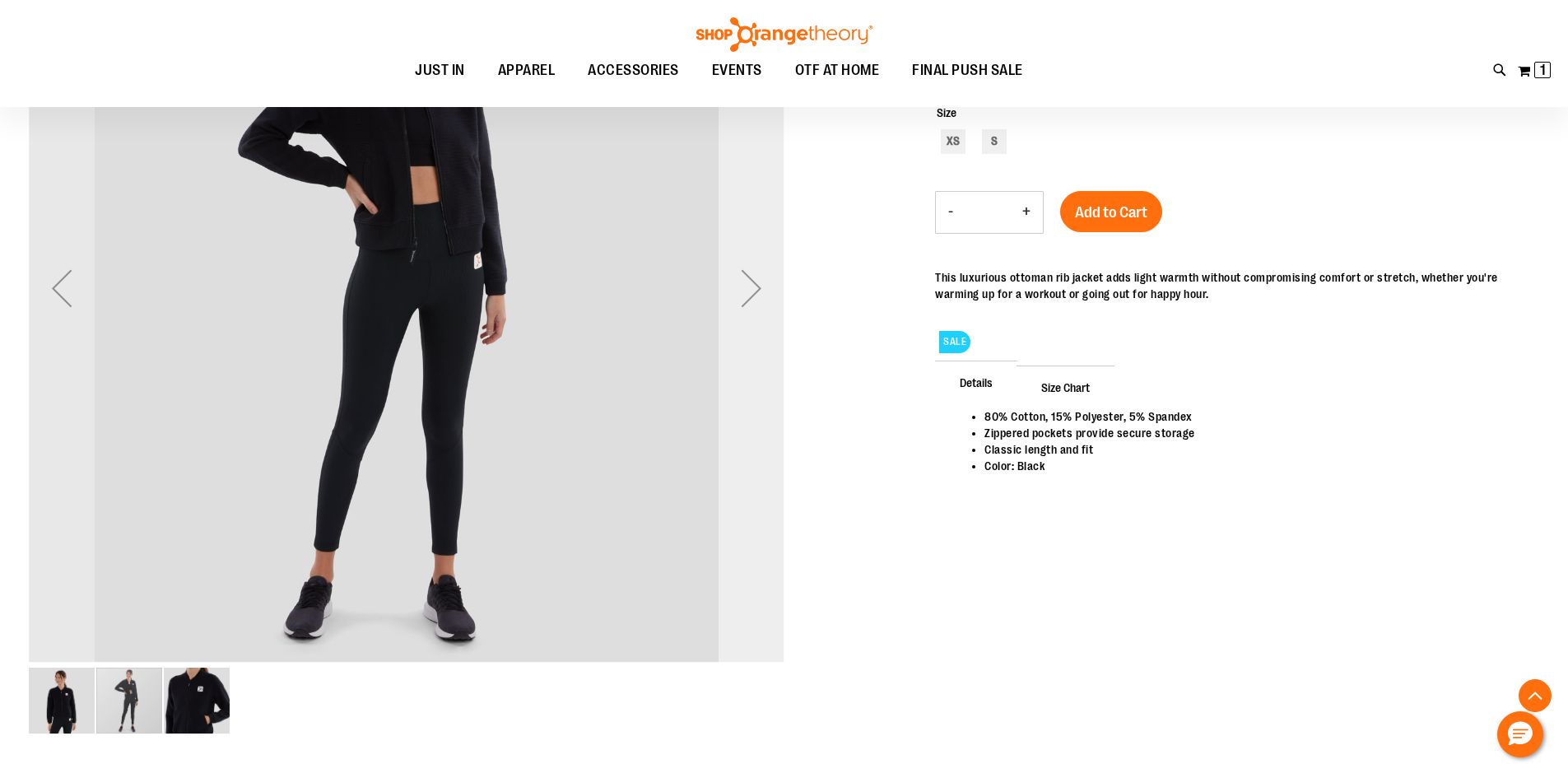
click at [752, 294] on div "Next" at bounding box center [752, 289] width 66 height 66
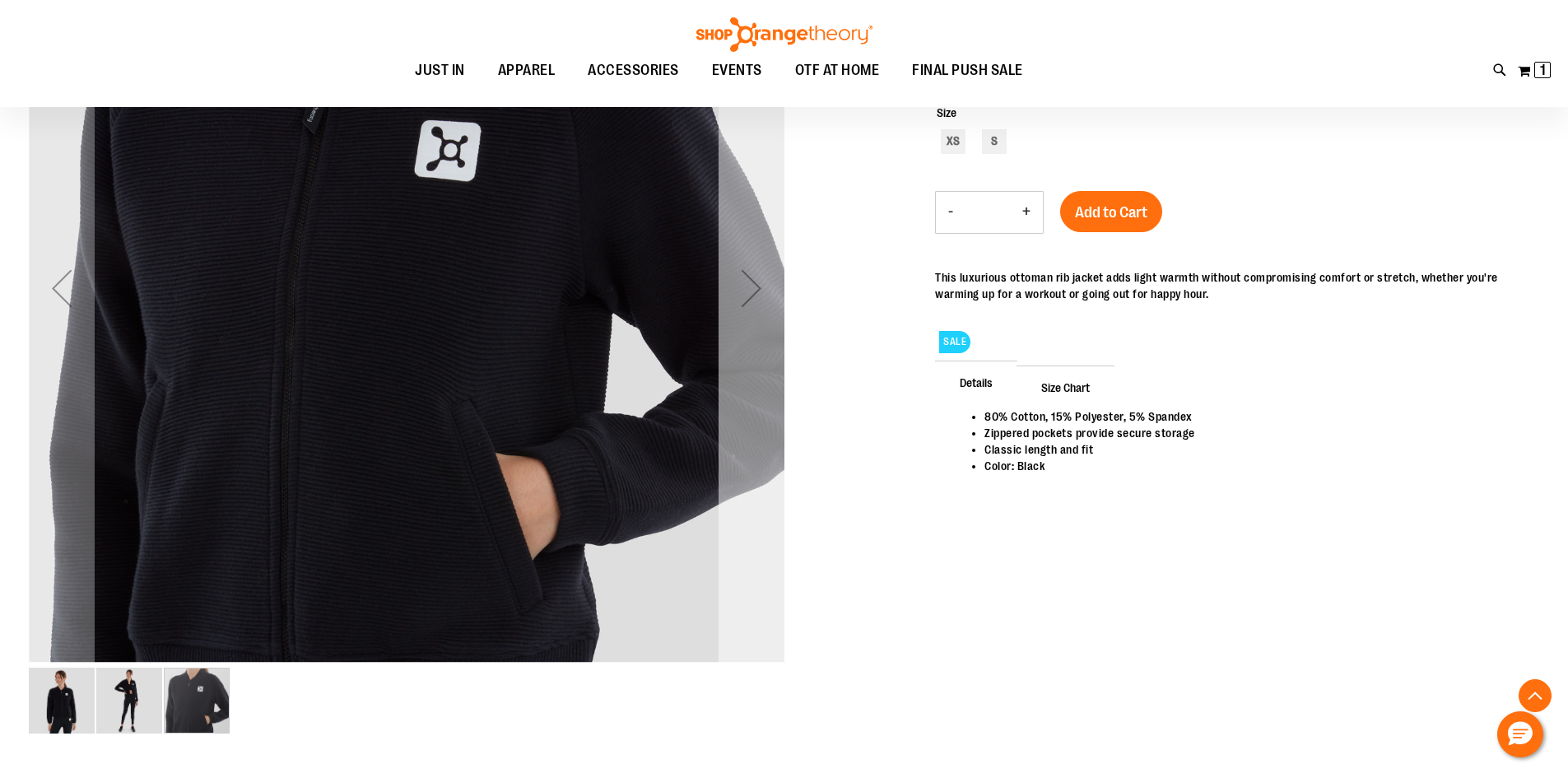
click at [752, 294] on div "Next" at bounding box center [752, 289] width 66 height 66
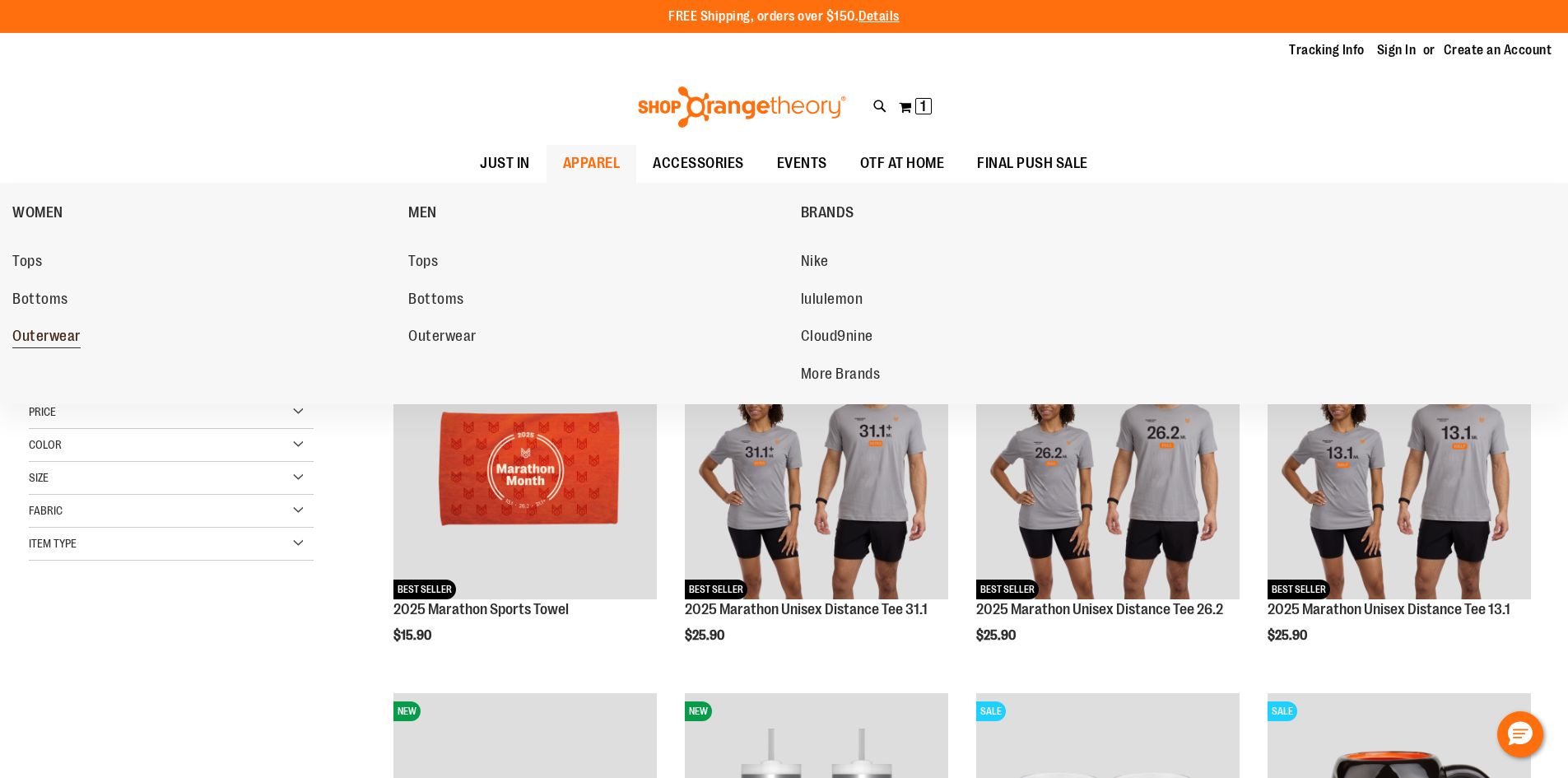
click at [37, 333] on span "Outerwear" at bounding box center [46, 338] width 69 height 20
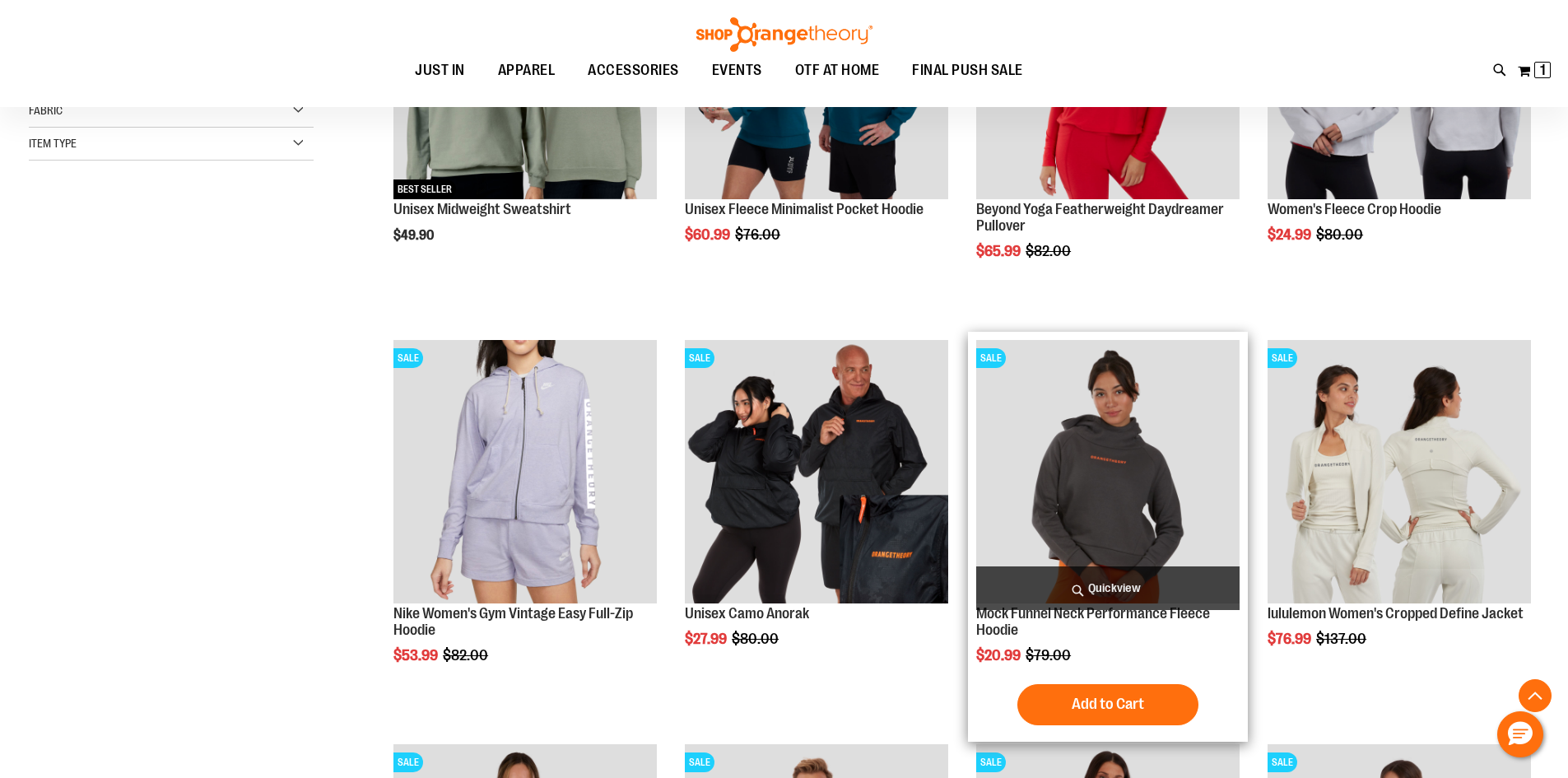
scroll to position [575, 0]
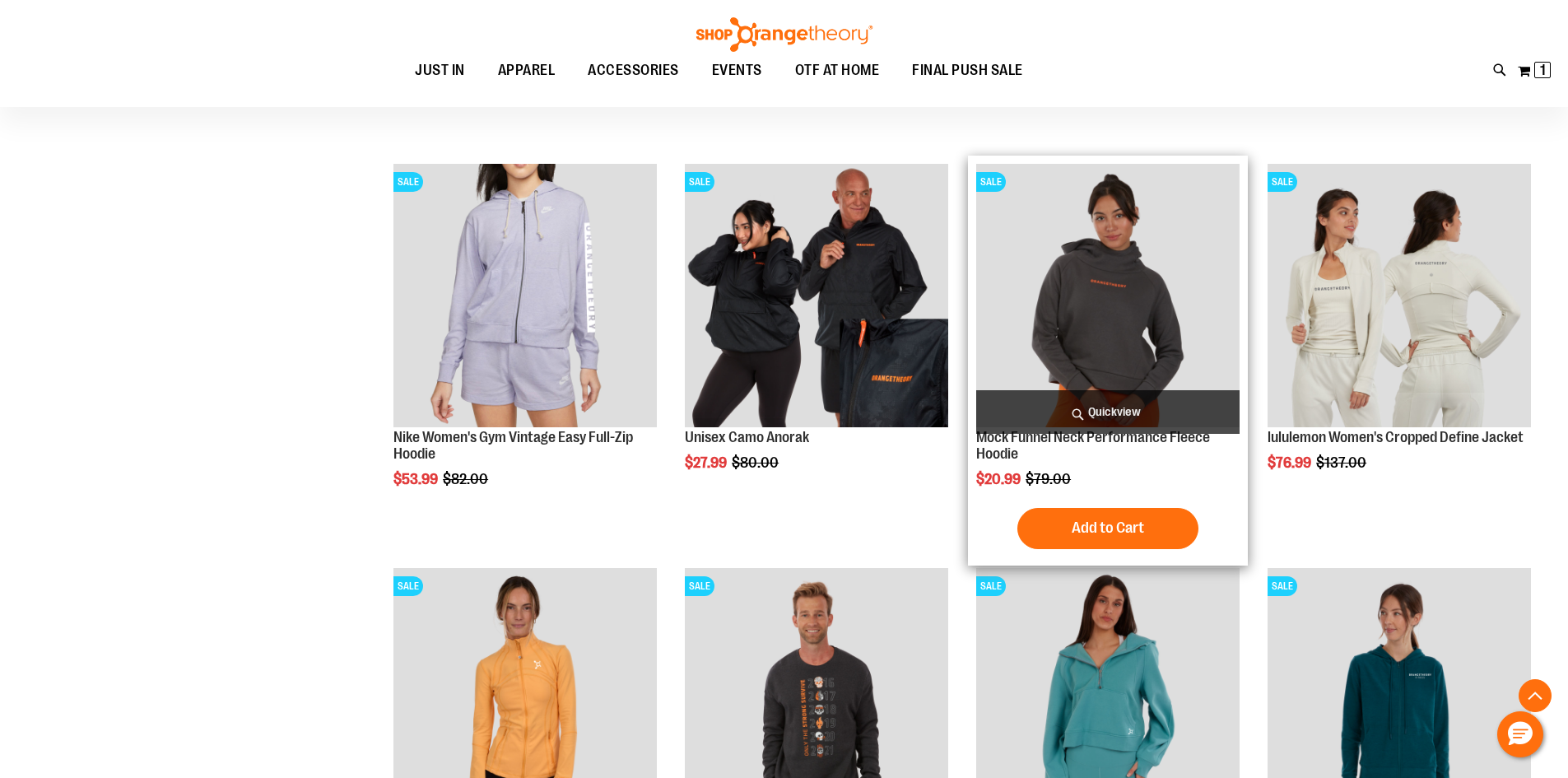
click at [1122, 323] on img "product" at bounding box center [1108, 296] width 264 height 264
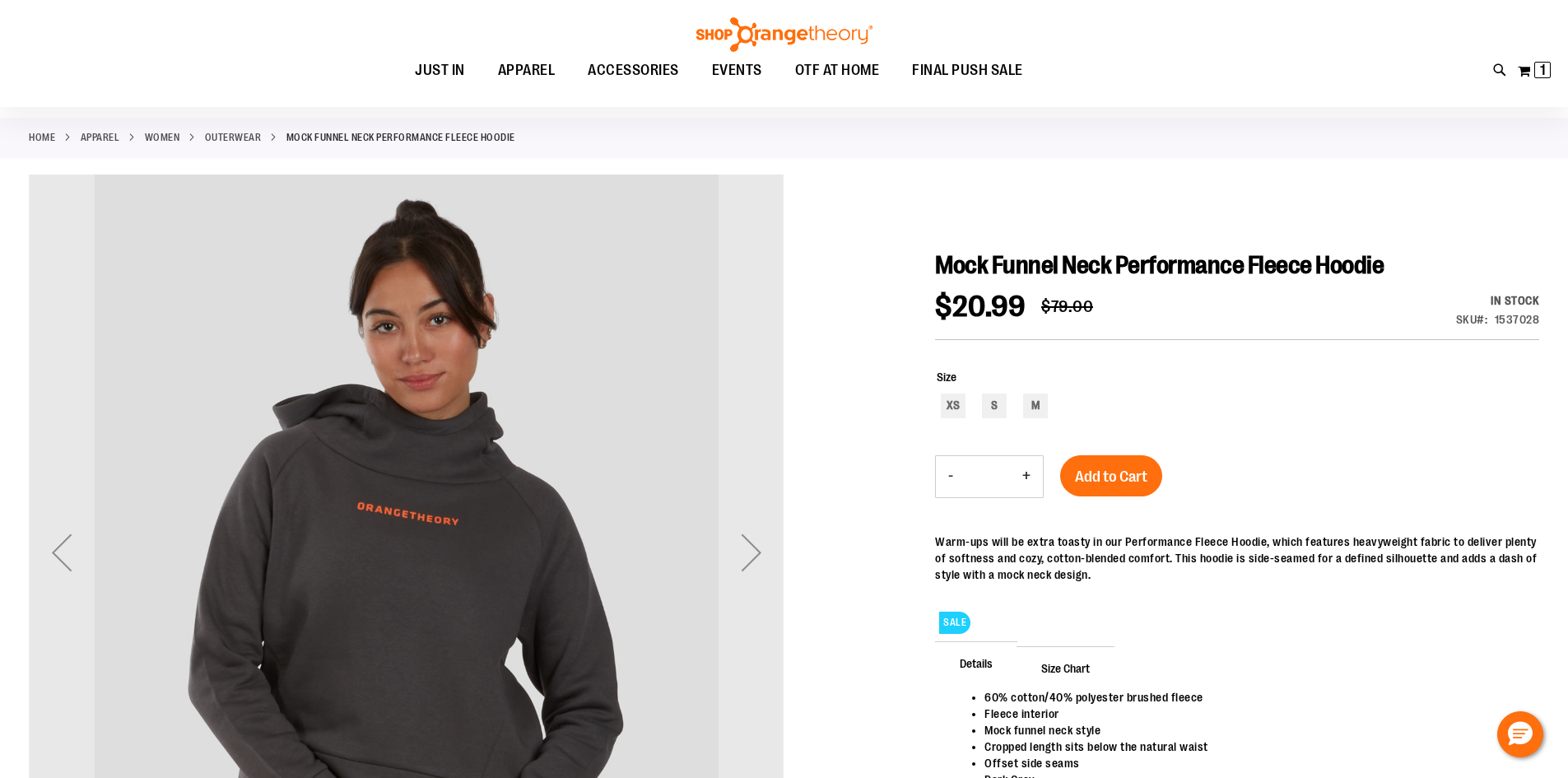
scroll to position [247, 0]
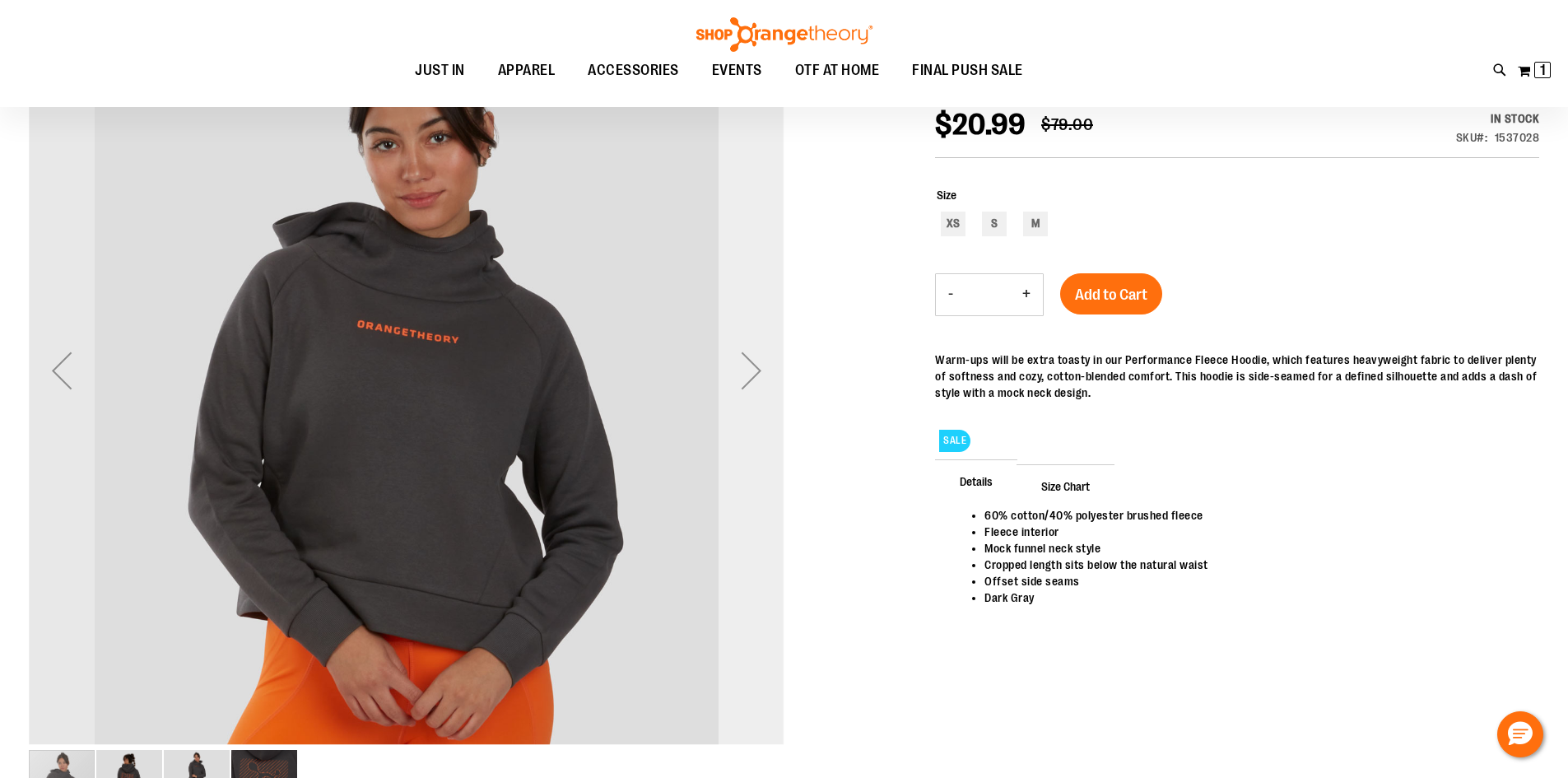
click at [755, 378] on div "Next" at bounding box center [752, 371] width 66 height 66
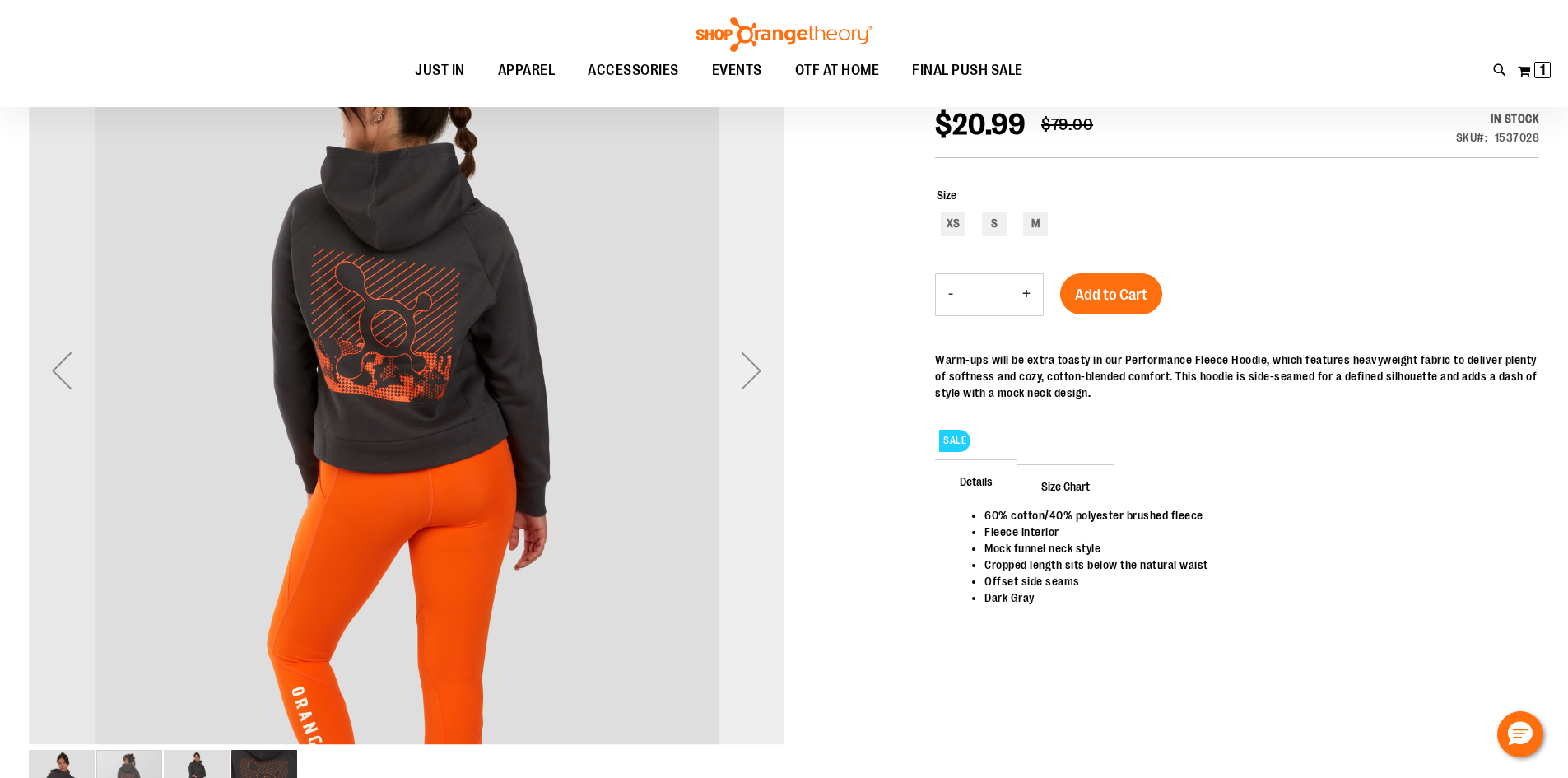
click at [755, 378] on div "Next" at bounding box center [752, 371] width 66 height 66
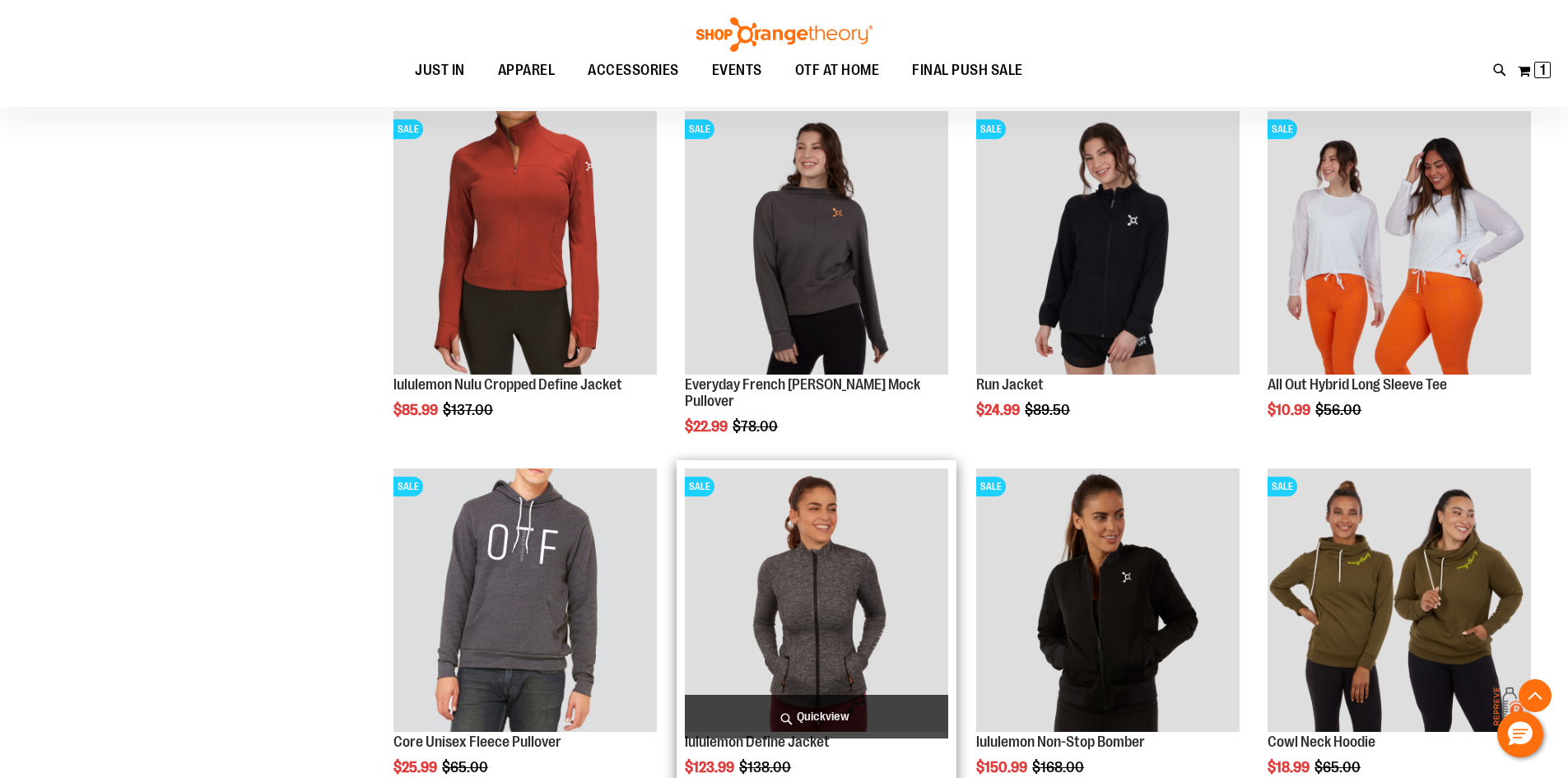
scroll to position [1463, 0]
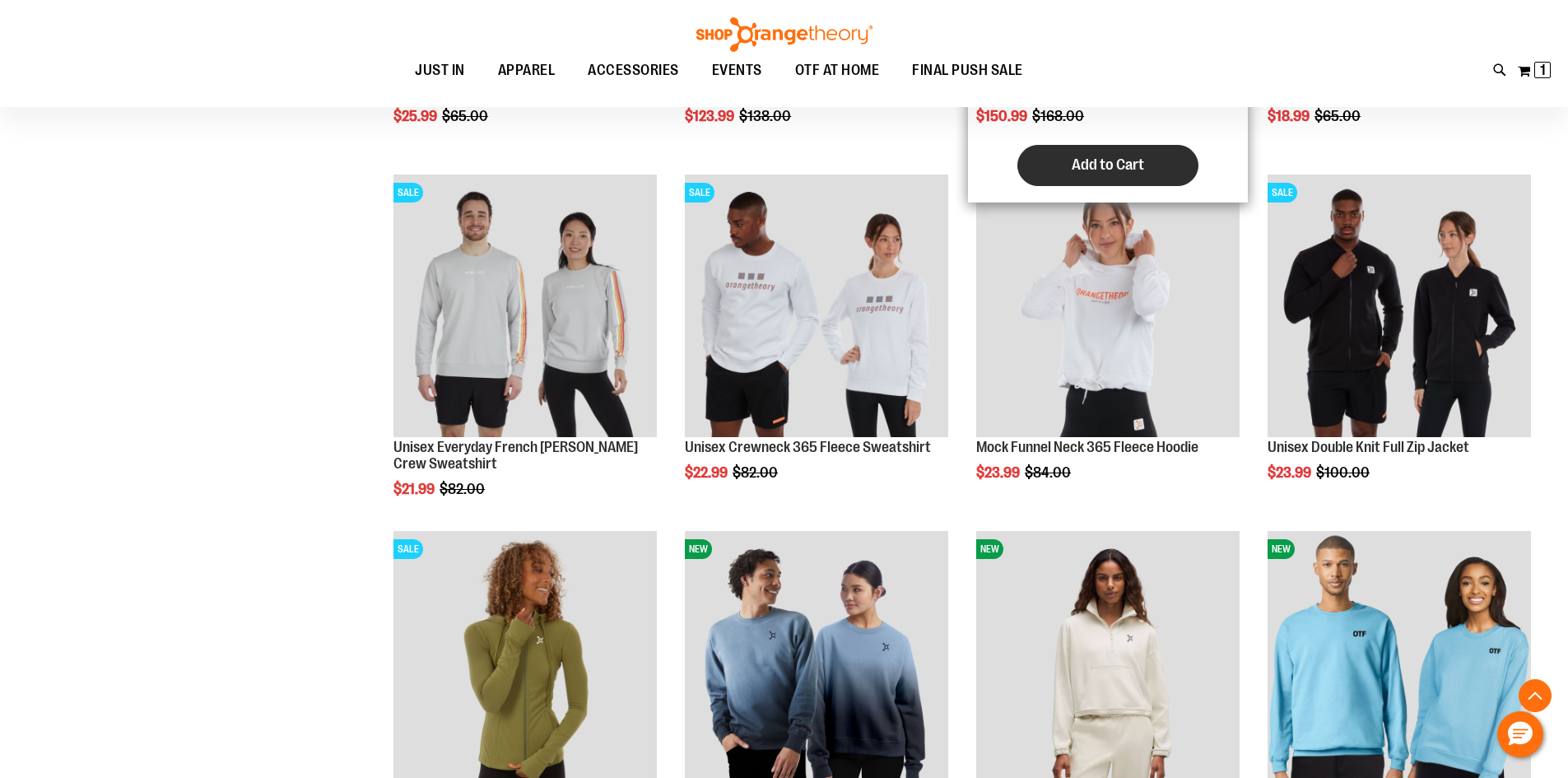
scroll to position [1958, 0]
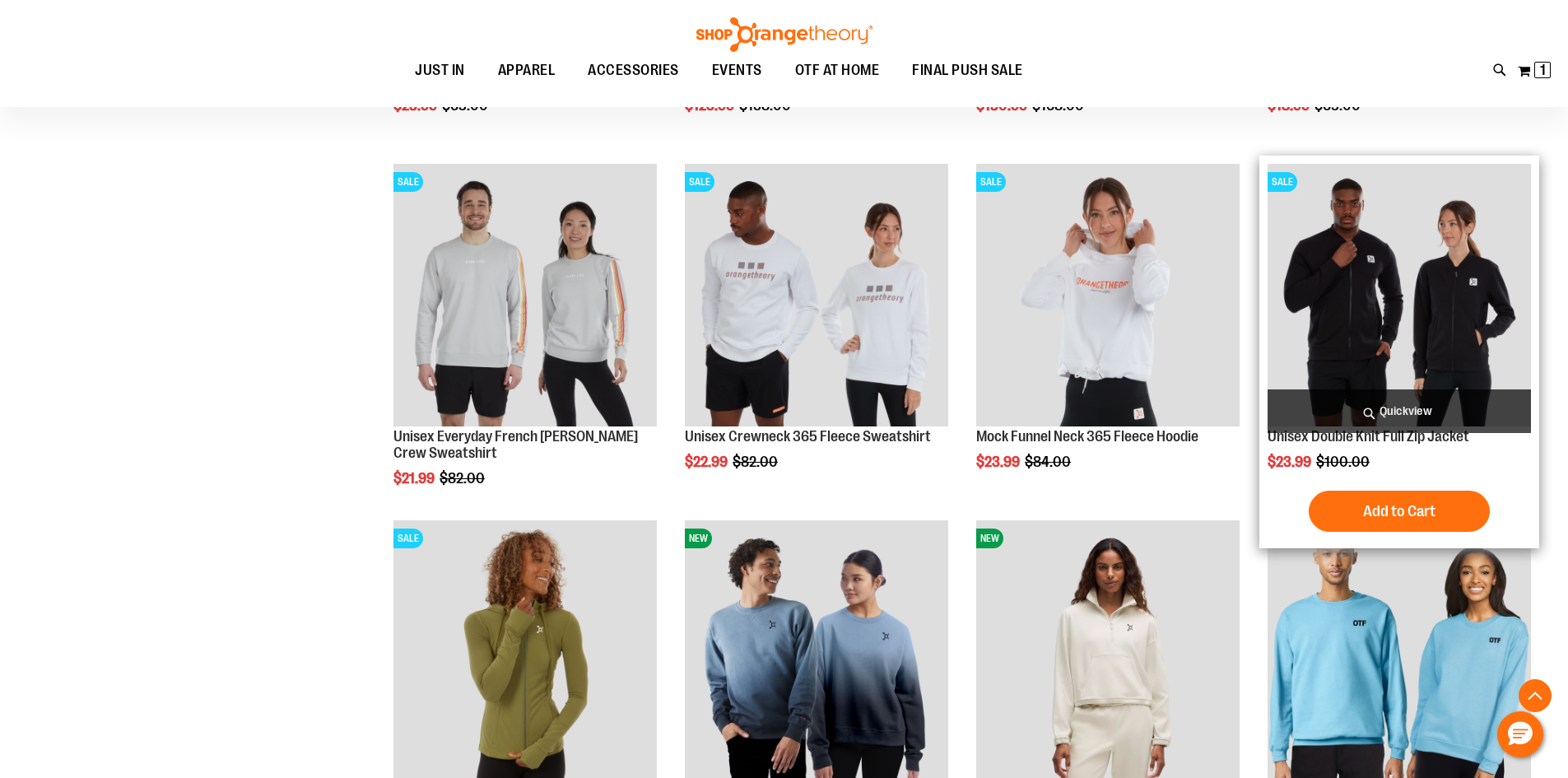
click at [1355, 314] on img "product" at bounding box center [1399, 296] width 264 height 264
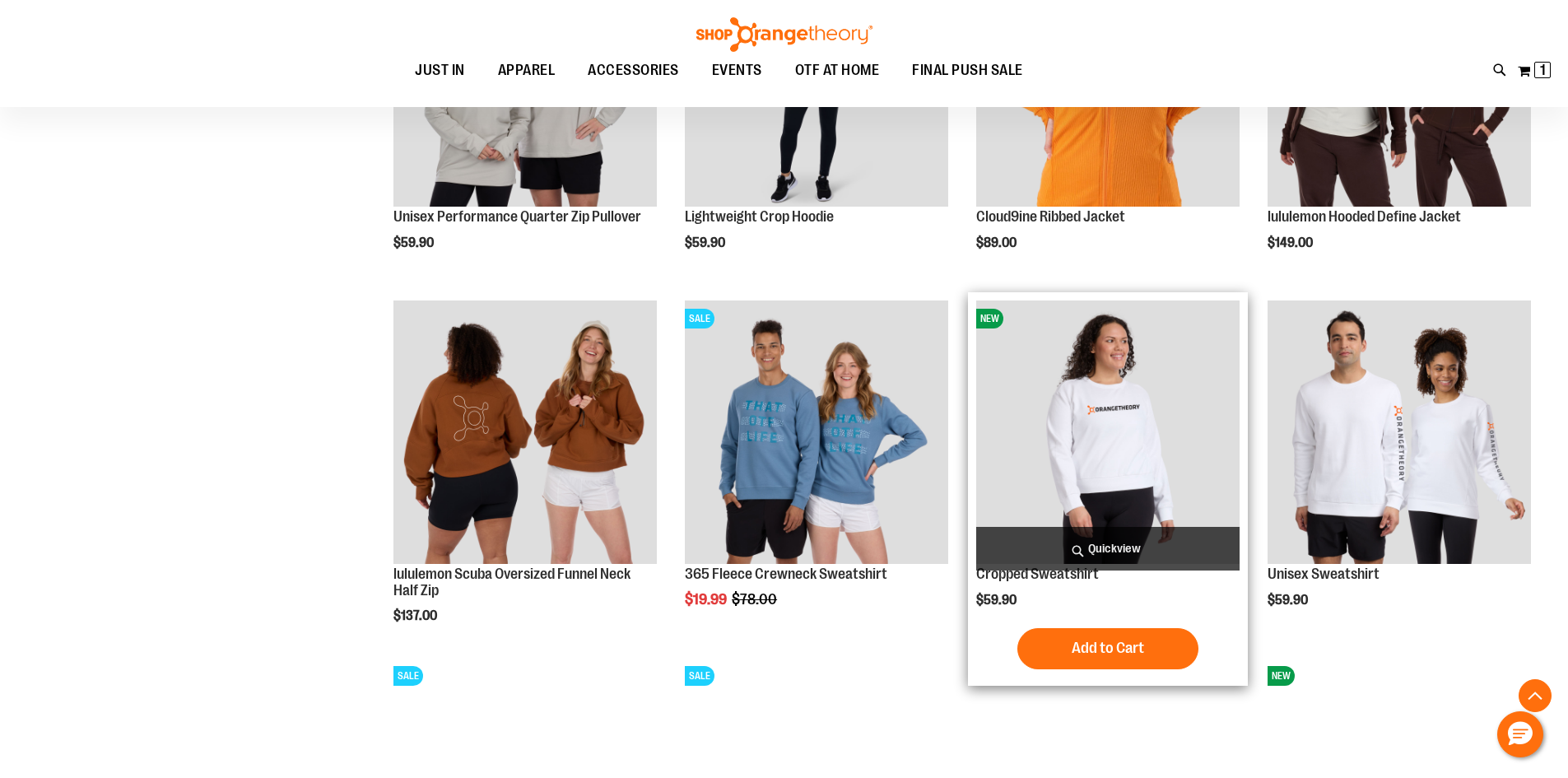
scroll to position [1752, 0]
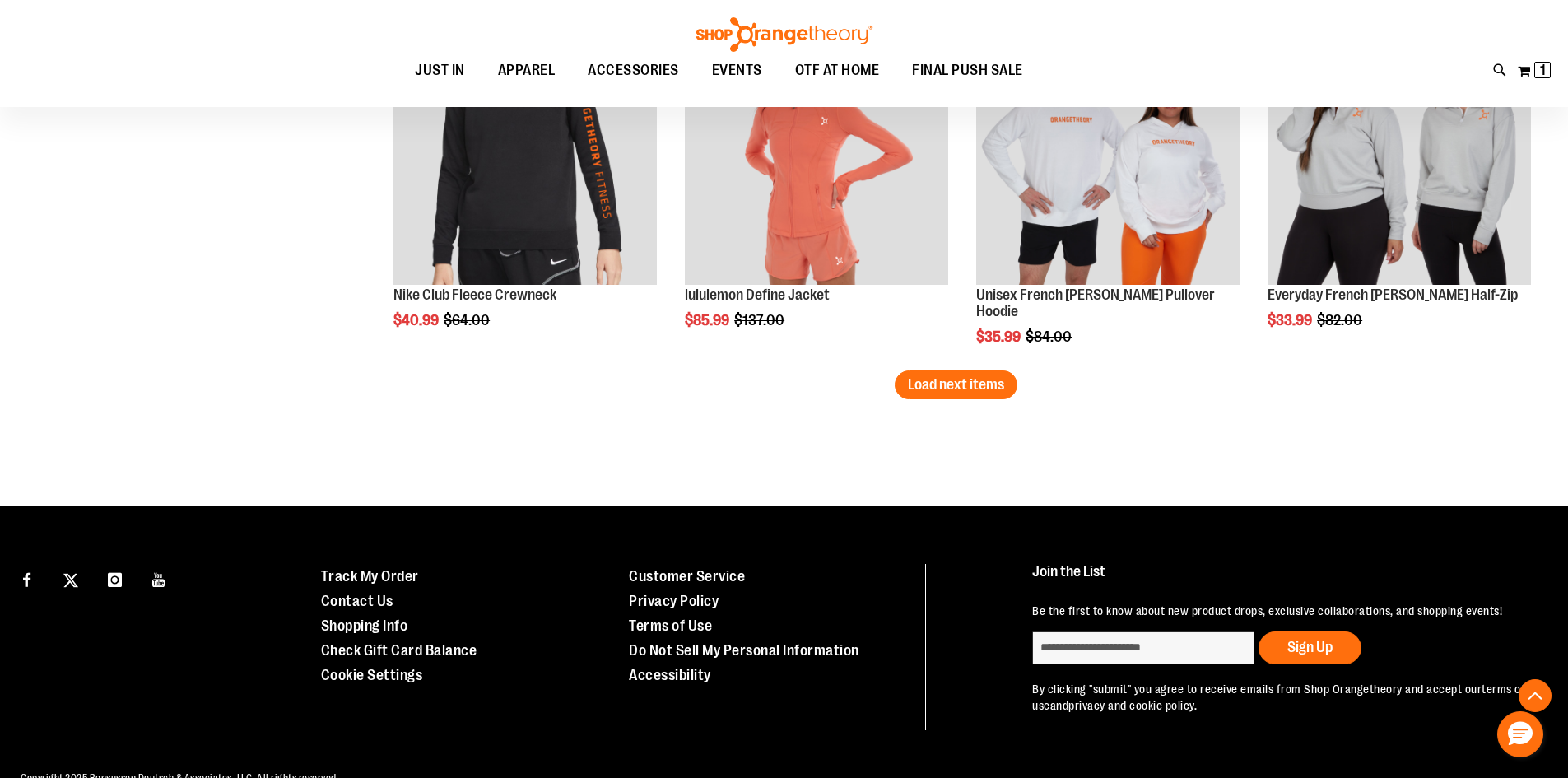
scroll to position [3235, 0]
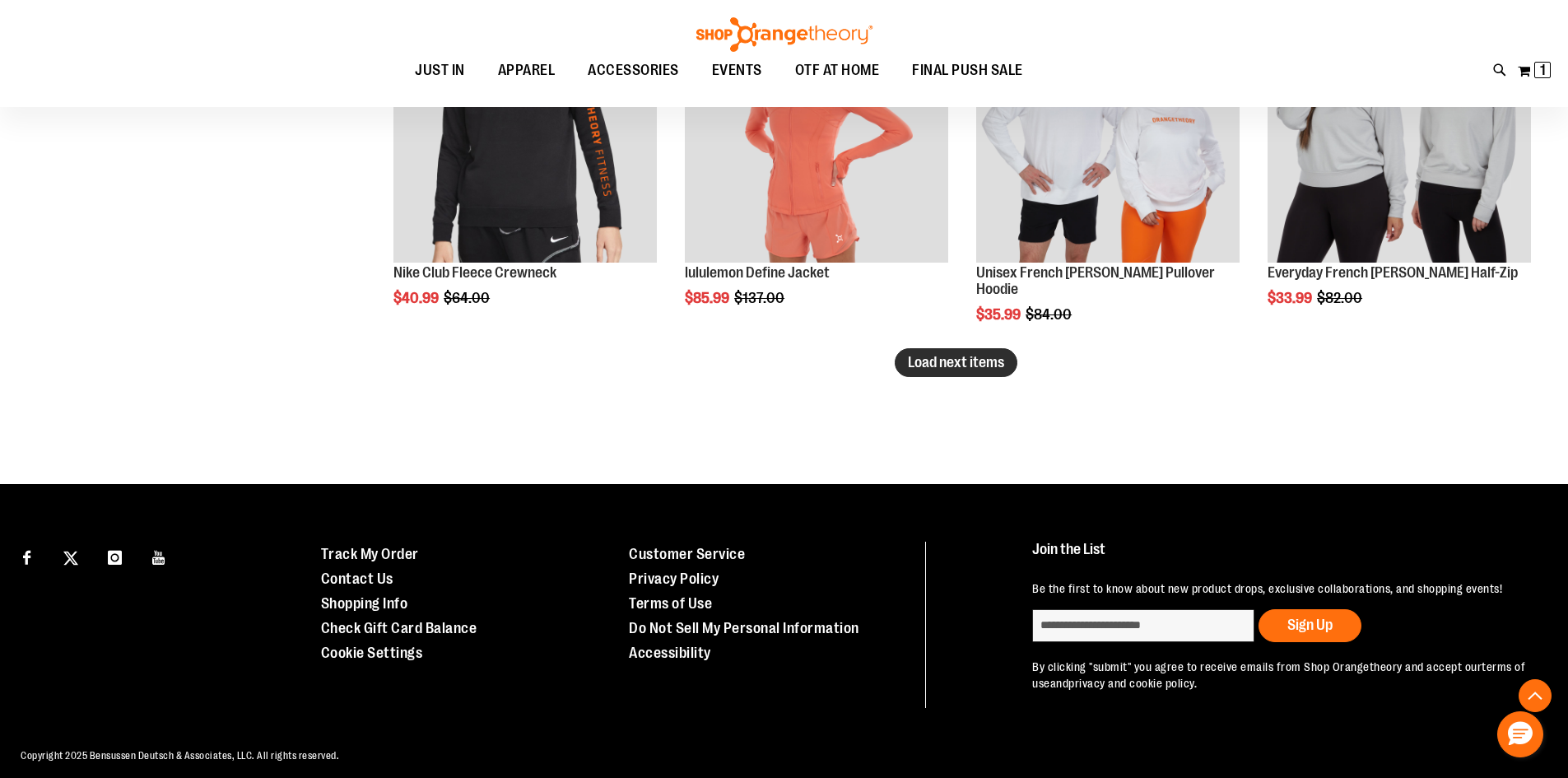
click at [948, 366] on span "Load next items" at bounding box center [955, 363] width 96 height 16
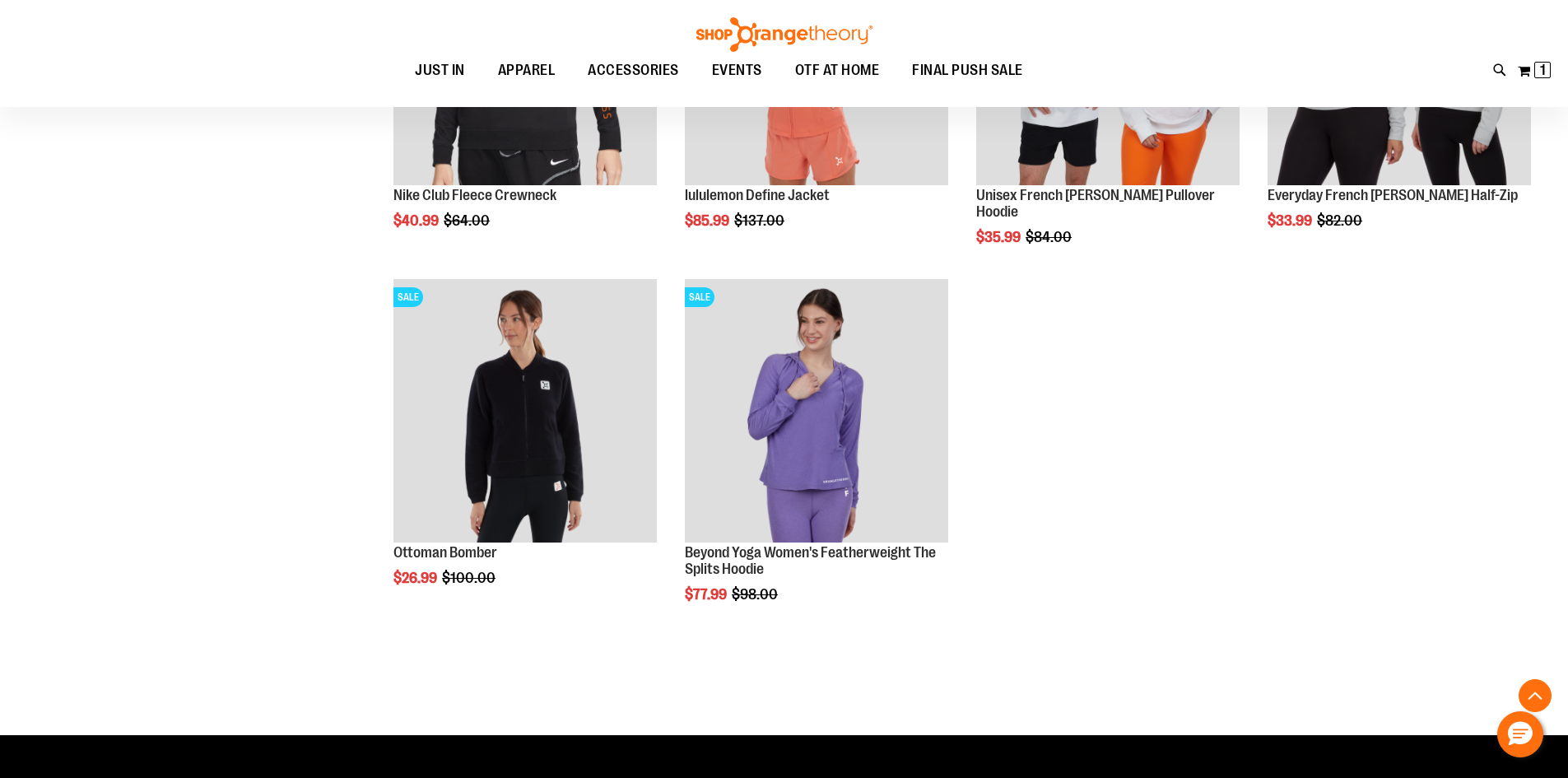
scroll to position [3481, 0]
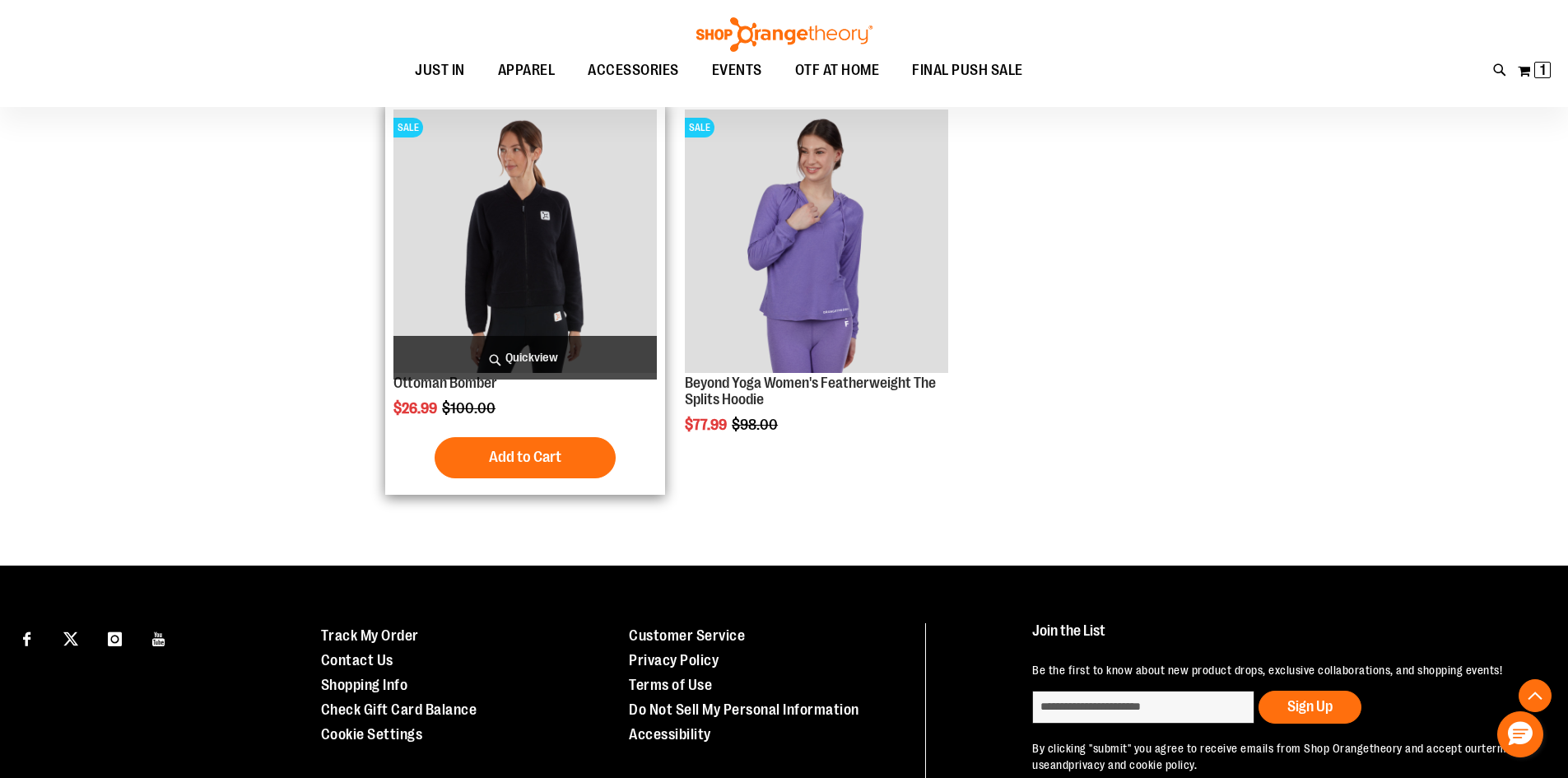
click at [558, 255] on img "product" at bounding box center [526, 242] width 264 height 264
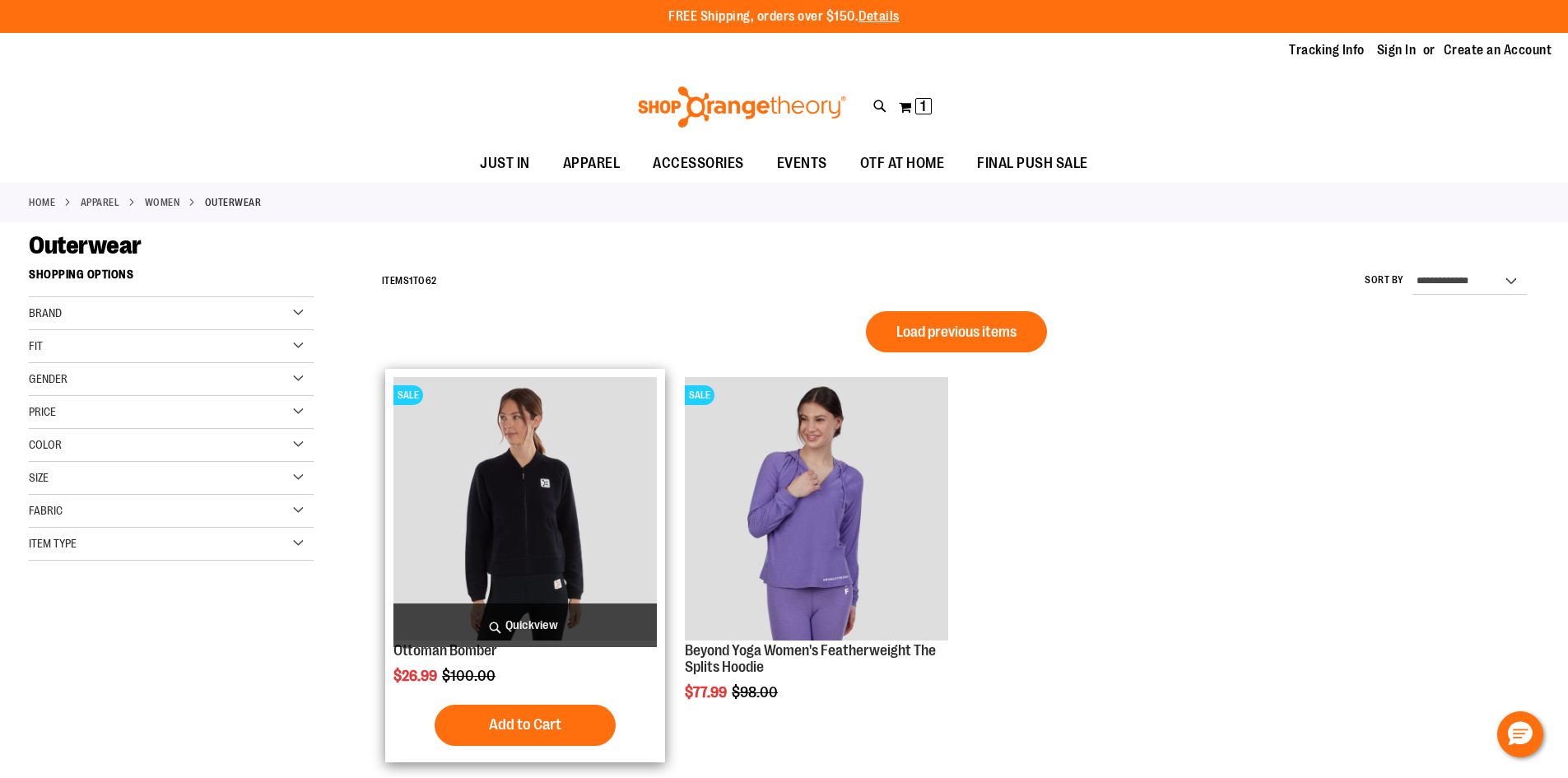
drag, startPoint x: 567, startPoint y: 693, endPoint x: 560, endPoint y: 700, distance: 9.9
click at [565, 697] on div "Ottoman Bomber $26.99 Regular Price $100.00 [GEOGRAPHIC_DATA] Add to Cart" at bounding box center [526, 566] width 264 height 378
drag, startPoint x: 556, startPoint y: 700, endPoint x: 547, endPoint y: 729, distance: 30.4
click at [550, 720] on div "Ottoman Bomber $26.99 Regular Price $100.00 [GEOGRAPHIC_DATA] Add to Cart" at bounding box center [526, 566] width 264 height 378
